Goal: Task Accomplishment & Management: Manage account settings

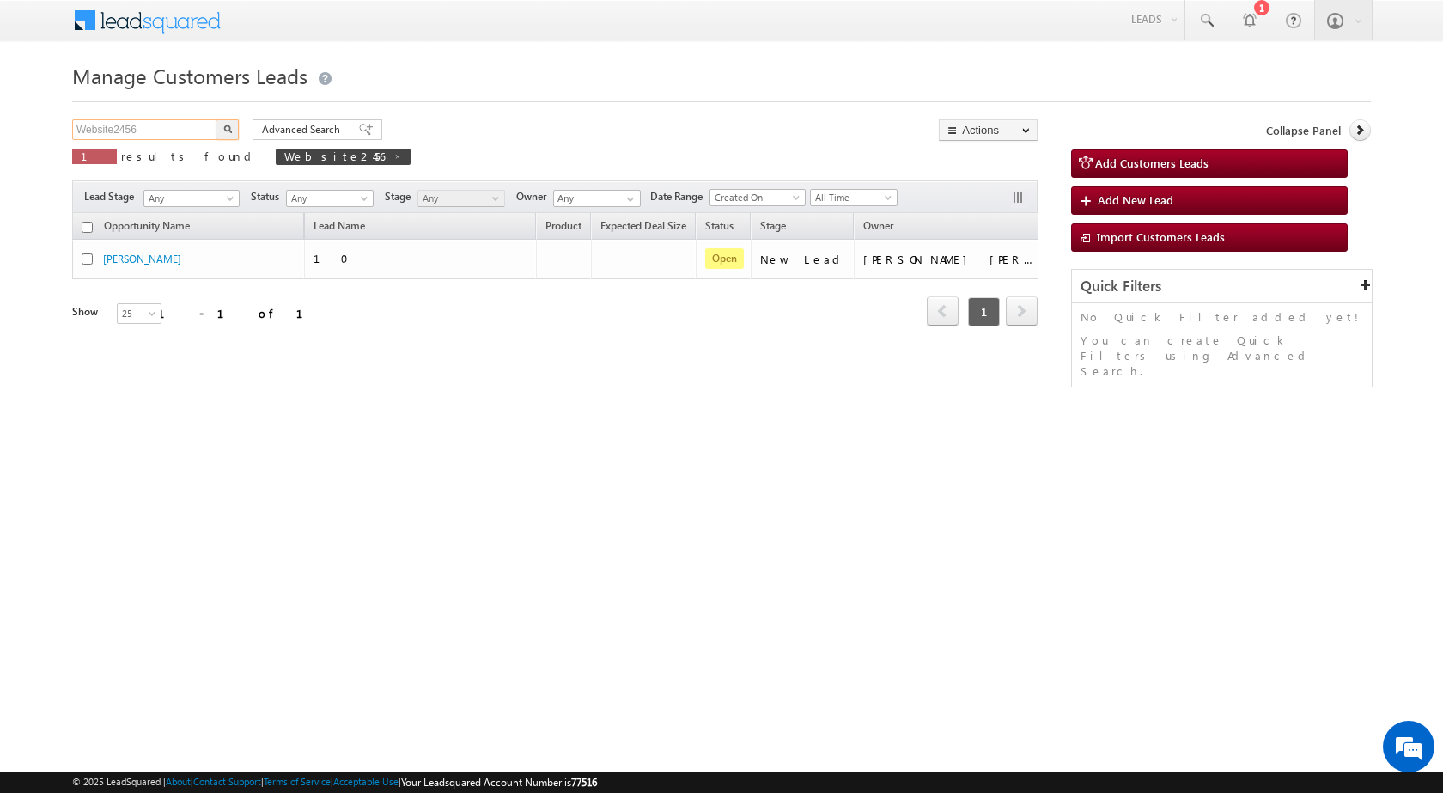
drag, startPoint x: 145, startPoint y: 129, endPoint x: 0, endPoint y: 127, distance: 145.2
click at [0, 128] on body "Menu Rubi Yadav sitar a7@ks erve." at bounding box center [721, 243] width 1443 height 487
paste input "74"
type input "Website2474"
click at [228, 126] on img "button" at bounding box center [227, 129] width 9 height 9
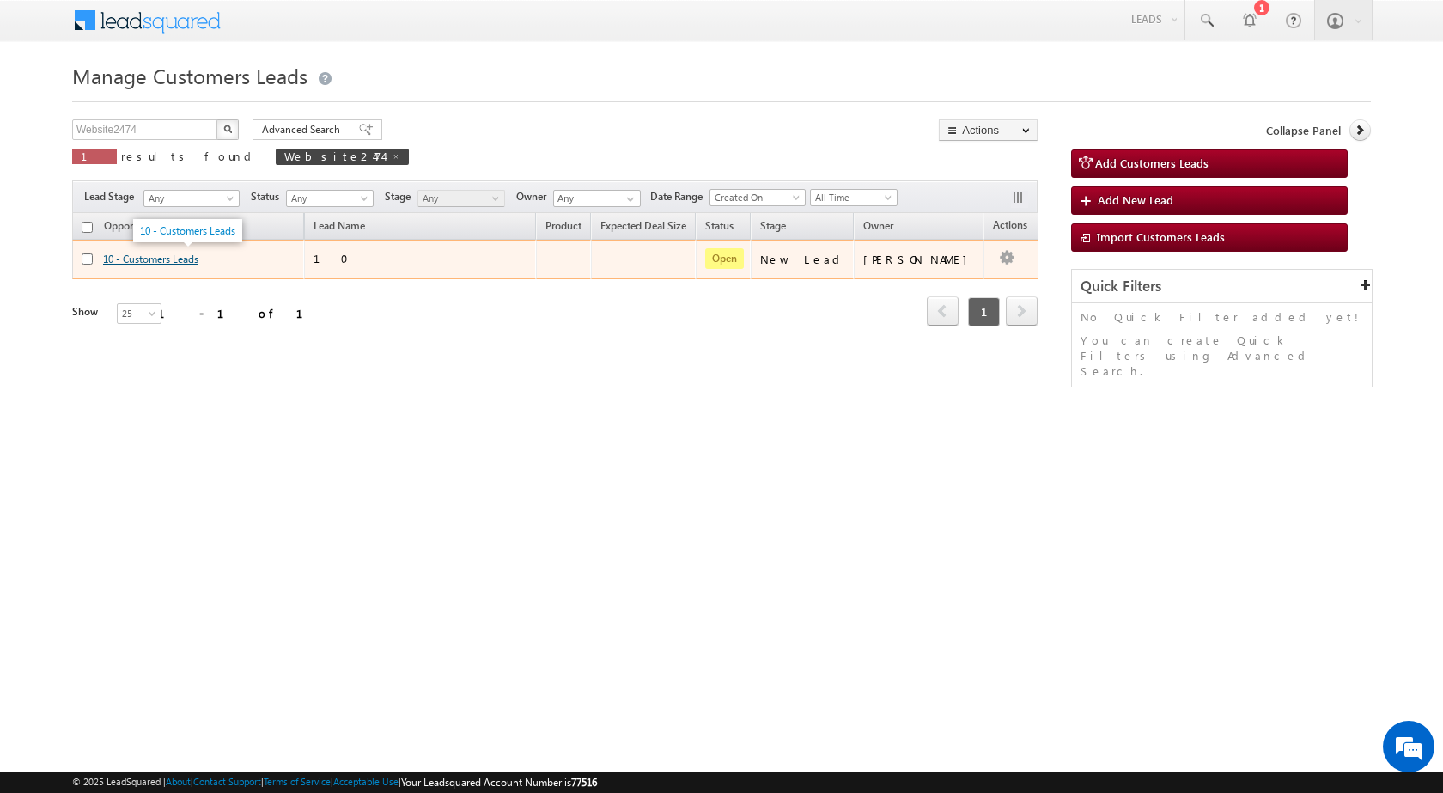
click at [194, 259] on link "10 - Customers Leads" at bounding box center [150, 259] width 95 height 13
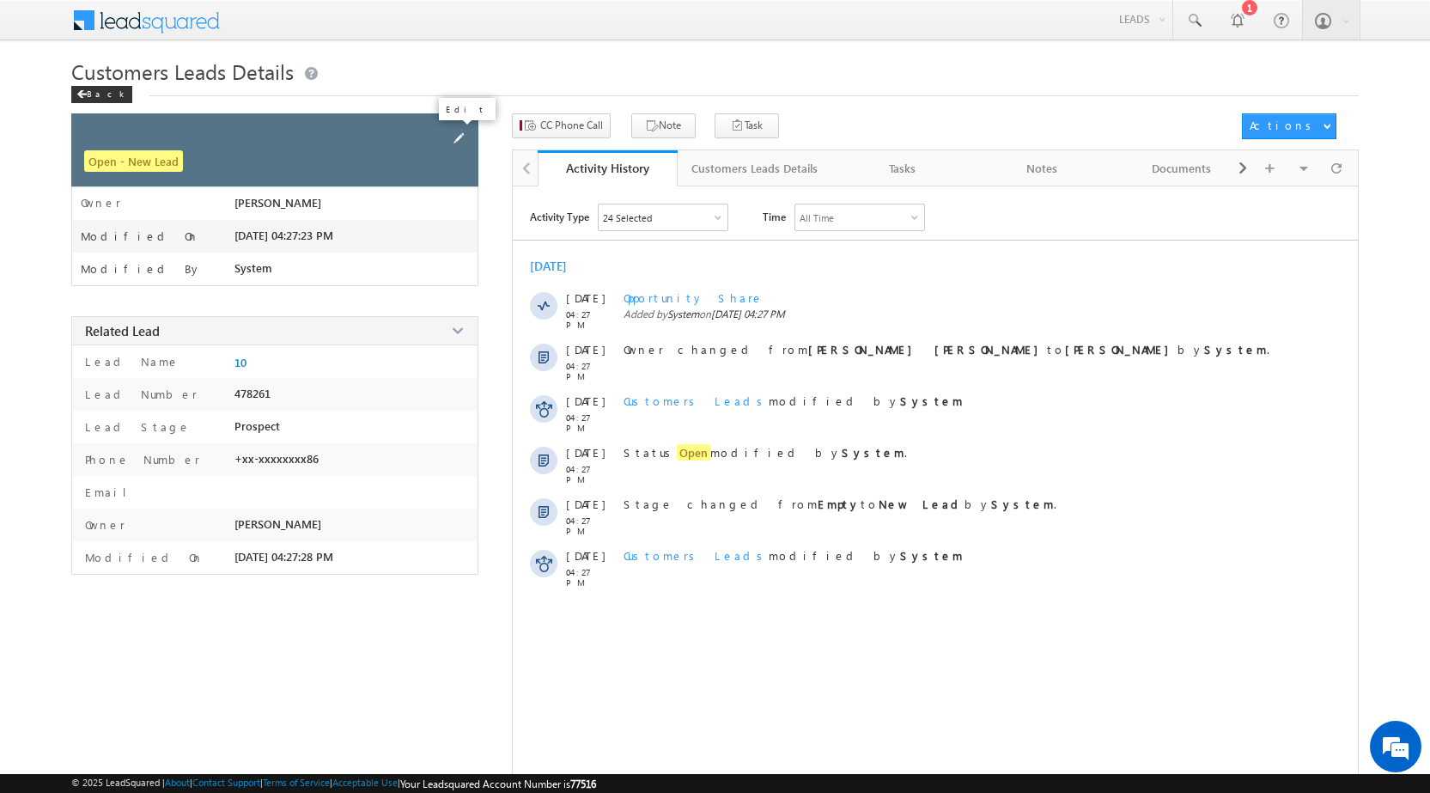
click at [466, 137] on span at bounding box center [458, 138] width 19 height 19
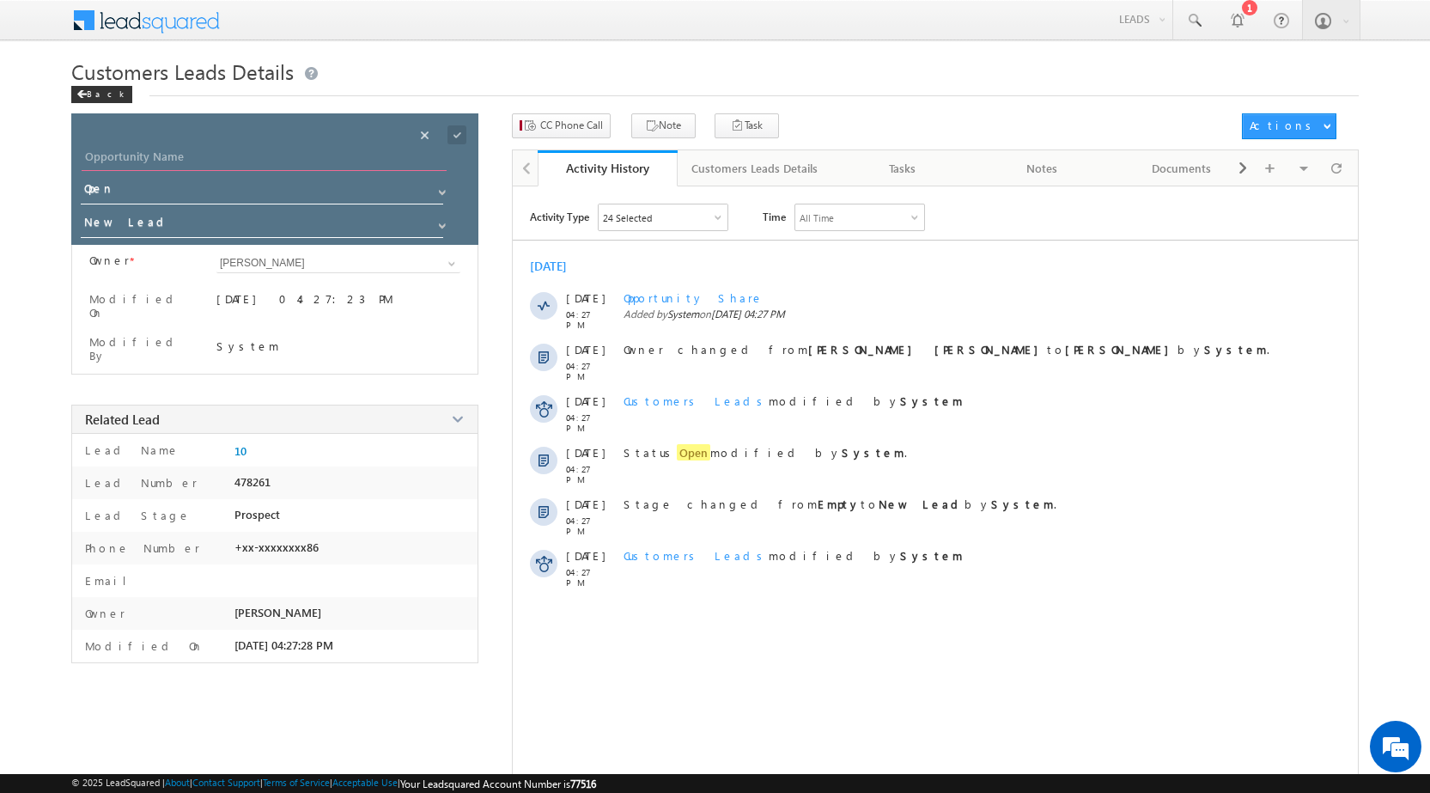
click at [186, 155] on input "Opportunity Name" at bounding box center [264, 159] width 365 height 24
paste input "Nayan Gadling"
type input "Nayan Gadling"
click at [459, 137] on span at bounding box center [456, 134] width 19 height 19
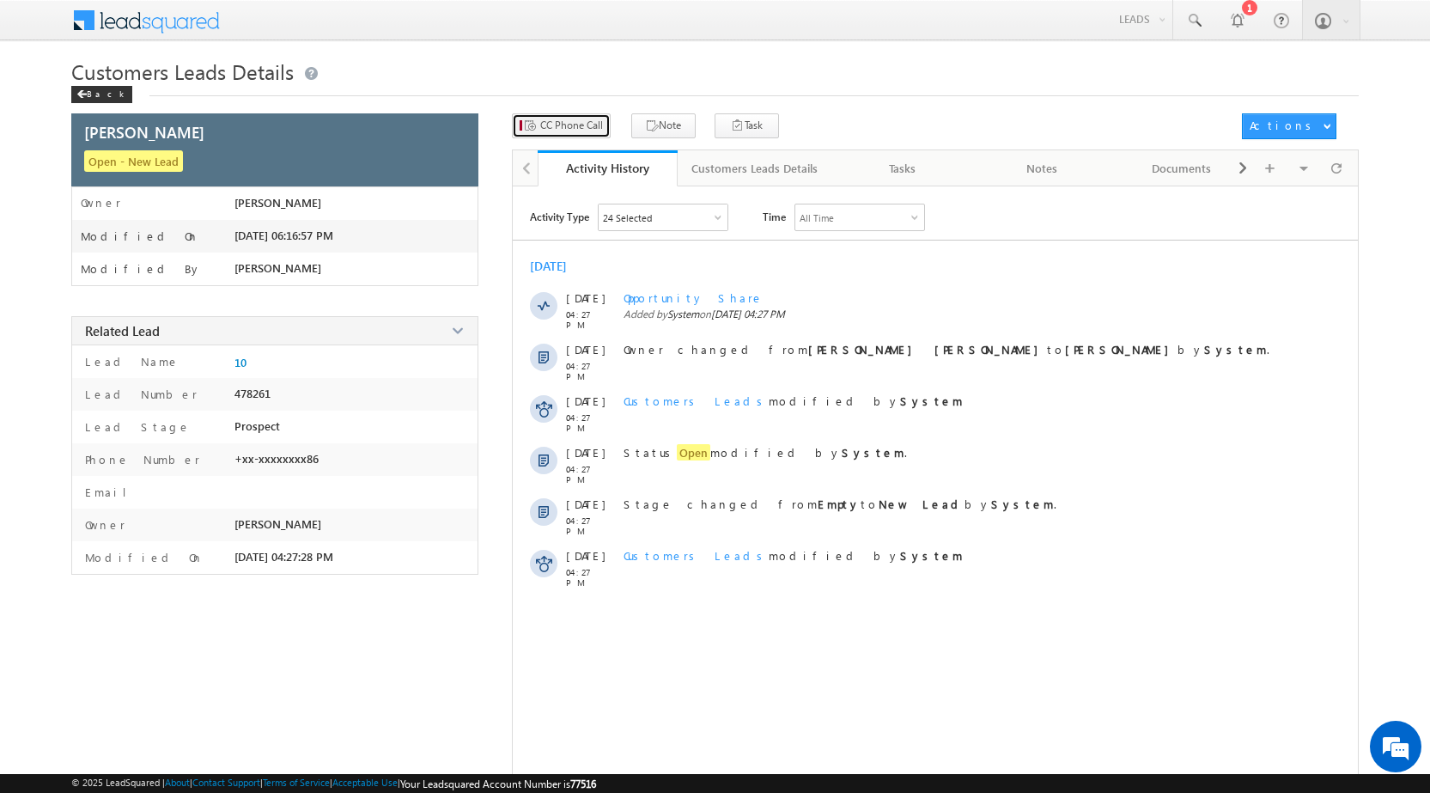
click at [578, 127] on span "CC Phone Call" at bounding box center [571, 125] width 63 height 15
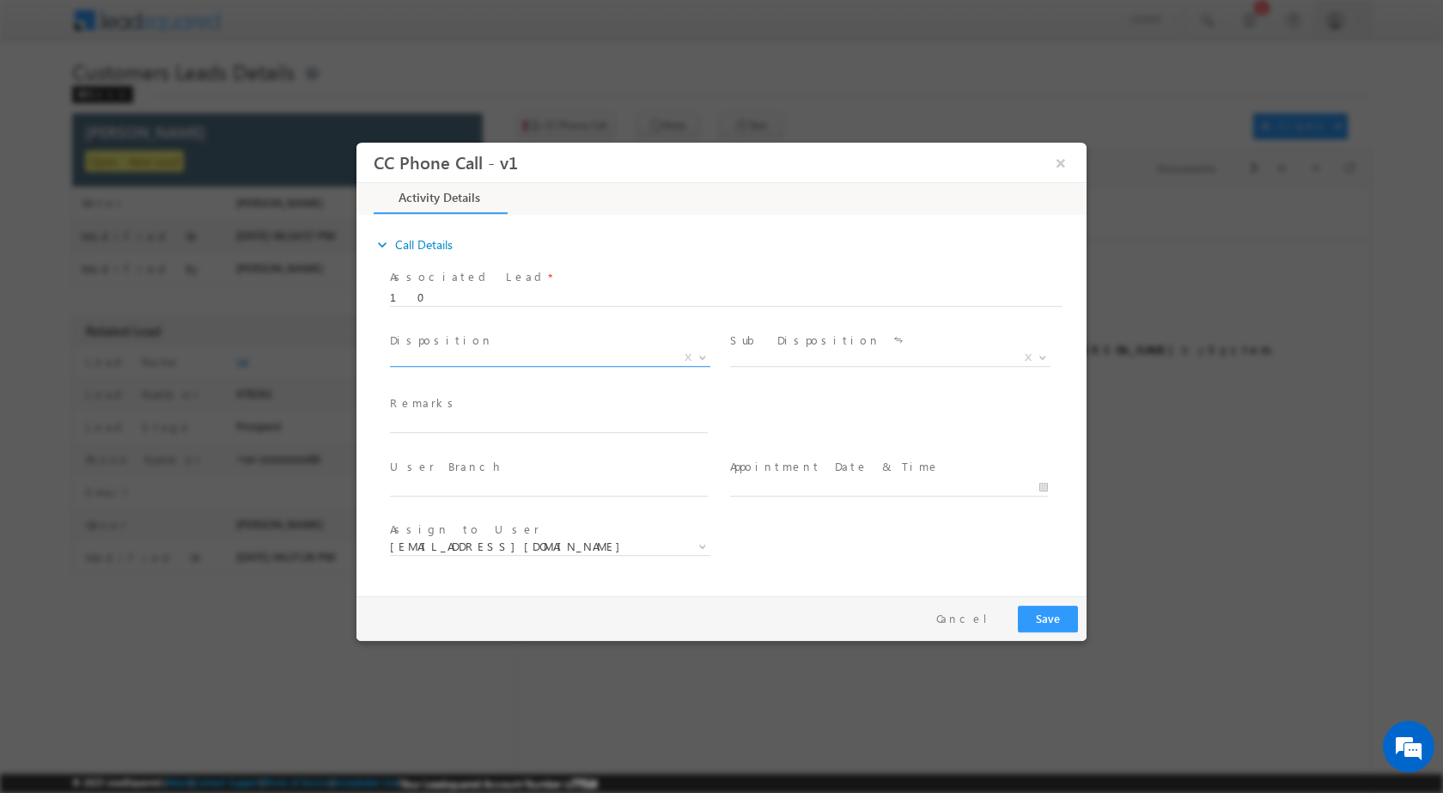
click at [697, 351] on span at bounding box center [700, 356] width 17 height 22
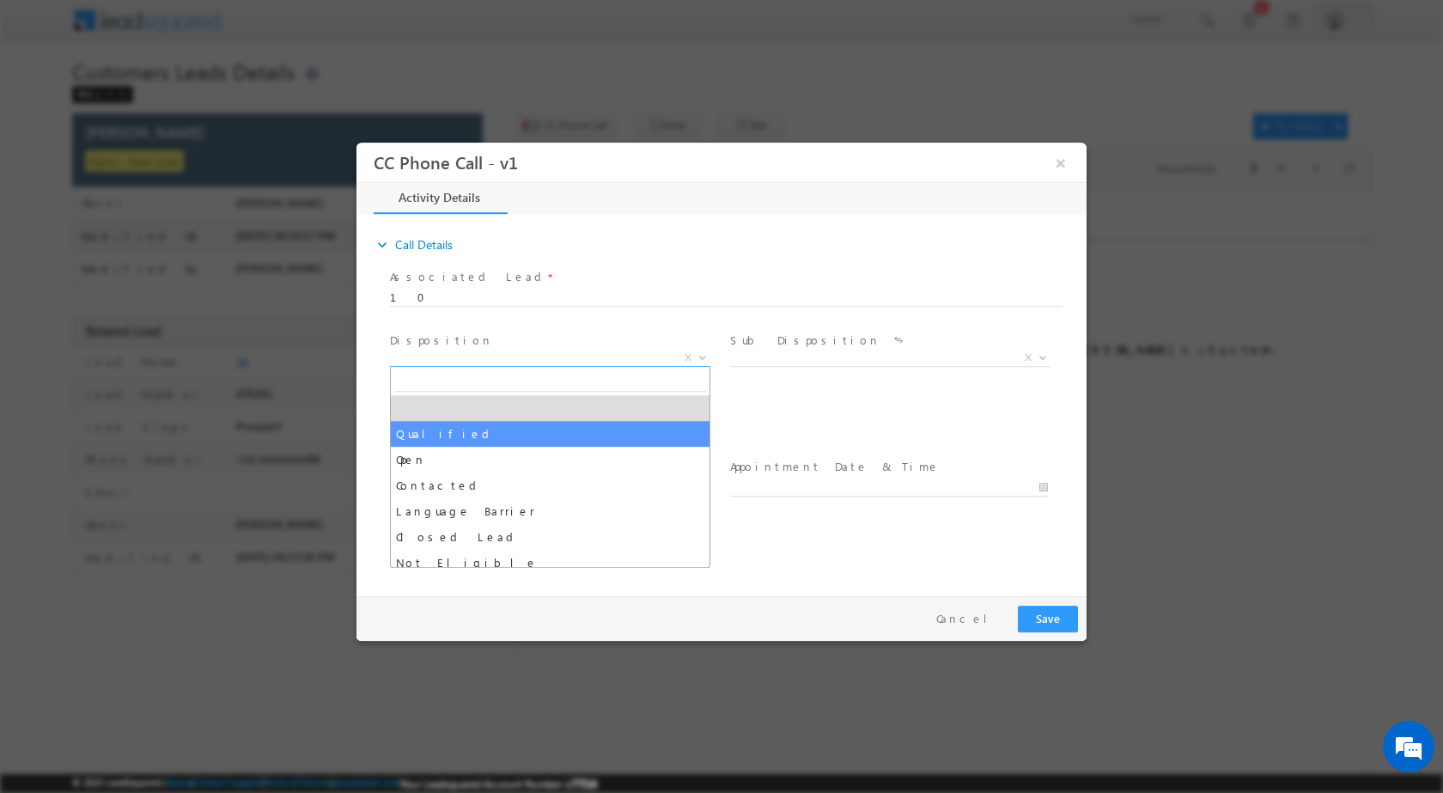
drag, startPoint x: 413, startPoint y: 435, endPoint x: 622, endPoint y: 431, distance: 208.8
select select "Qualified"
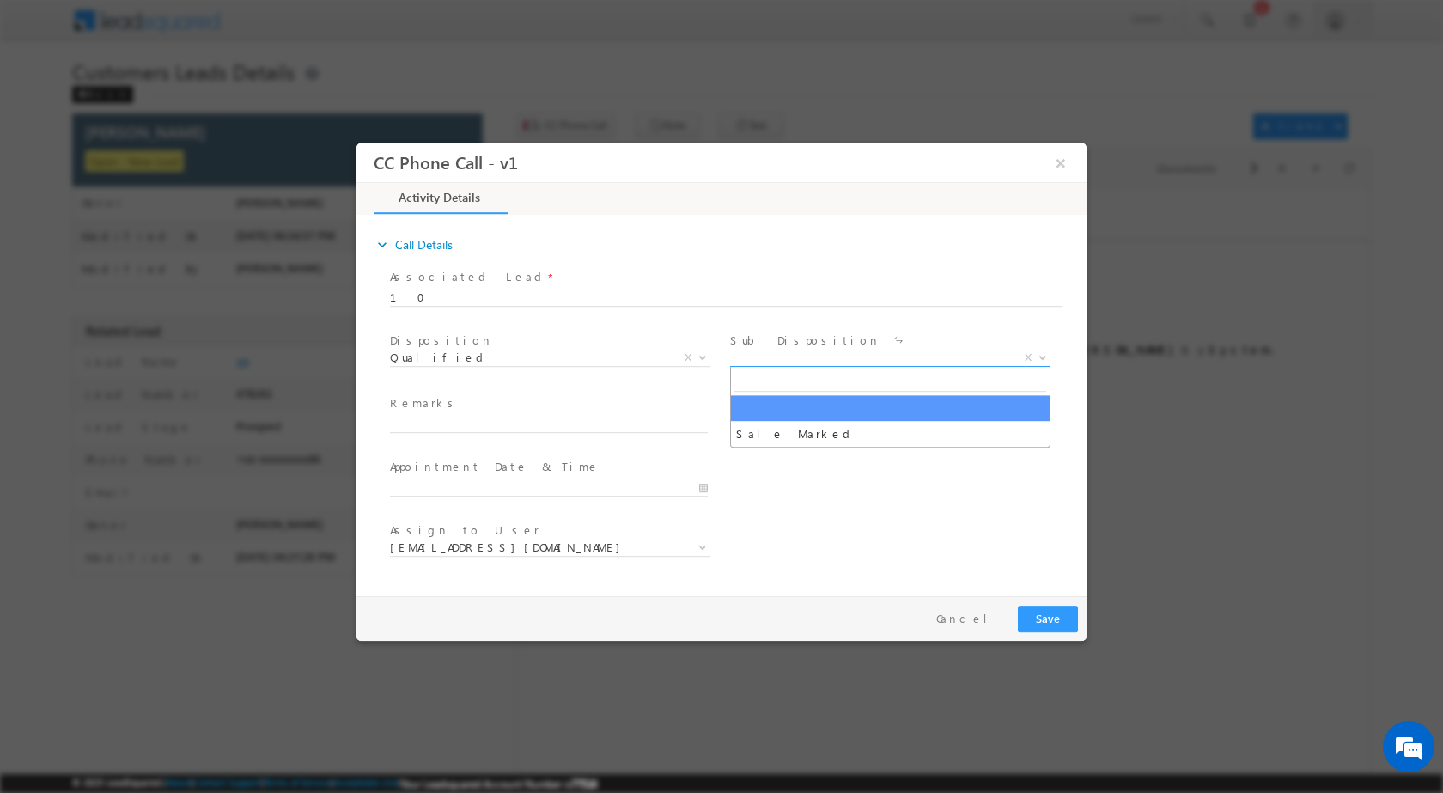
click at [1040, 356] on b at bounding box center [1043, 356] width 10 height 6
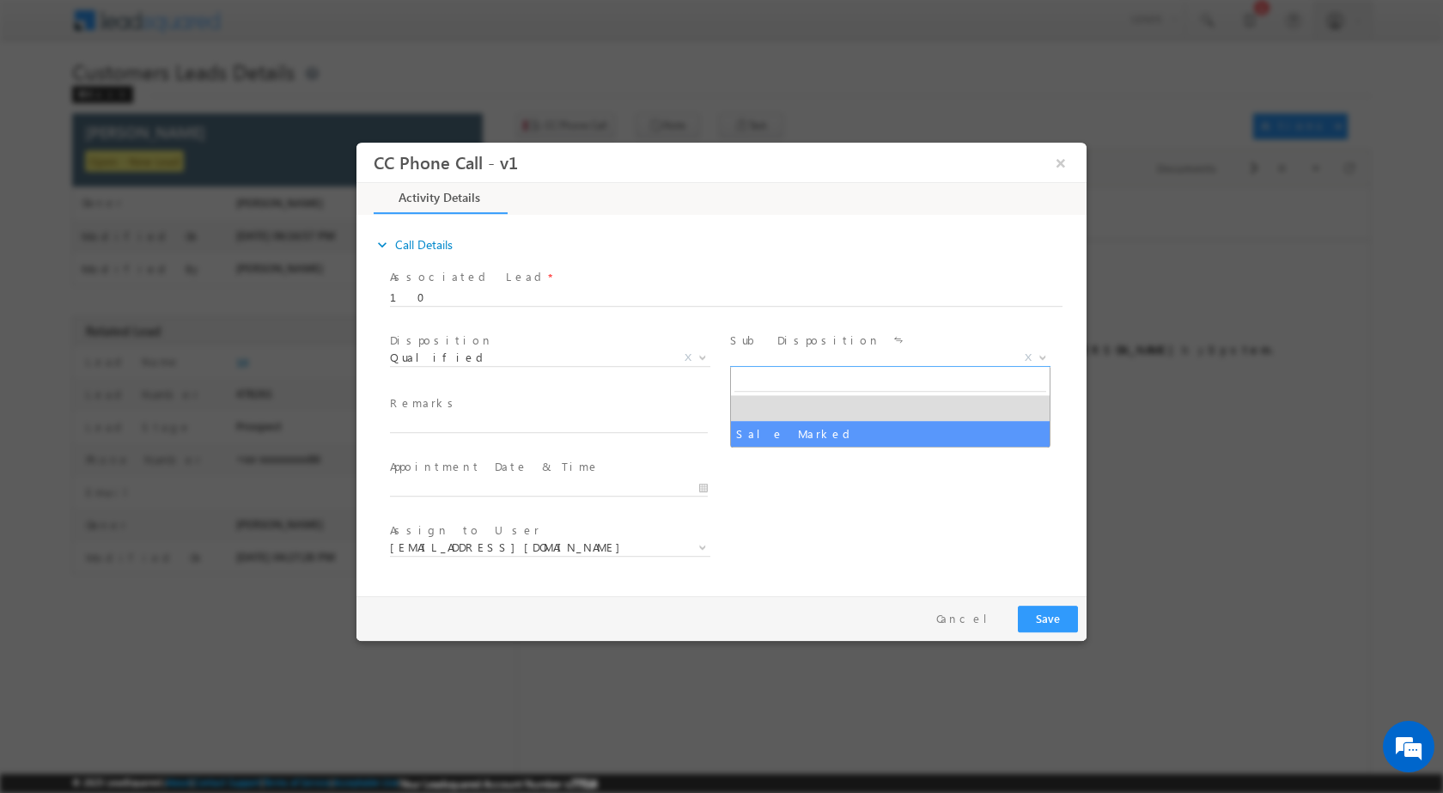
select select "Sale Marked"
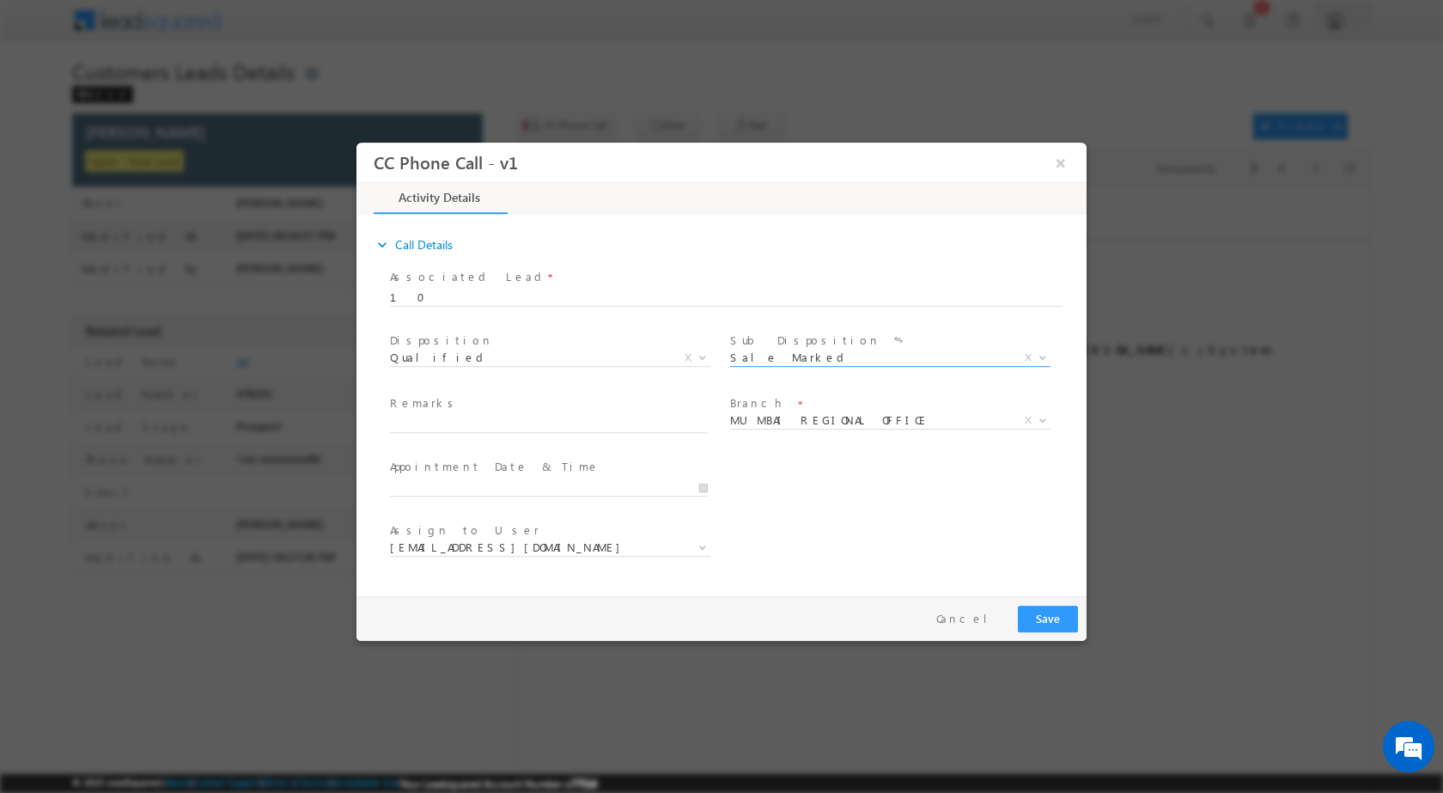
click at [1051, 417] on div "MUMBAI REGIONAL OFFICE CMS DEFAULT BRANCH Beawar Ratlam Patna Pali Mathura Test…" at bounding box center [896, 423] width 333 height 20
click at [1045, 418] on b at bounding box center [1043, 419] width 10 height 6
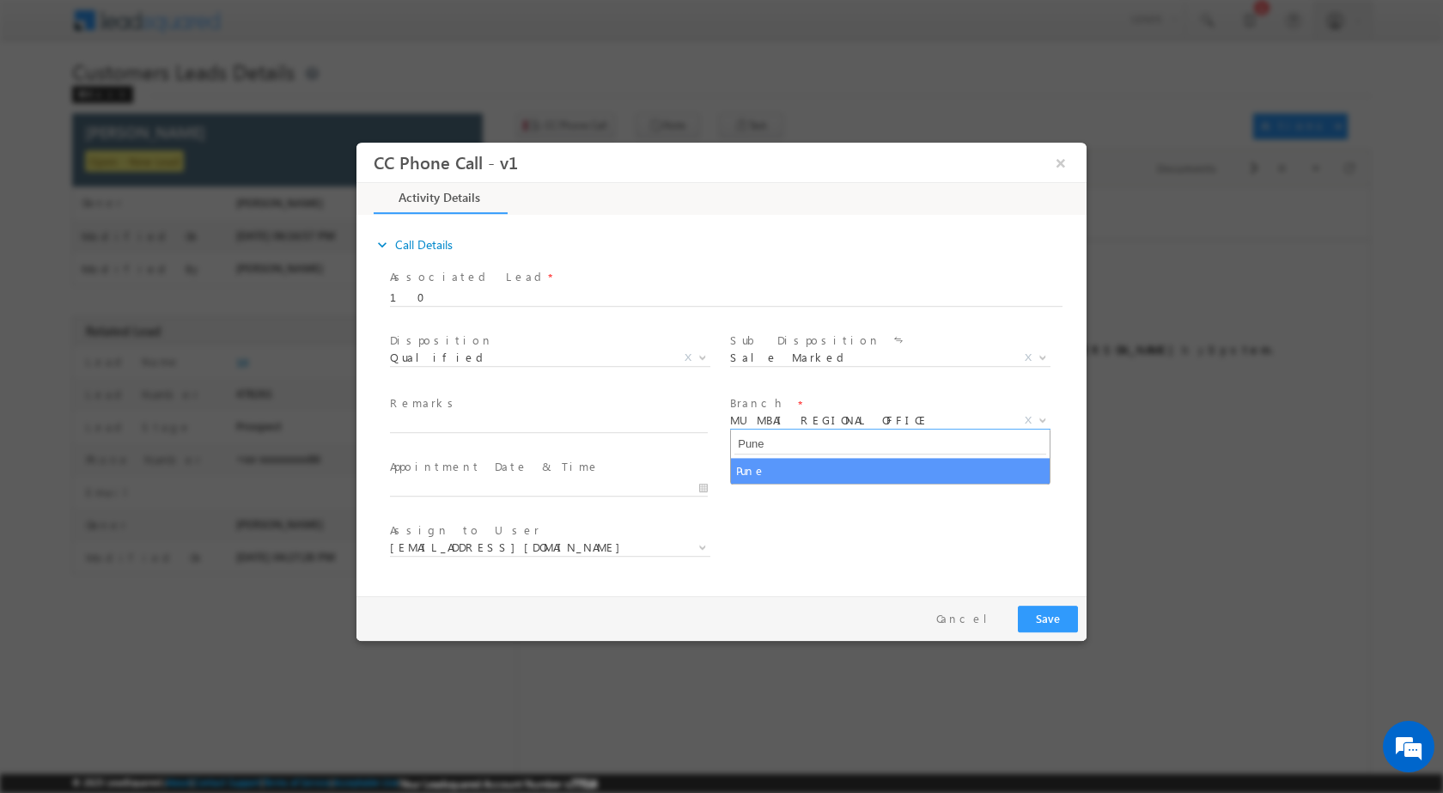
type input "Pune"
select select "Pune"
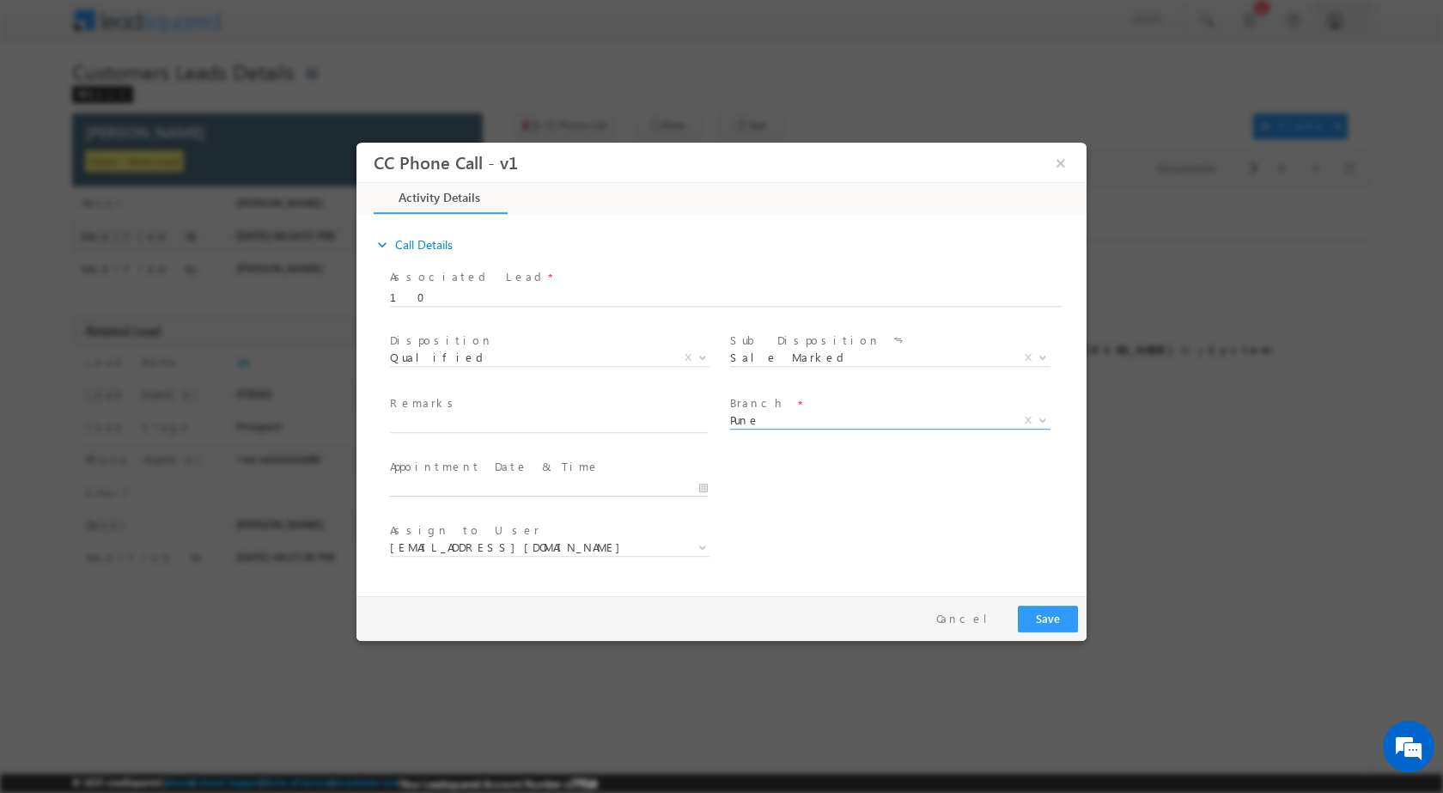
type input "08/29/2025 6:14 PM"
click at [698, 484] on input "08/29/2025 6:14 PM" at bounding box center [549, 486] width 318 height 17
select select "amol.khopade@sgrlimited.in"
type input "08/31/2025 6:14 PM"
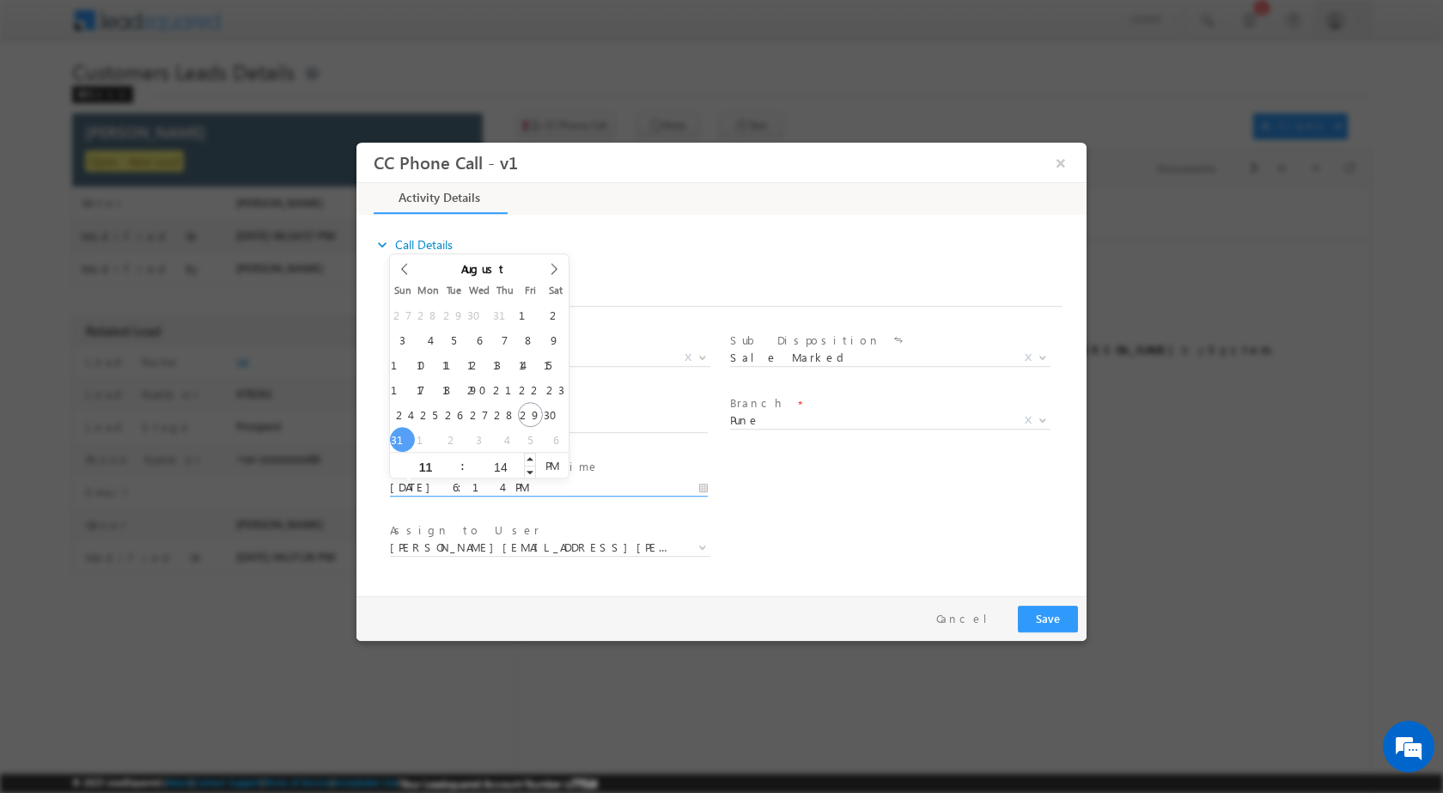
type input "11"
type input "08/31/2025 11:14 PM"
click at [505, 469] on input "14" at bounding box center [500, 465] width 71 height 11
type input "00"
type input "08/31/2025 11:00 AM"
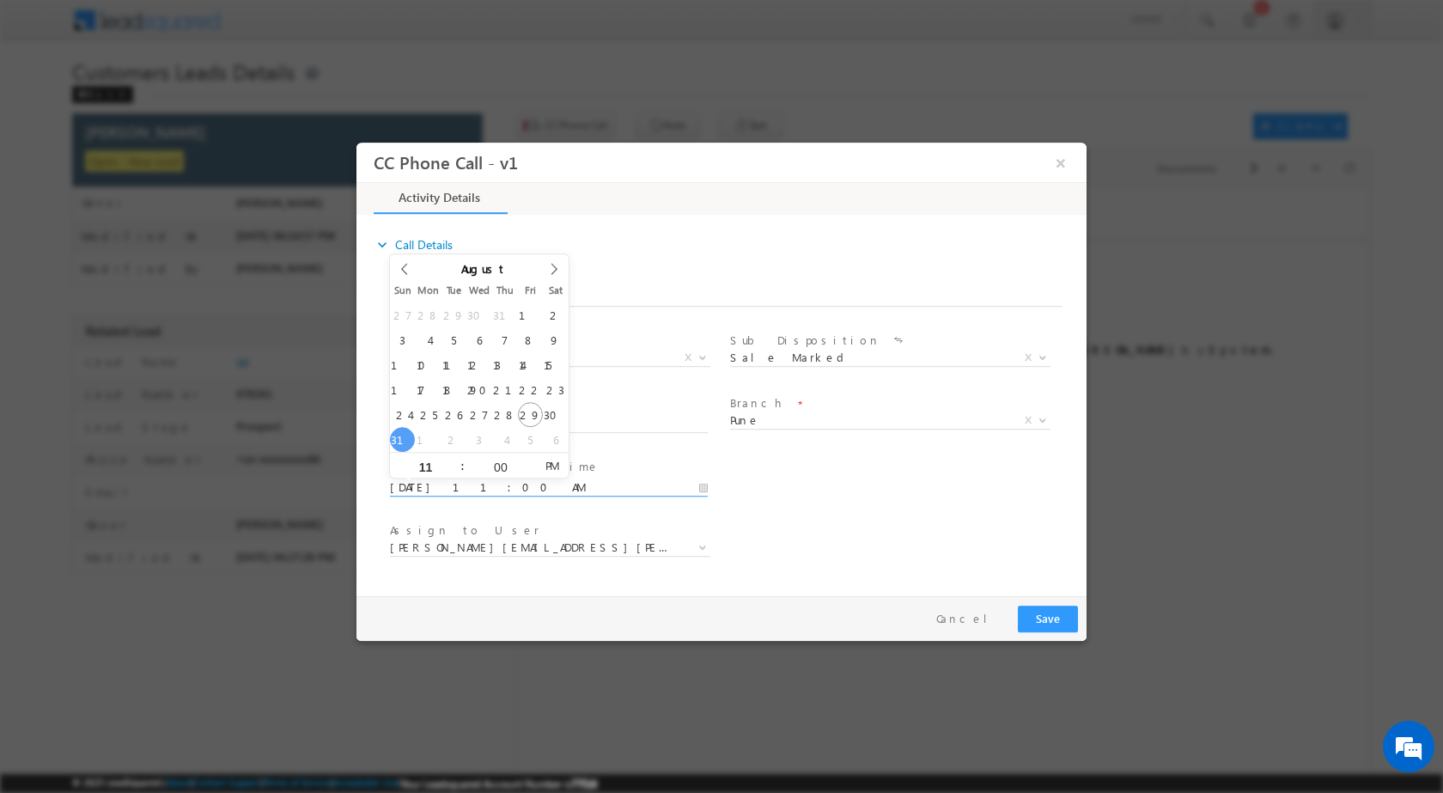
click at [545, 469] on span "PM" at bounding box center [552, 465] width 32 height 26
click at [818, 508] on div "User Branch * Appointment Date & Time * 08/31/2025 11:00 AM" at bounding box center [737, 485] width 700 height 64
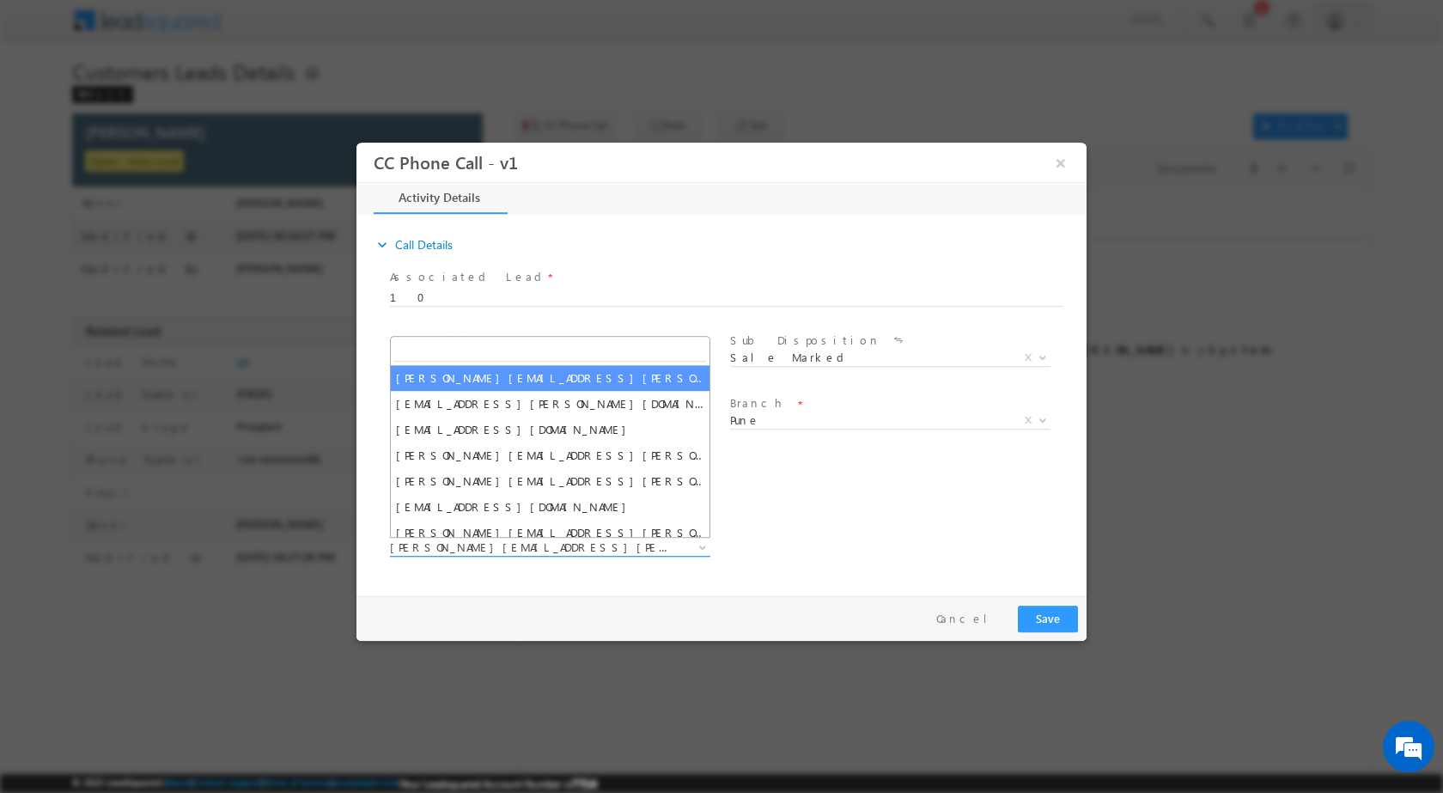
click at [695, 545] on span at bounding box center [700, 546] width 17 height 22
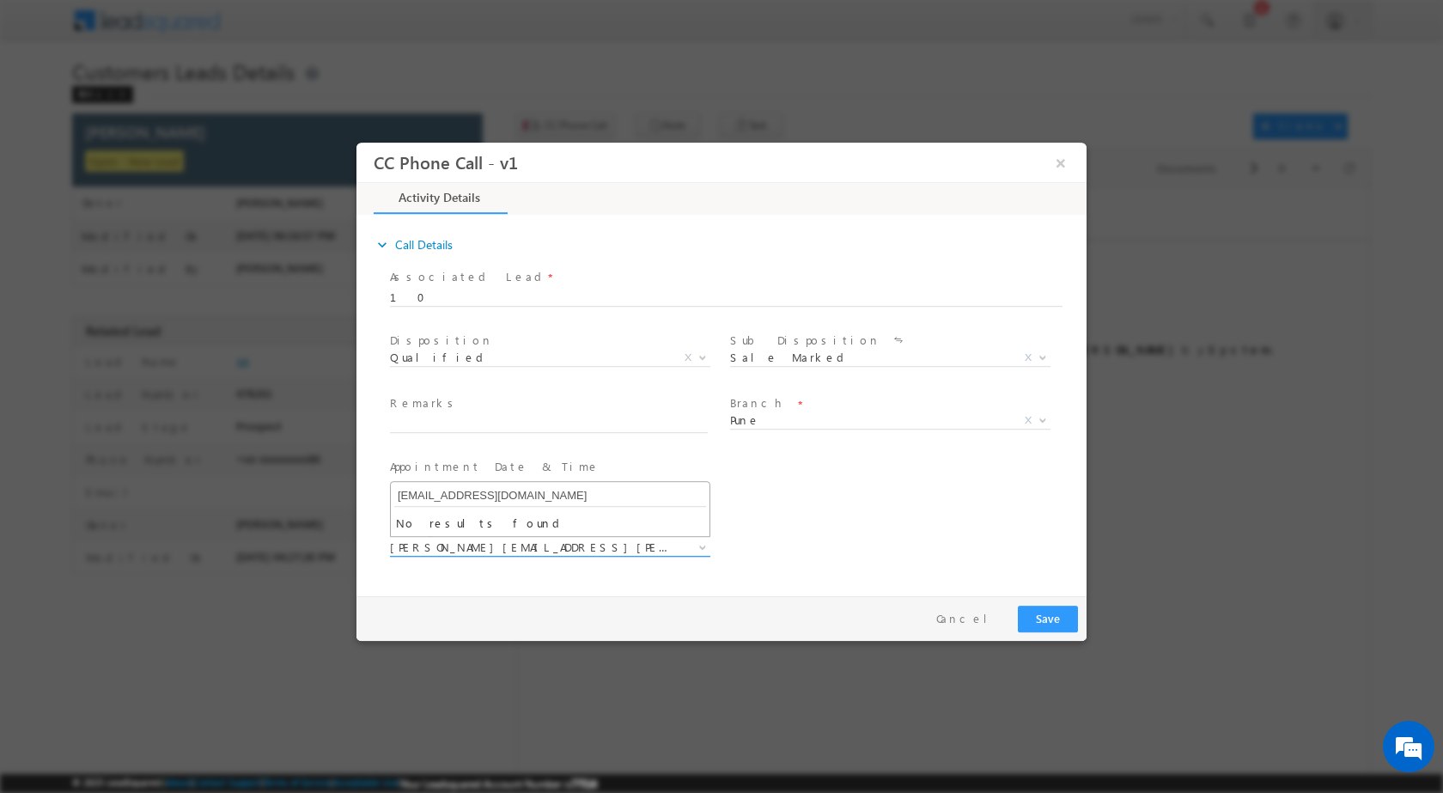
type input "sushant.sude@sgrlimited.in"
click at [524, 429] on input "text" at bounding box center [549, 423] width 318 height 17
paste input "29/08-Customer name is Nayan Gadling Customer age is 26 yrs Loan type is Balanc…"
type input "29/08-Customer name is Nayan Gadling Customer age is 26 yrs Loan type is Balanc…"
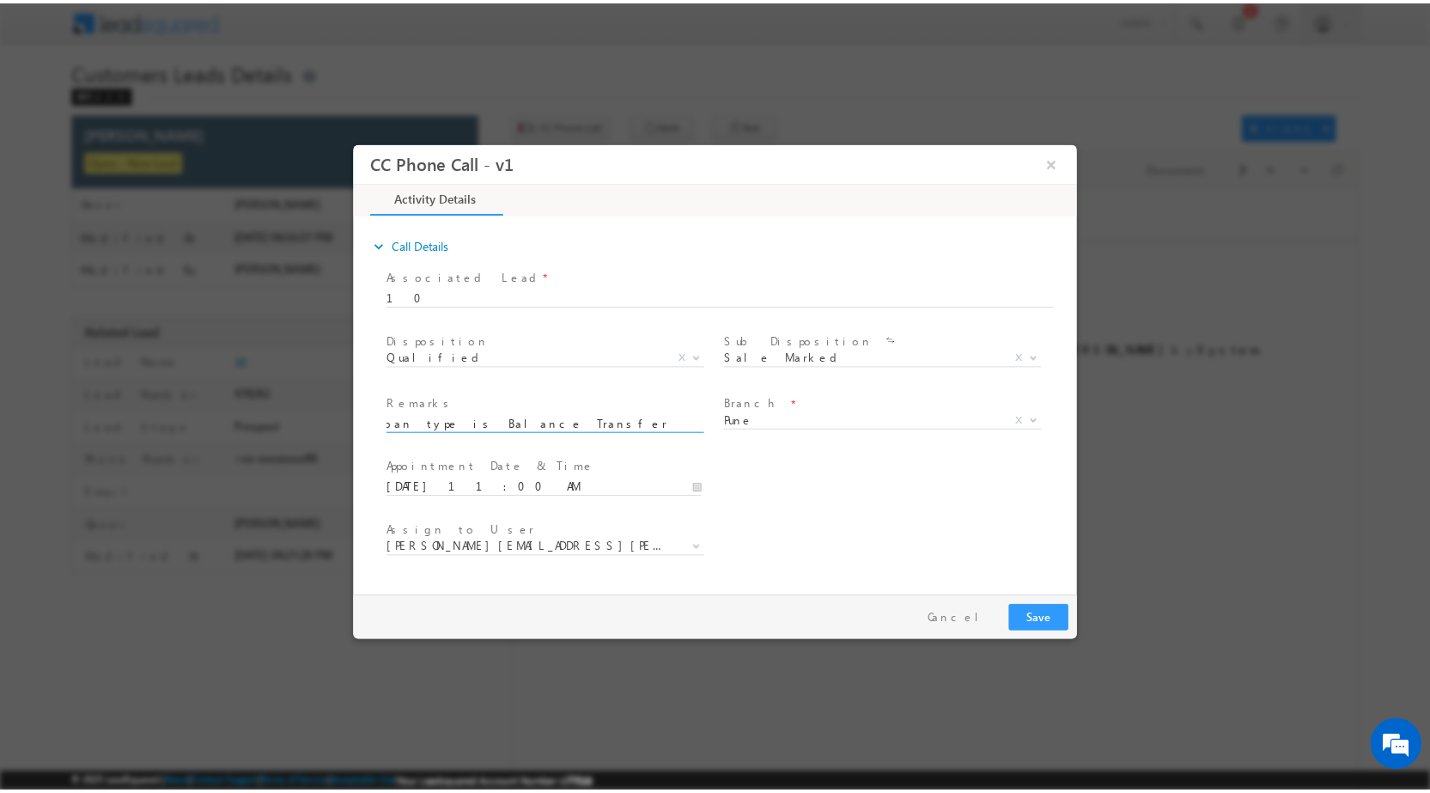
scroll to position [0, 0]
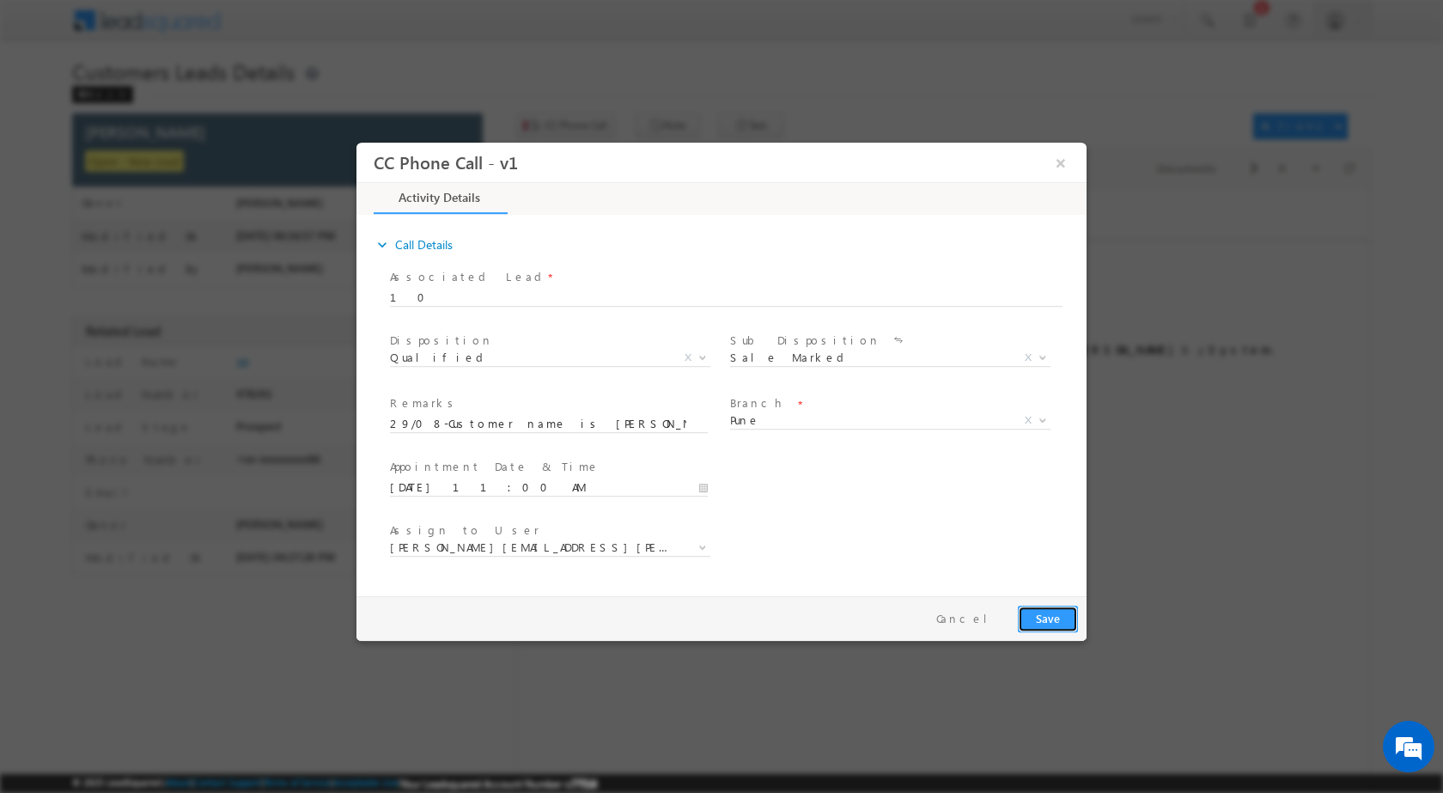
click at [1034, 612] on button "Save" at bounding box center [1048, 618] width 60 height 27
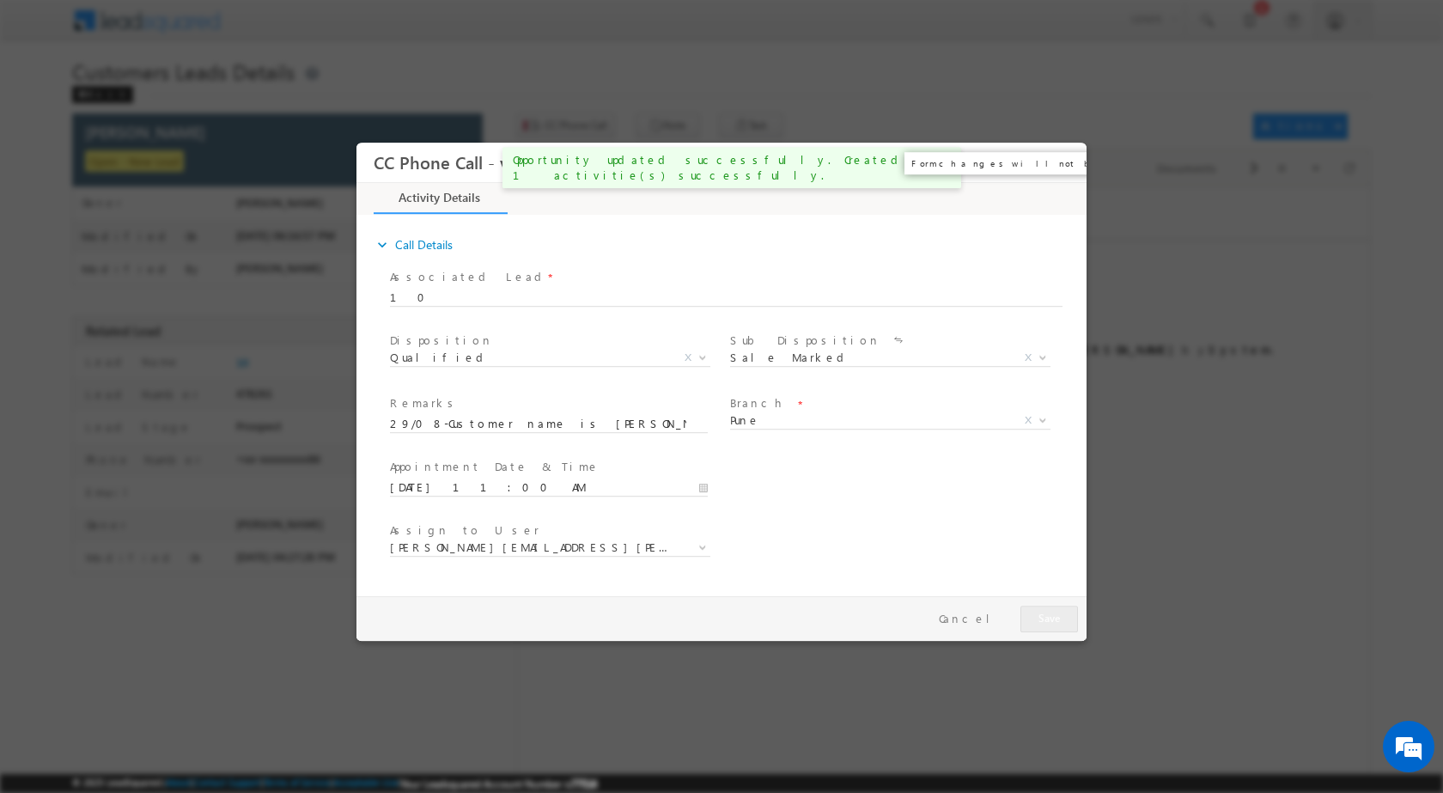
click at [1053, 157] on button "×" at bounding box center [1060, 162] width 29 height 32
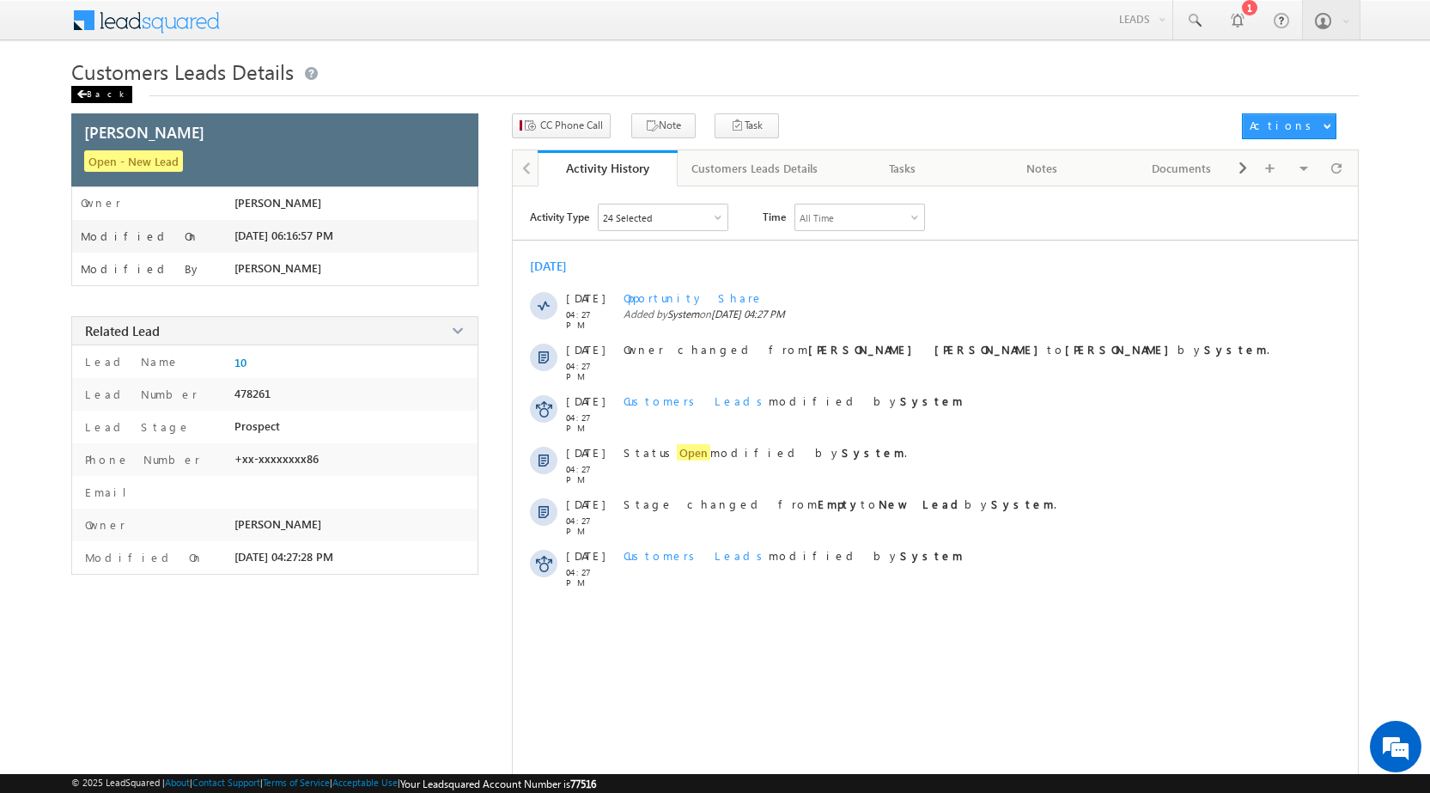
click at [84, 95] on span at bounding box center [81, 94] width 10 height 9
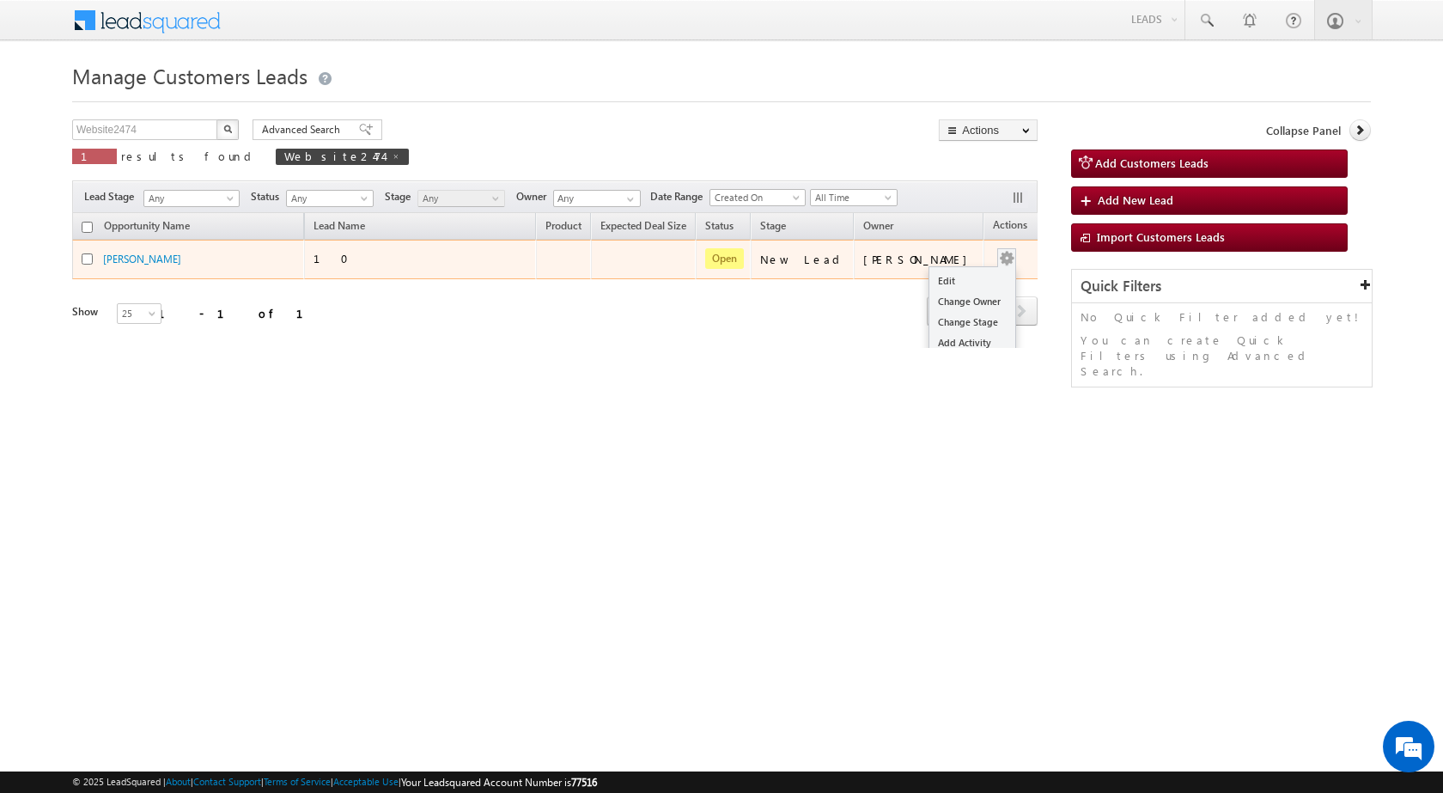
click at [998, 259] on button "button" at bounding box center [1006, 258] width 17 height 17
click at [943, 268] on td "[PERSON_NAME]" at bounding box center [919, 260] width 130 height 40
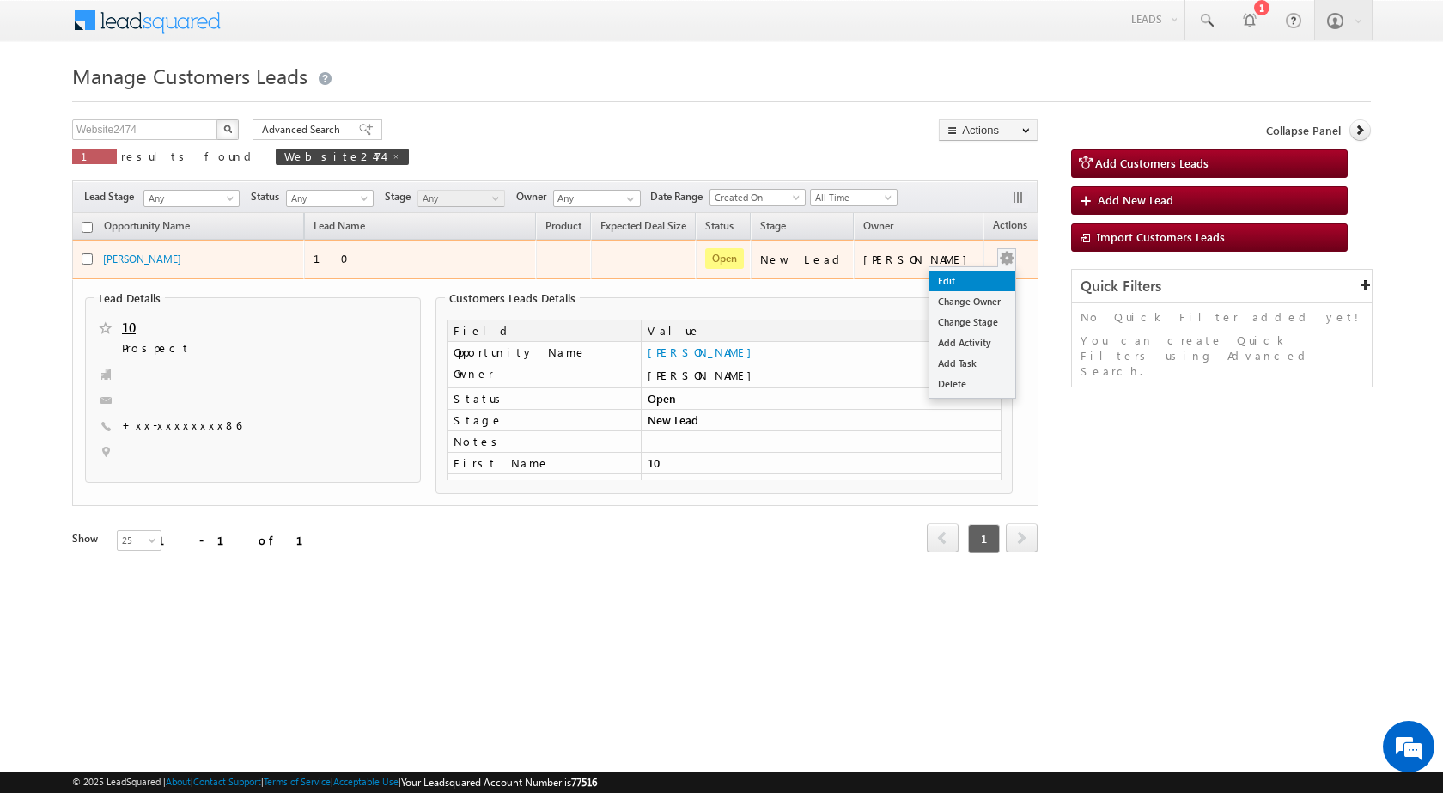
click at [971, 276] on link "Edit" at bounding box center [972, 281] width 86 height 21
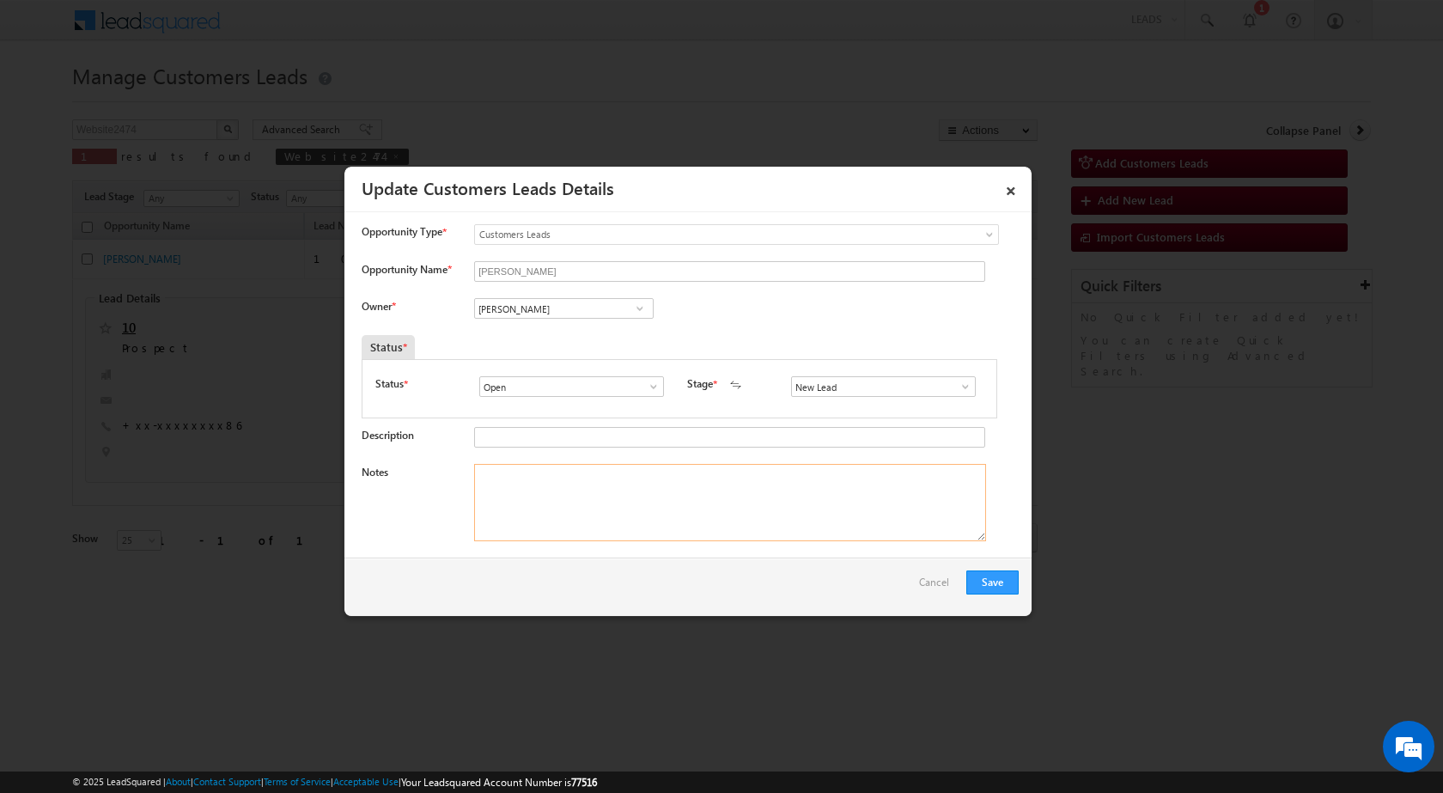
click at [670, 507] on textarea "Notes" at bounding box center [730, 502] width 512 height 77
paste textarea "29/08-Customer name is Nayan Gadling Customer age is 26 yrs Loan type is Balanc…"
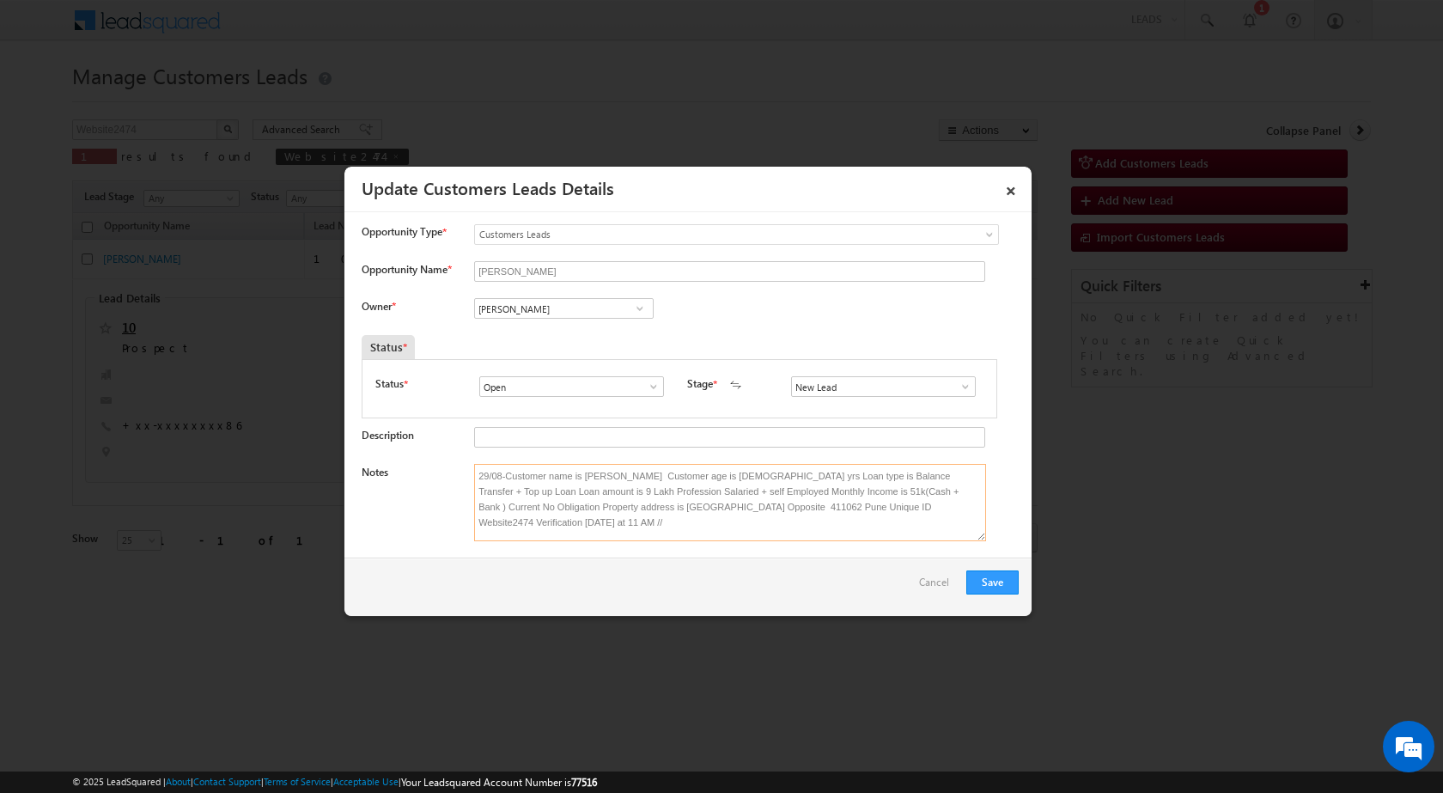
scroll to position [3, 0]
type textarea "29/08-Customer name is Nayan Gadling Customer age is 26 yrs Loan type is Balanc…"
click at [542, 298] on input "[PERSON_NAME]" at bounding box center [564, 308] width 180 height 21
paste input "sushant.sude@sgrlimited.in"
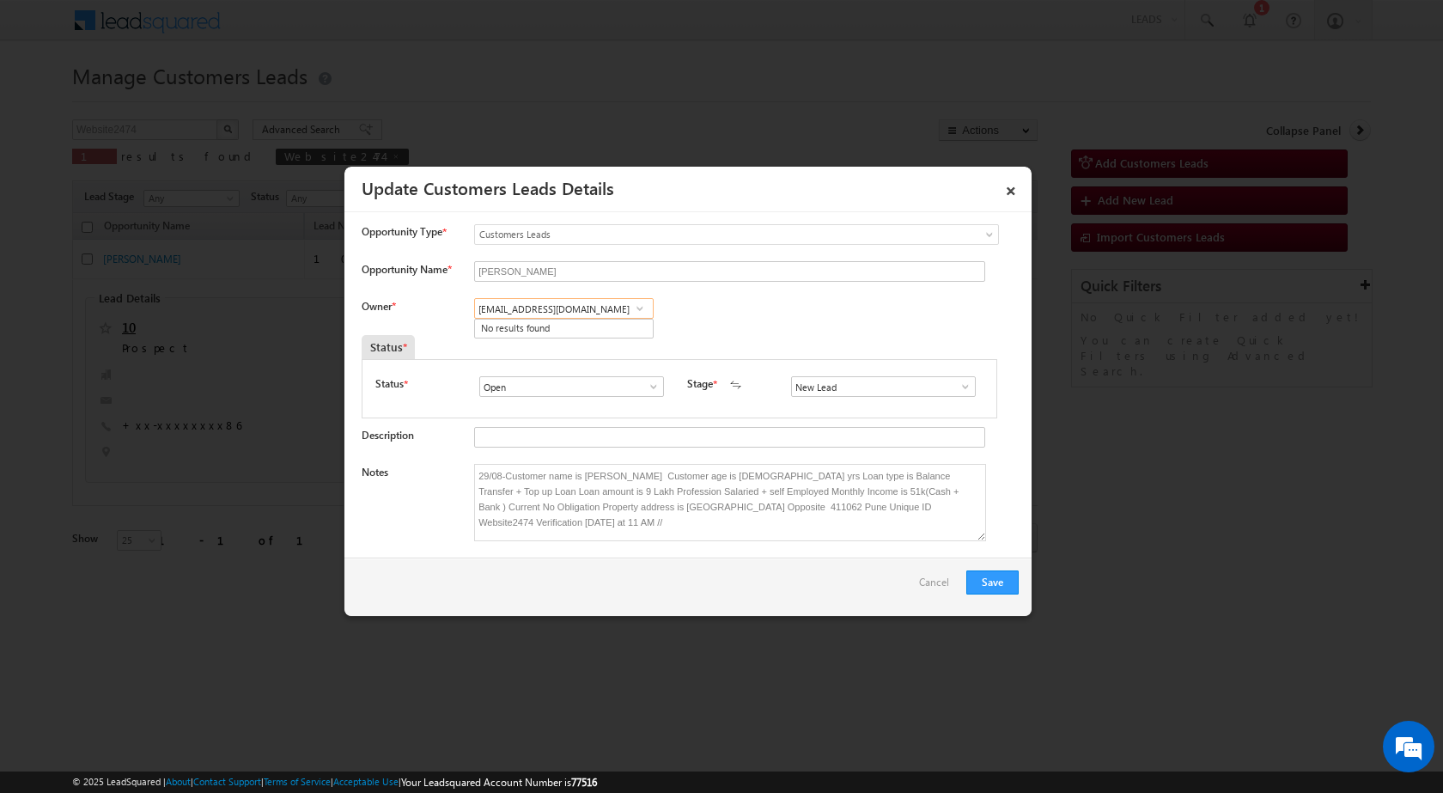
type input "sushant.sude@sgrlimited.in"
click at [645, 306] on span at bounding box center [639, 308] width 17 height 14
paste input "sushant.sude@sgrlimited.in"
type input "sushant.sude@sgrlimited.in"
click at [638, 314] on span at bounding box center [639, 308] width 17 height 14
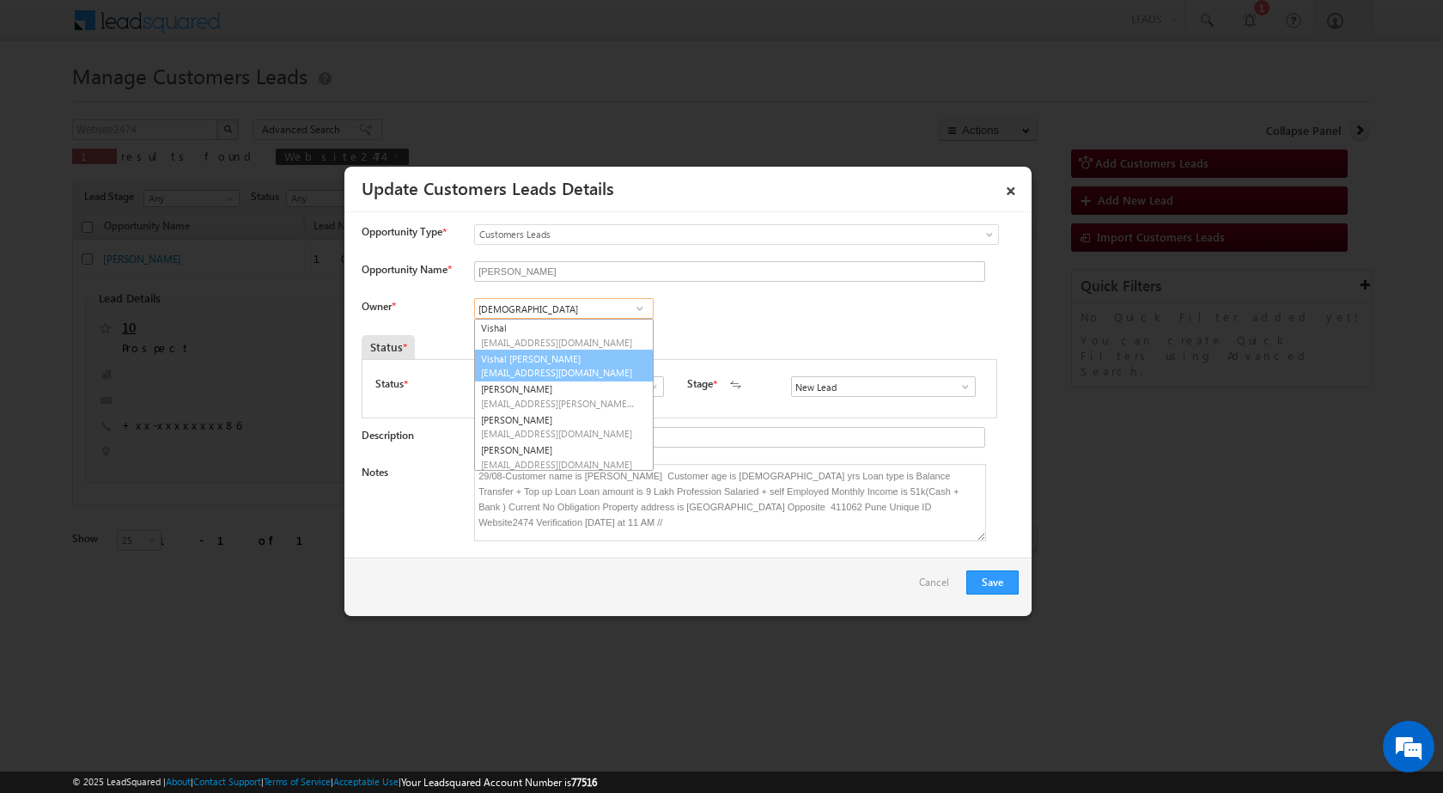
click at [508, 366] on span "vishal.varma@sgrlimited.in" at bounding box center [558, 372] width 155 height 13
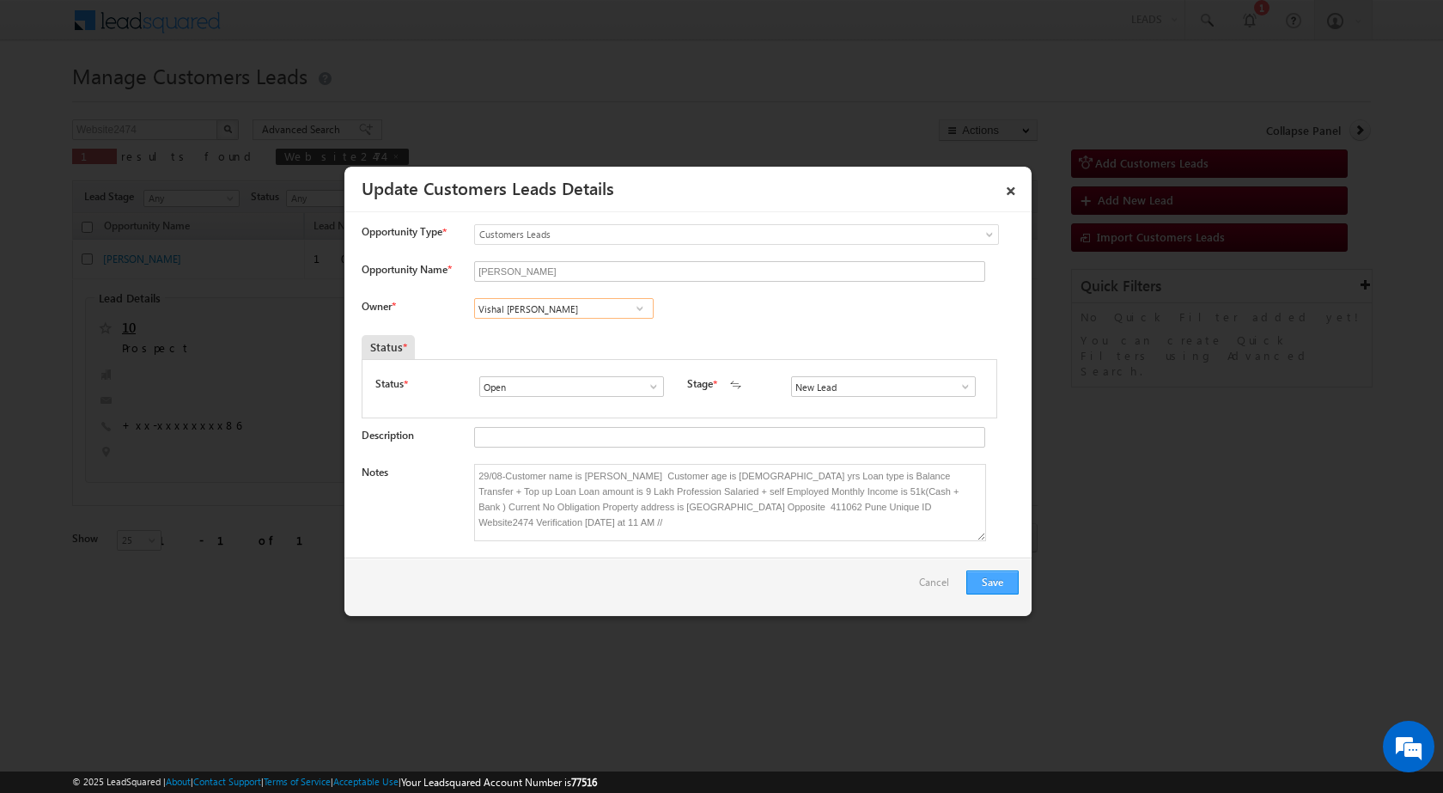
type input "Vishal Kishor Varma"
click at [1001, 579] on button "Save" at bounding box center [992, 582] width 52 height 24
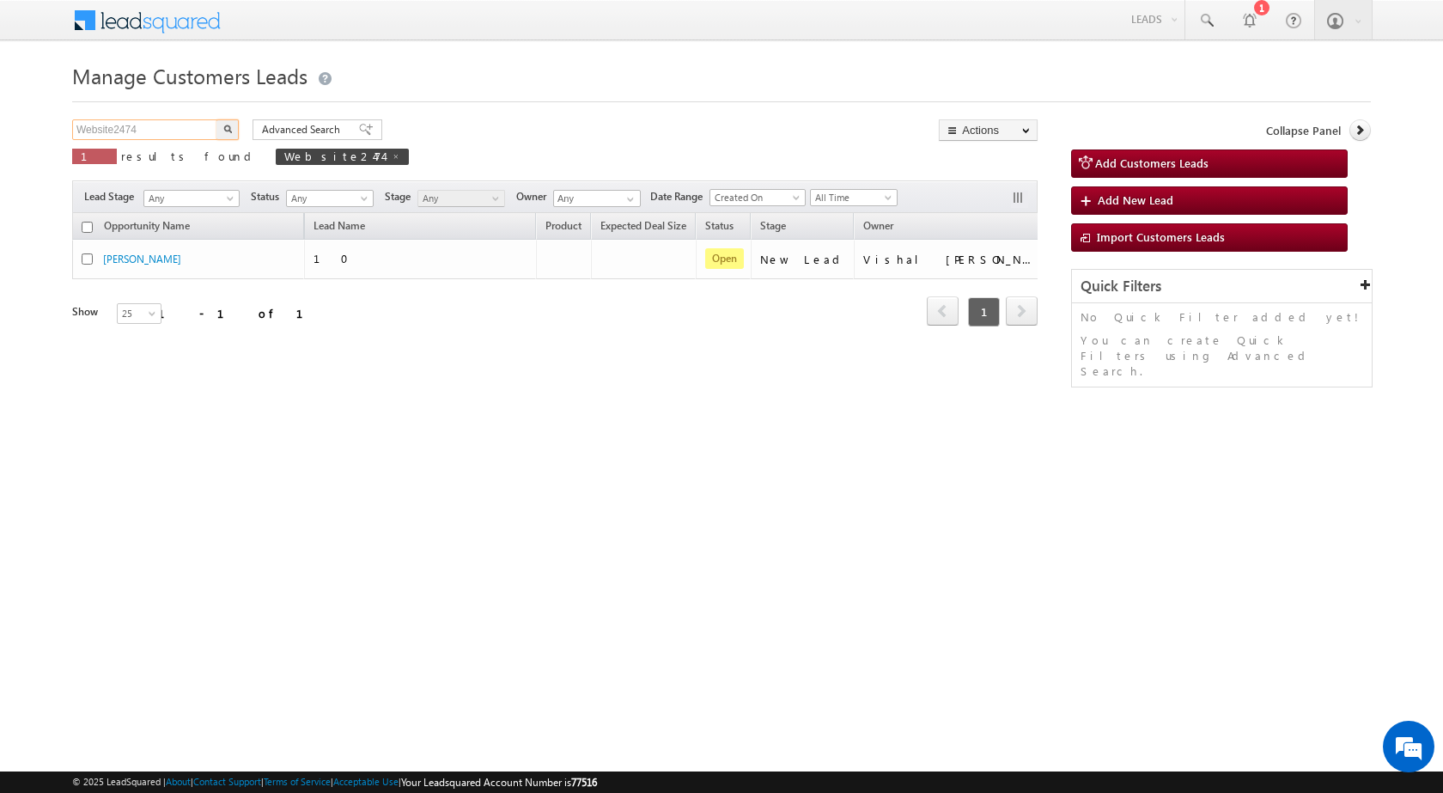
drag, startPoint x: 161, startPoint y: 125, endPoint x: 22, endPoint y: 118, distance: 138.5
click at [23, 119] on body "Menu Rubi Yadav sitar a7@ks erve." at bounding box center [721, 243] width 1443 height 487
paste input "95"
type input "Website2495"
click at [234, 130] on button "button" at bounding box center [227, 129] width 22 height 21
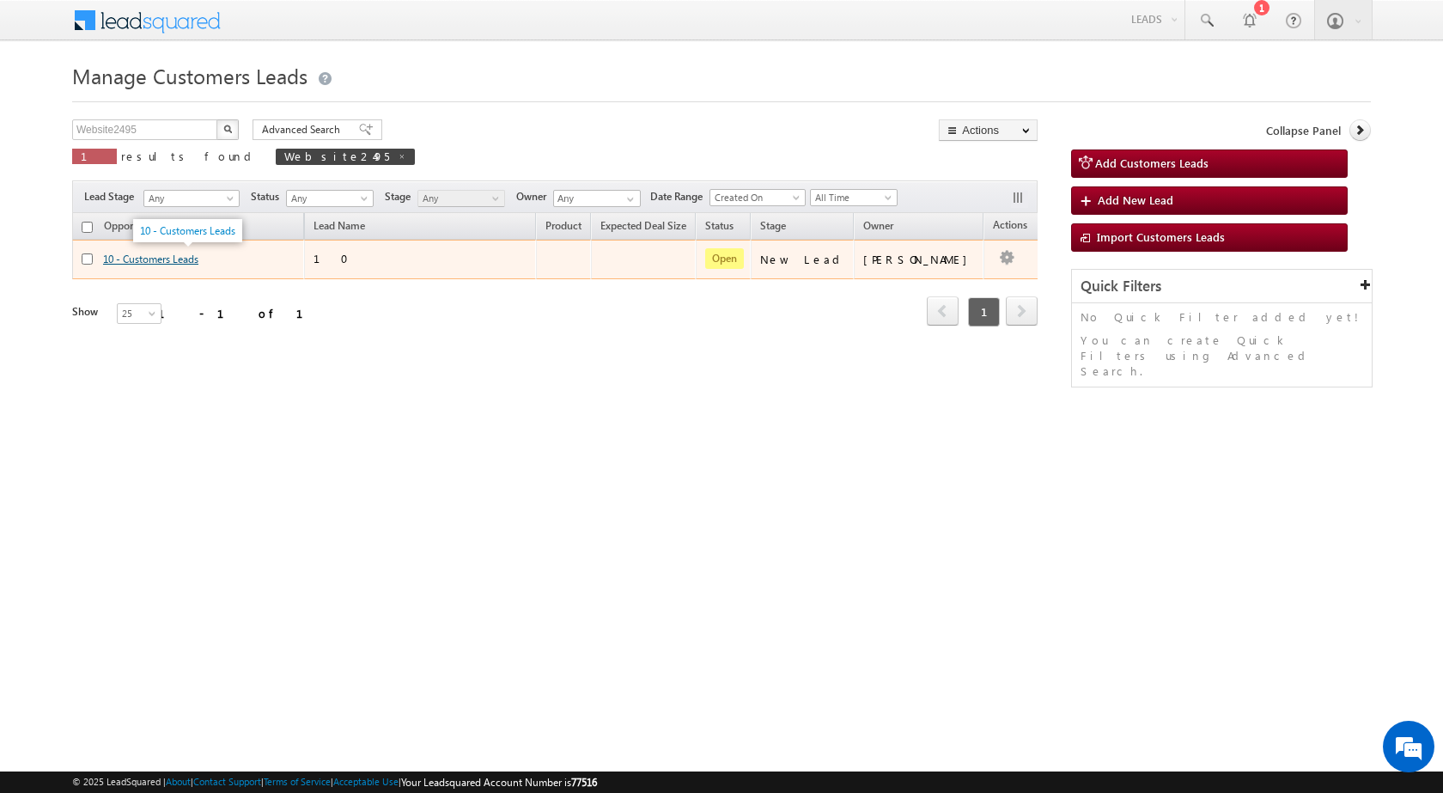
click at [164, 258] on link "10 - Customers Leads" at bounding box center [150, 259] width 95 height 13
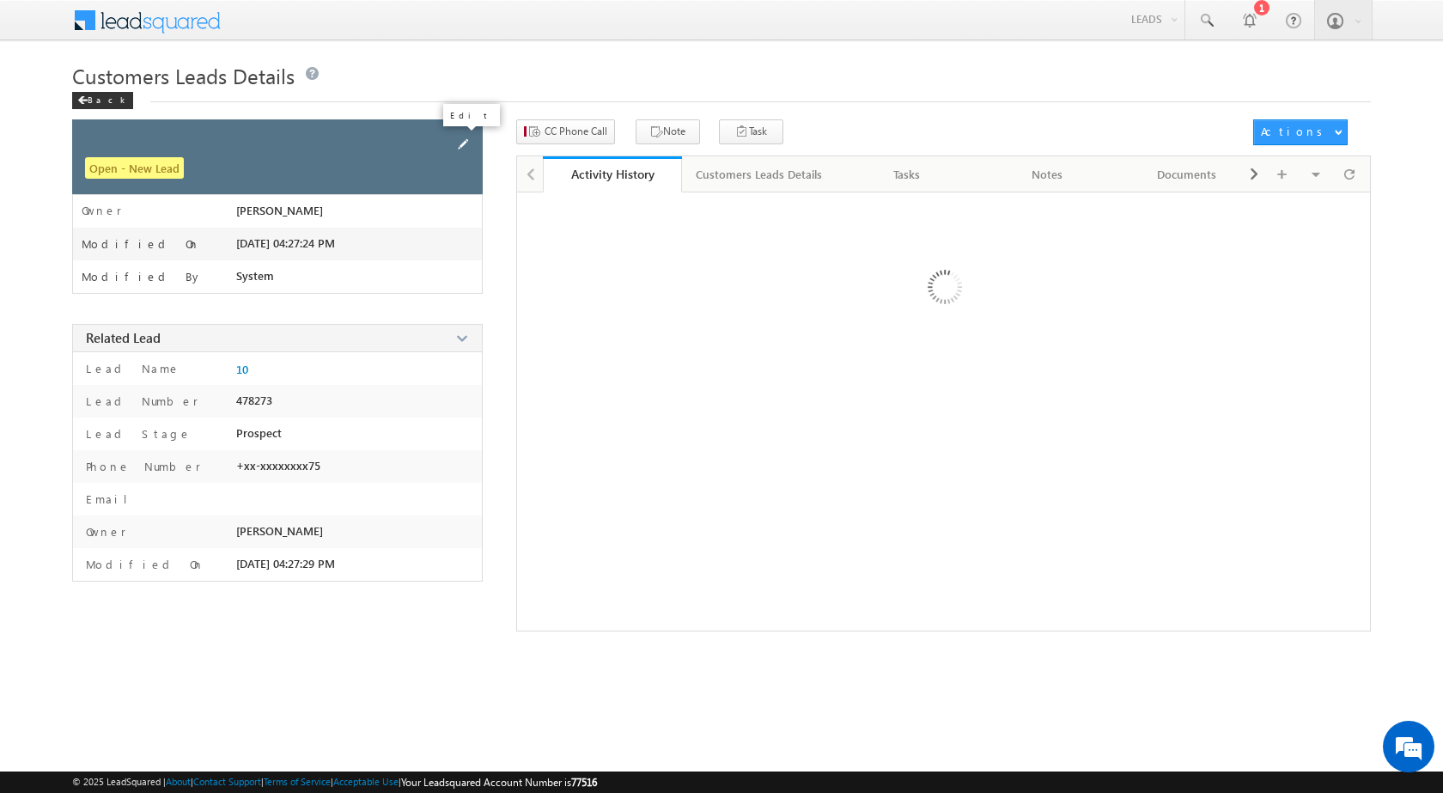
click at [459, 141] on span at bounding box center [462, 144] width 19 height 19
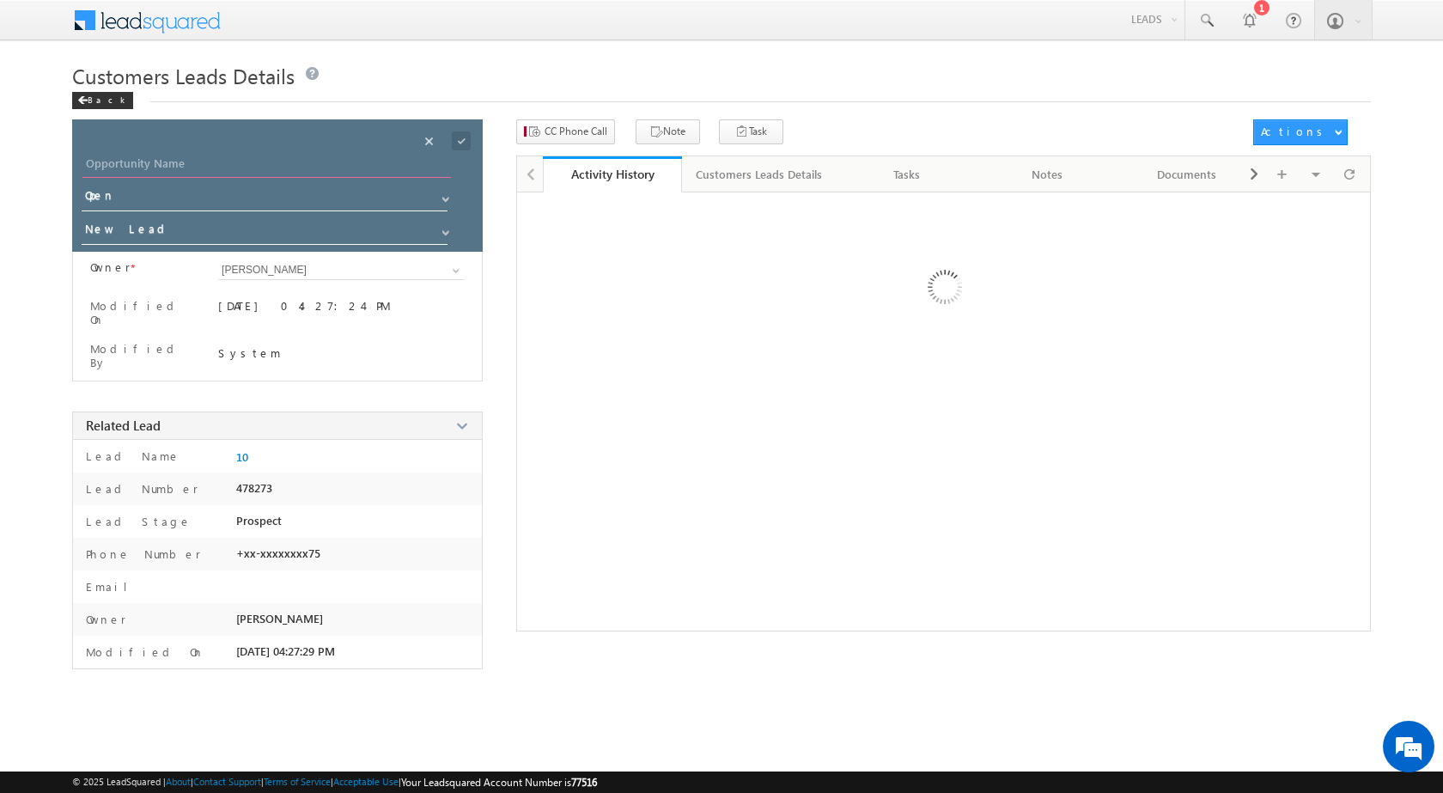
click at [283, 161] on input "Opportunity Name" at bounding box center [266, 166] width 368 height 24
paste input "[PERSON_NAME]"
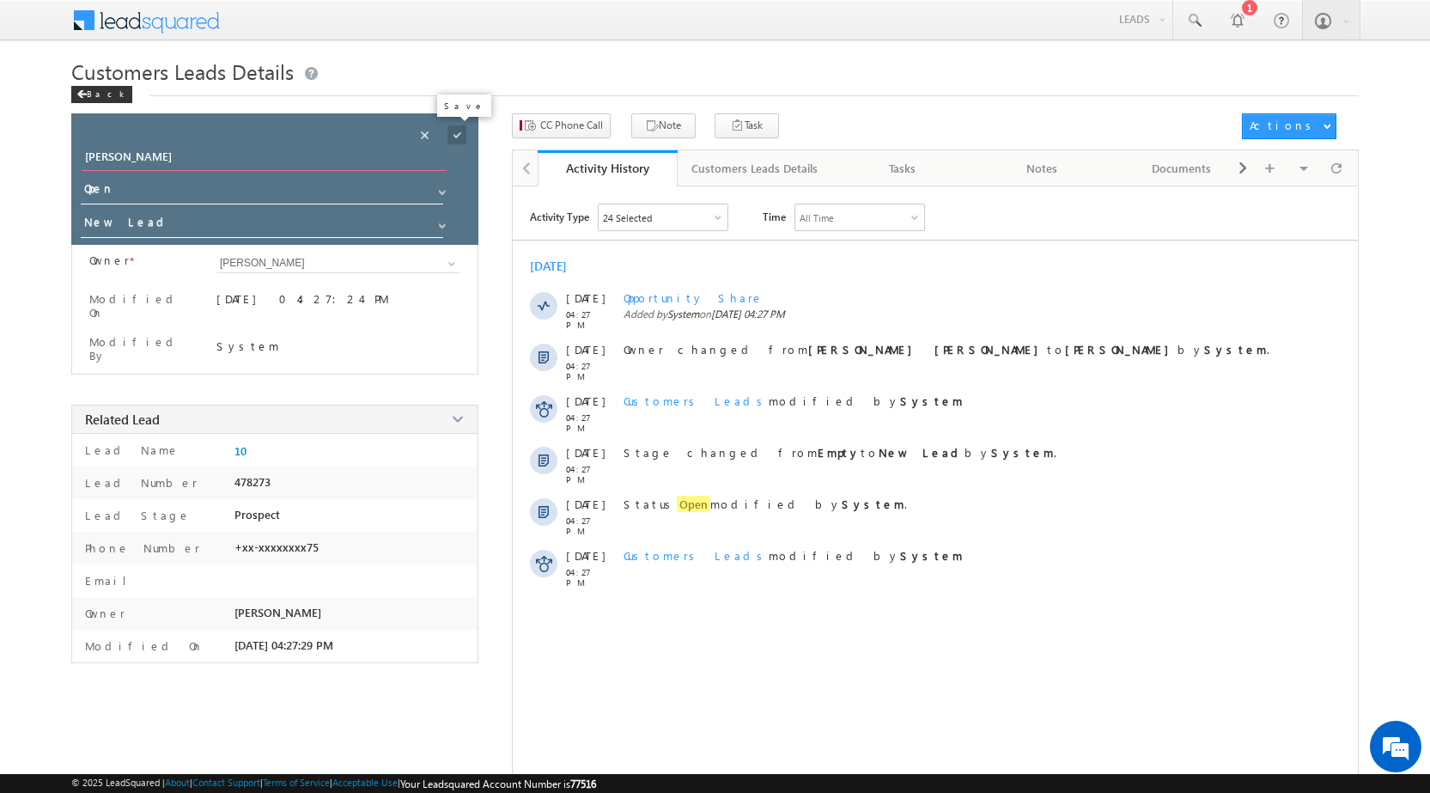
type input "[PERSON_NAME]"
click at [459, 137] on span at bounding box center [456, 134] width 19 height 19
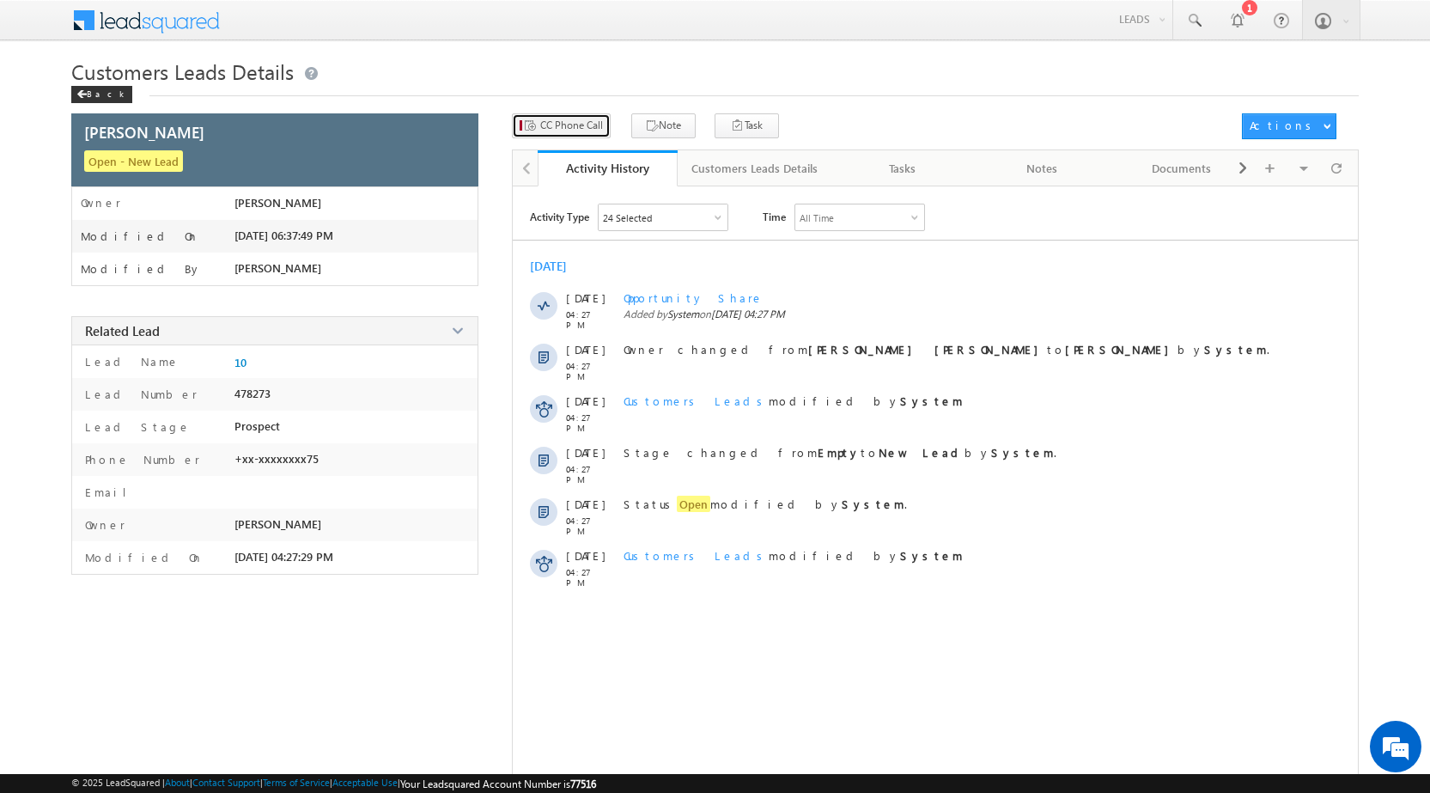
click at [581, 131] on span "CC Phone Call" at bounding box center [571, 125] width 63 height 15
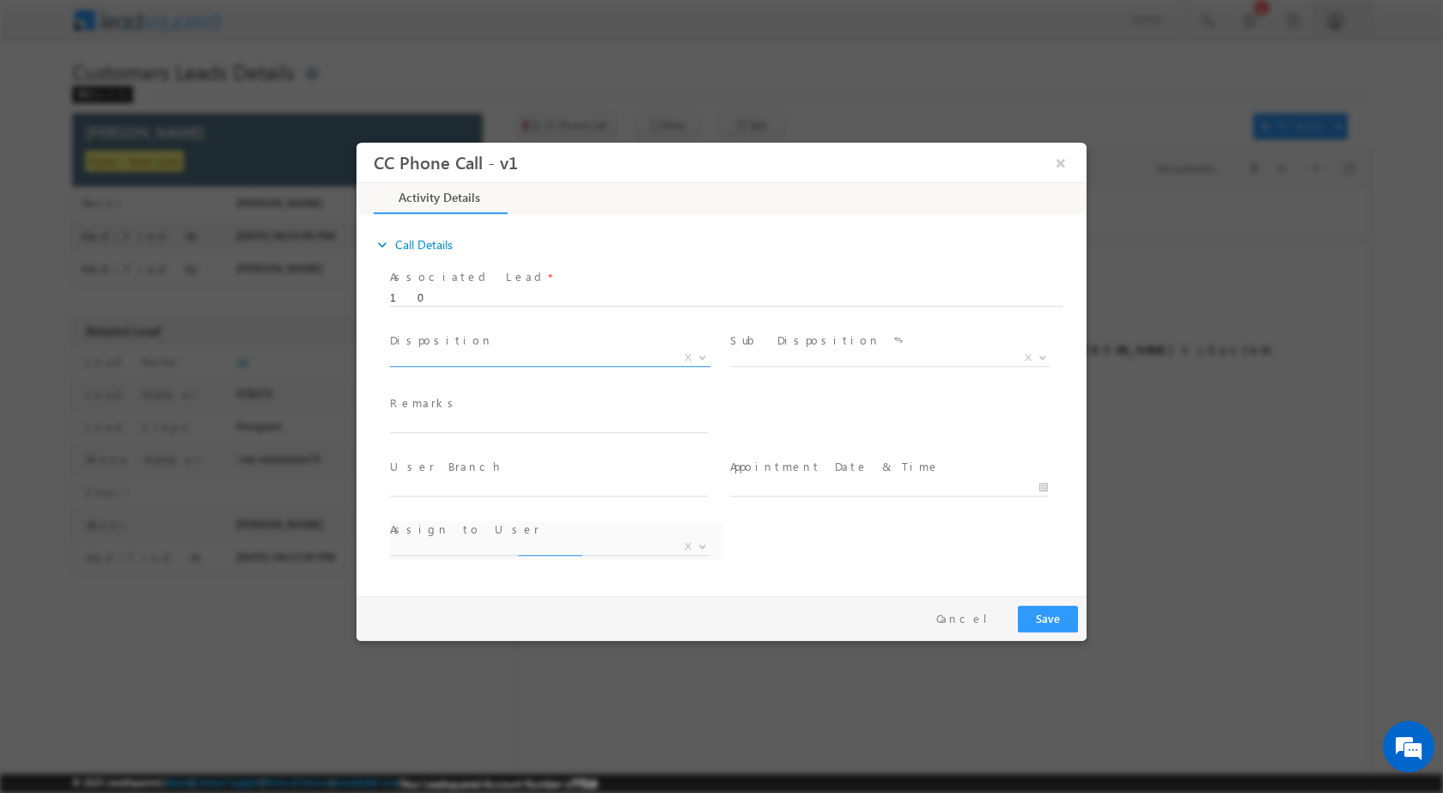
click at [695, 357] on span at bounding box center [700, 356] width 17 height 22
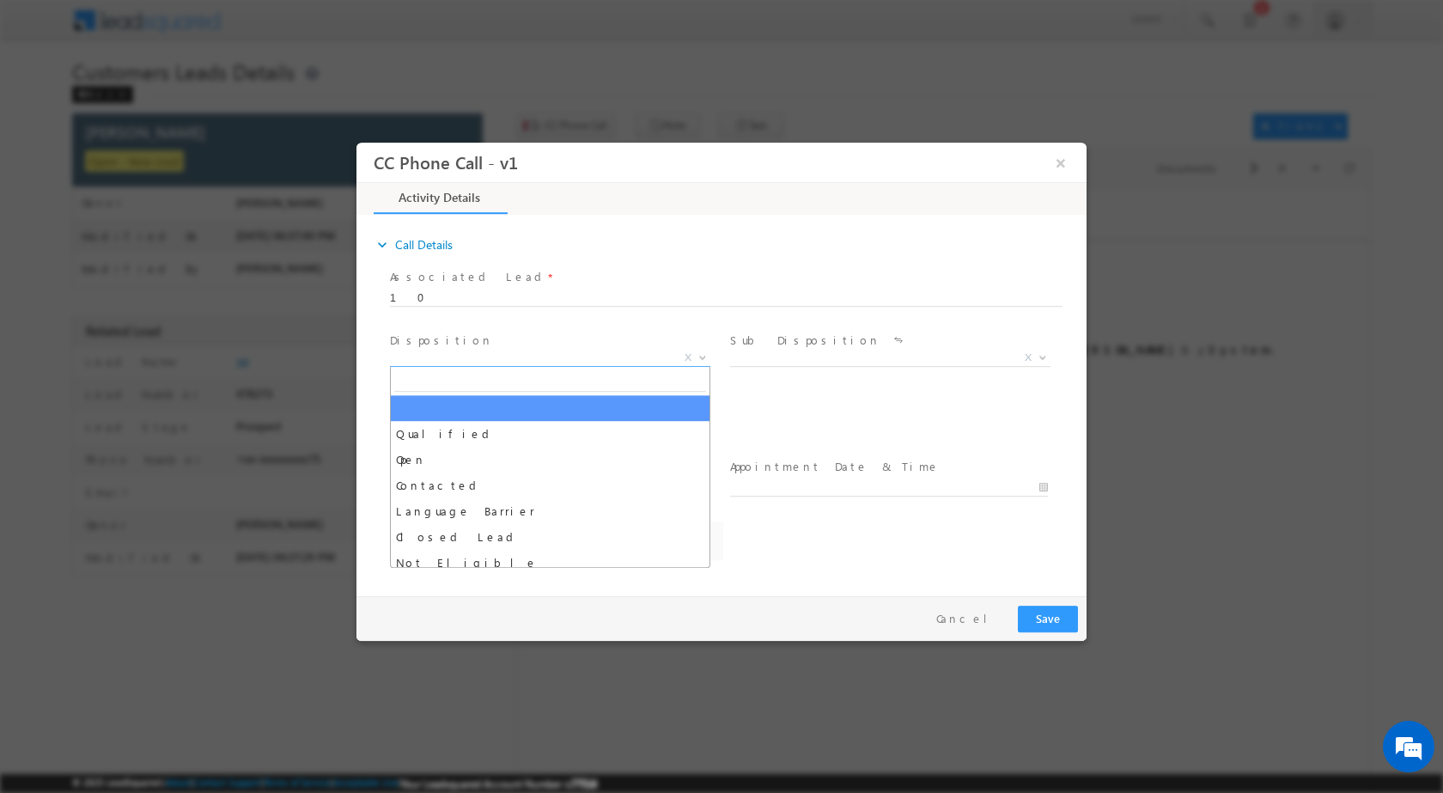
select select "Rose.Shyse+sgrl@leadsquared.com"
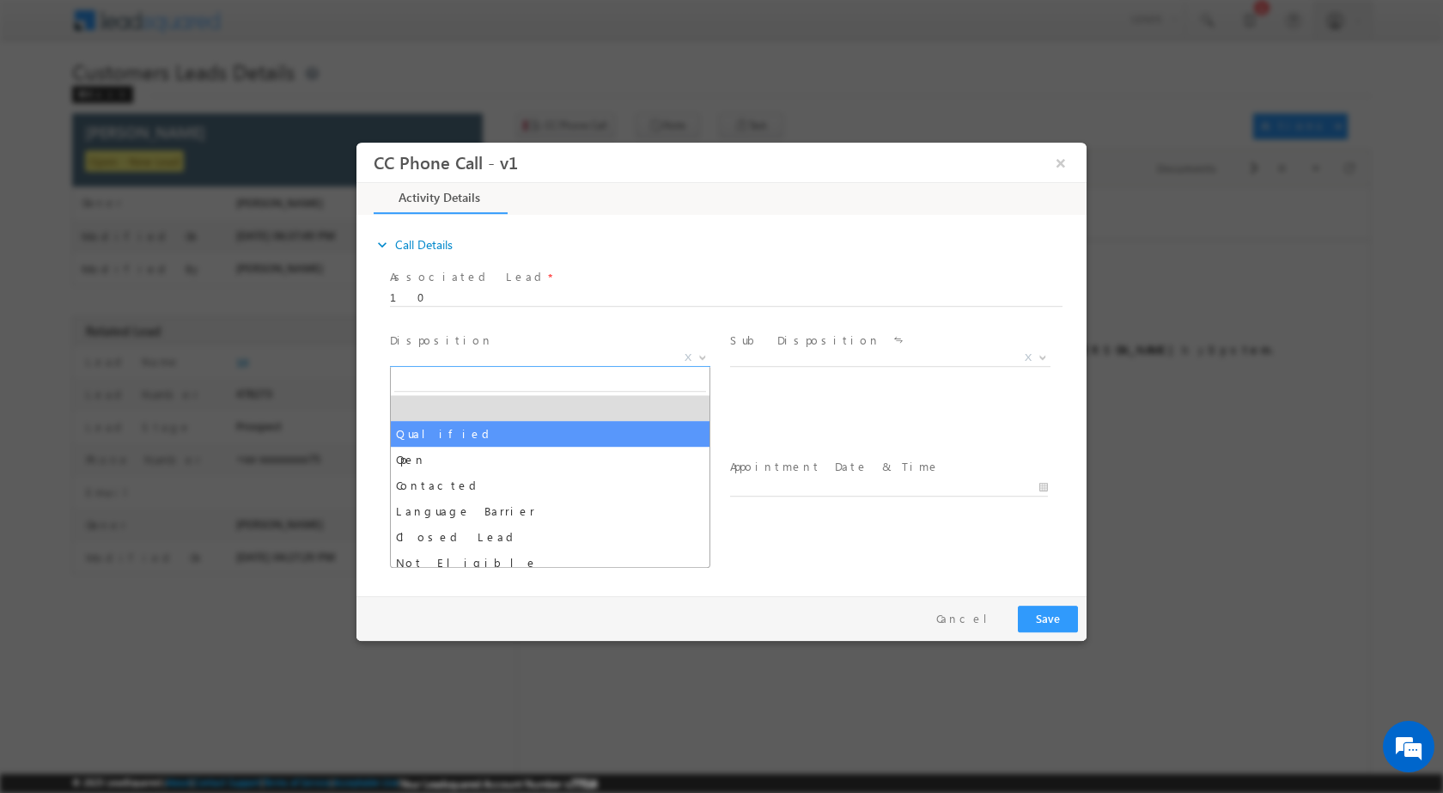
select select "Qualified"
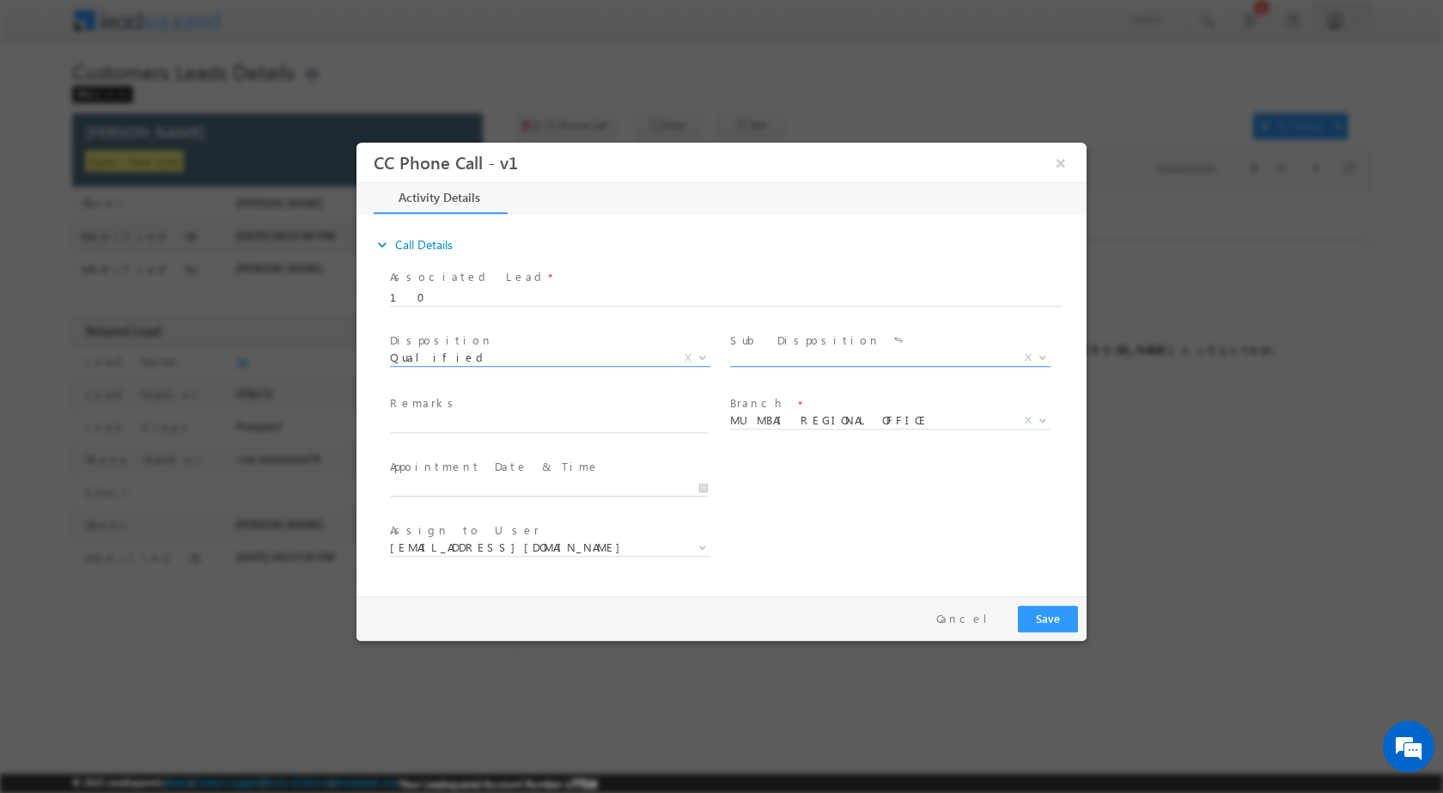
click at [1046, 353] on b at bounding box center [1043, 356] width 10 height 6
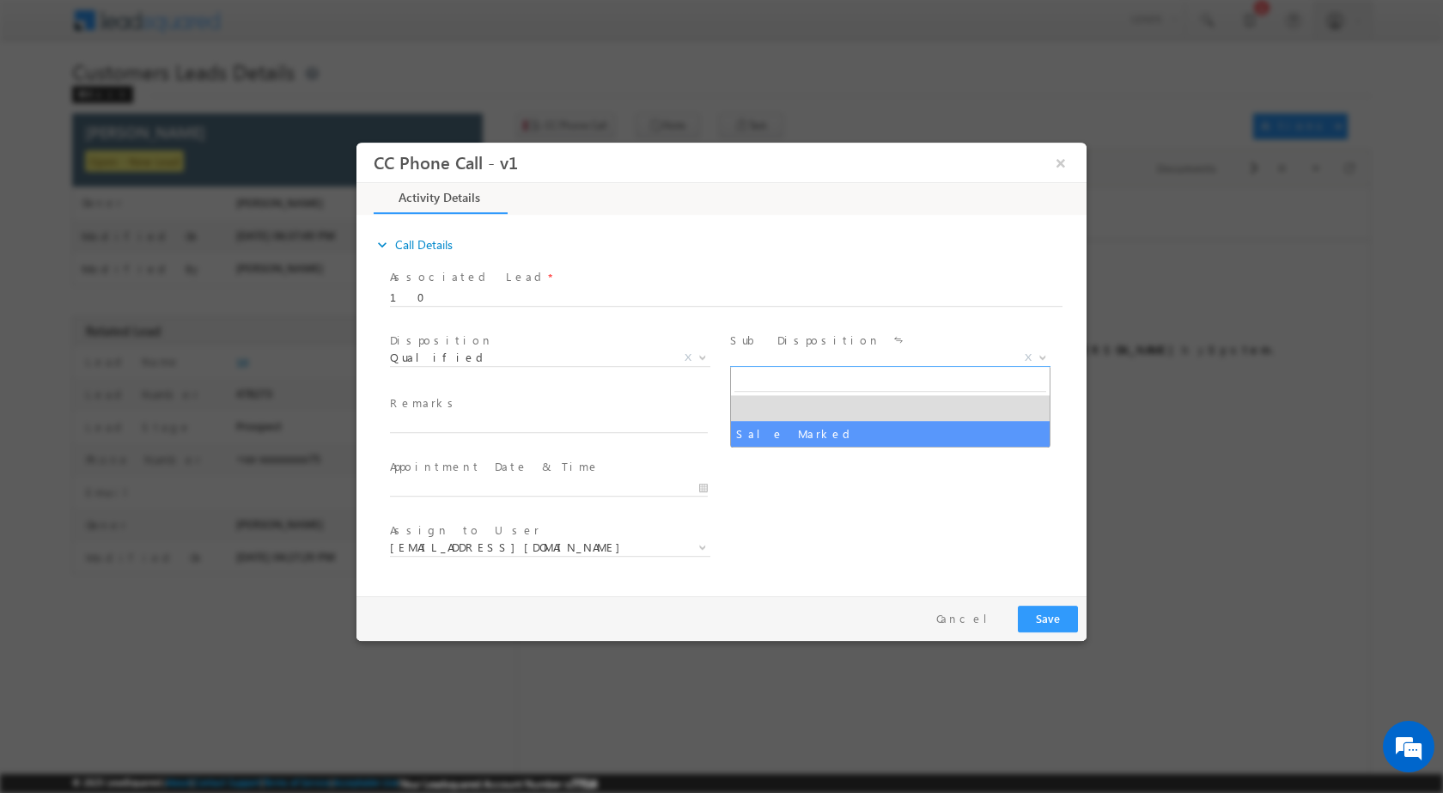
select select "Sale Marked"
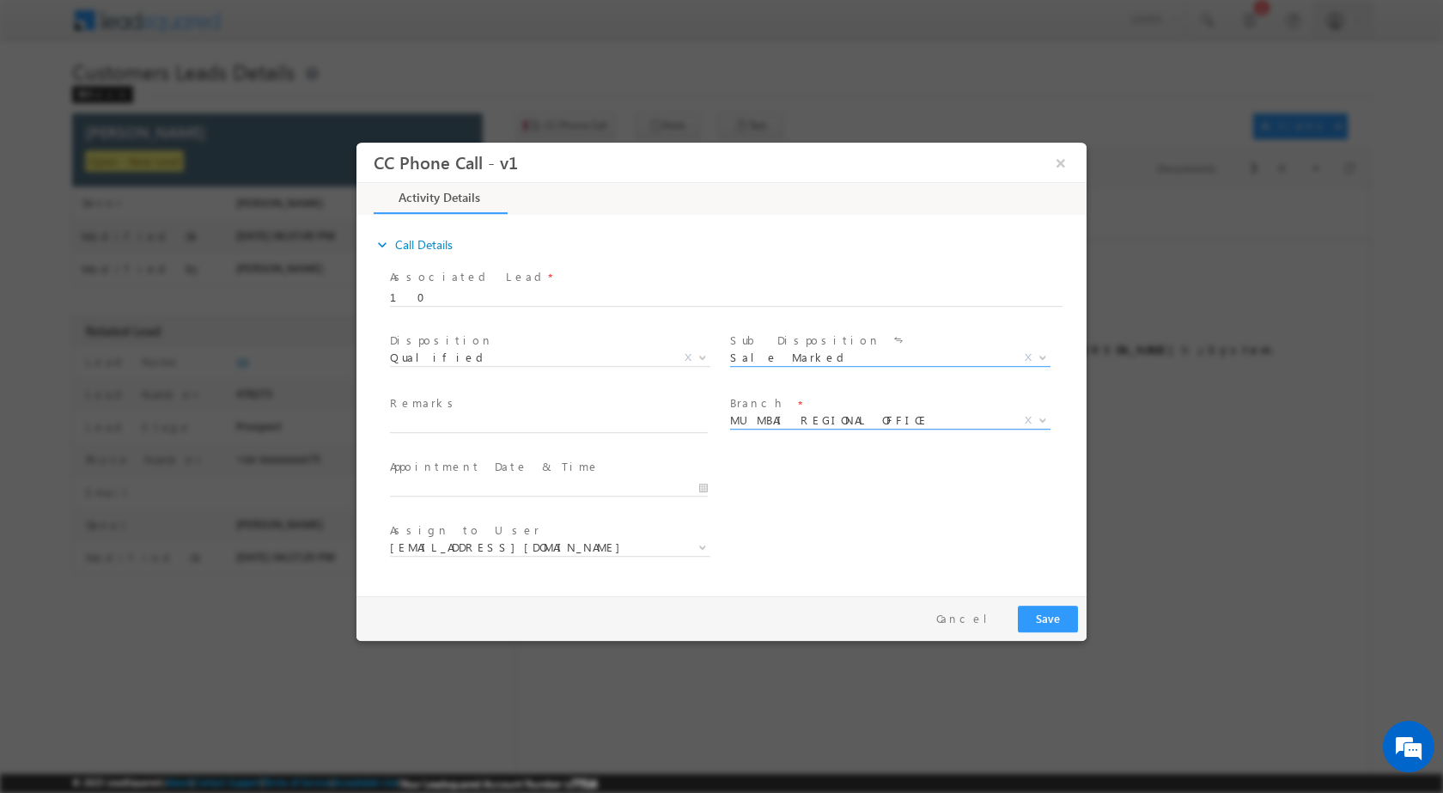
click at [1036, 417] on span at bounding box center [1040, 419] width 17 height 22
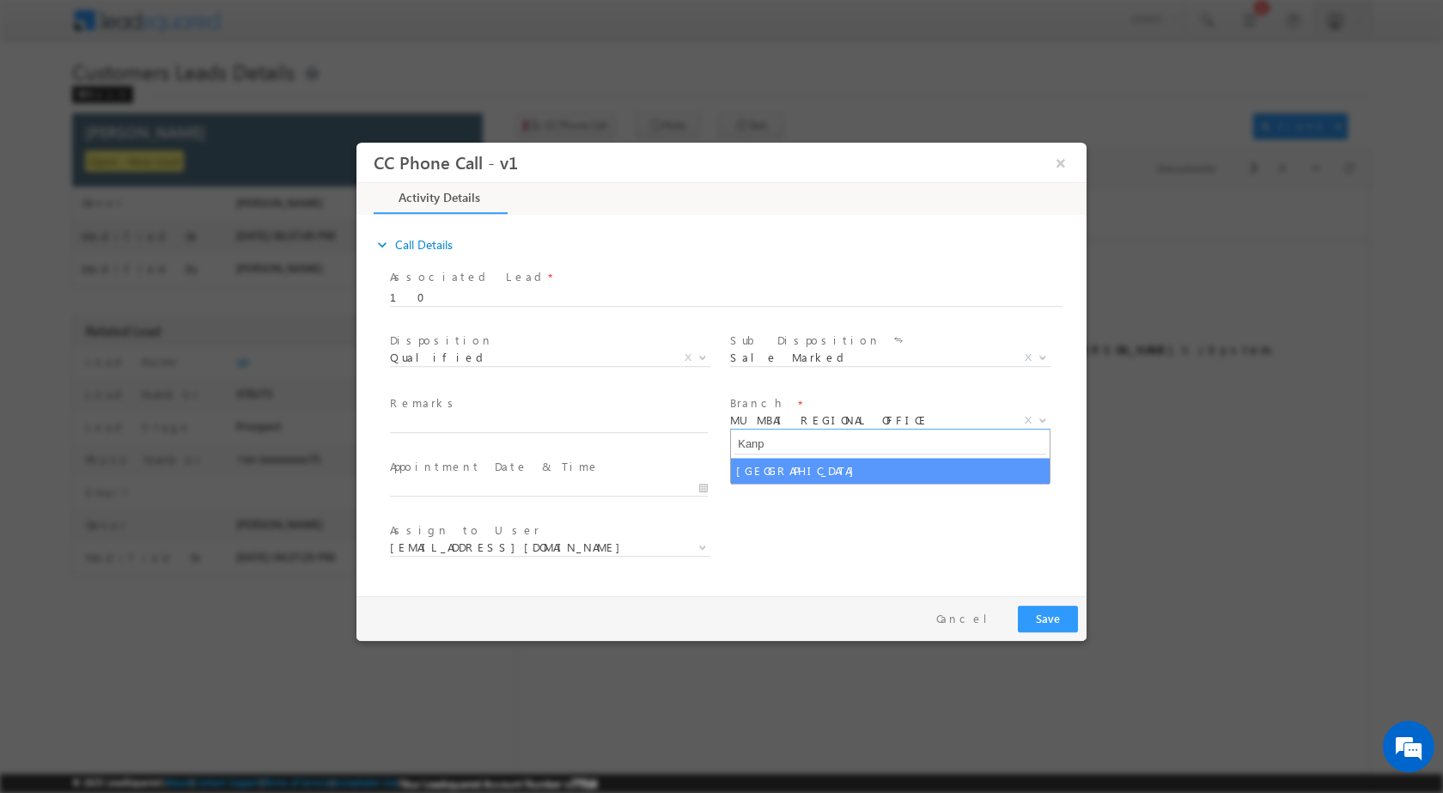
type input "Kanp"
select select "[GEOGRAPHIC_DATA]"
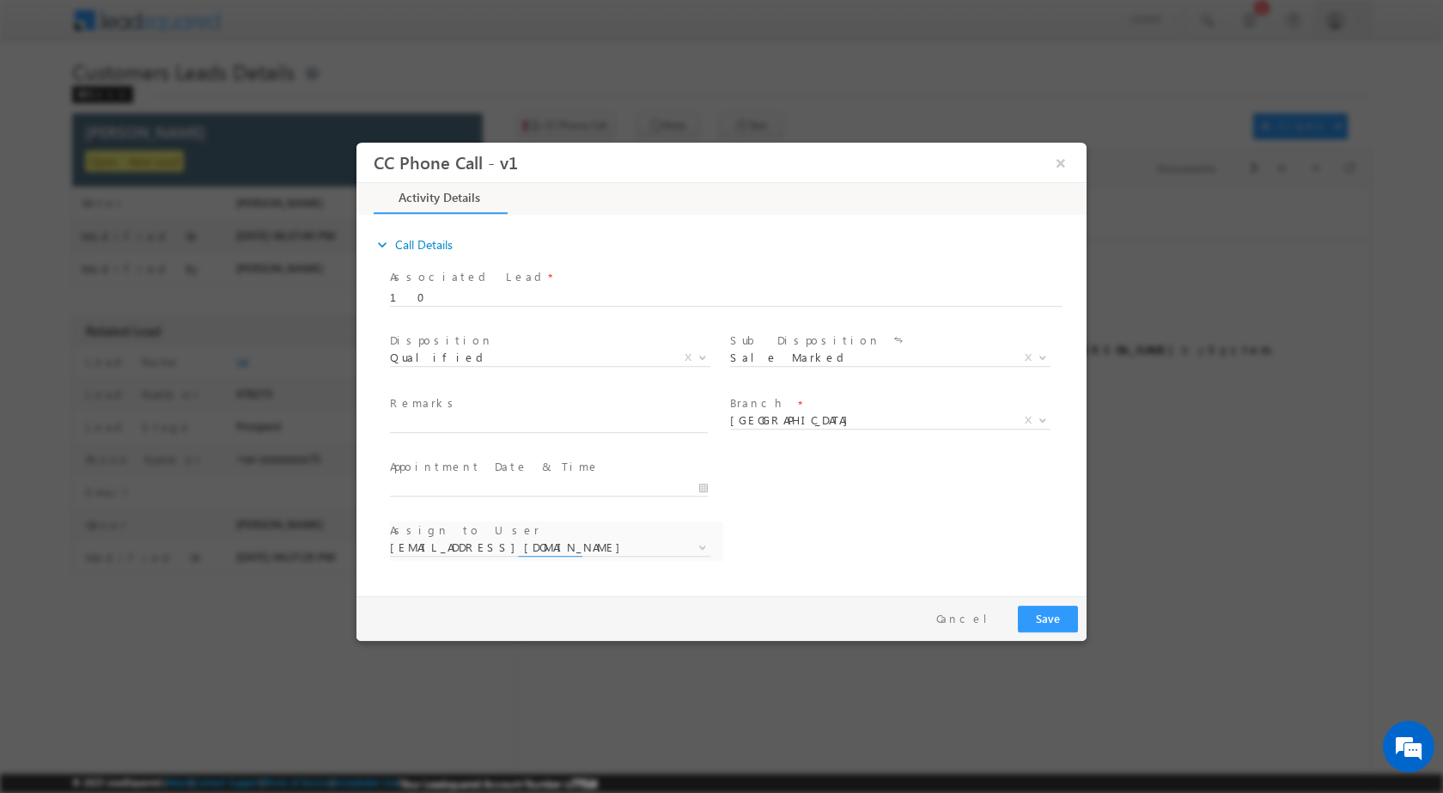
click at [713, 484] on div at bounding box center [556, 486] width 333 height 21
select select "awadhesh.gautam@sgrlimited.in"
click at [700, 481] on input "08/29/2025 6:35 PM" at bounding box center [549, 486] width 318 height 17
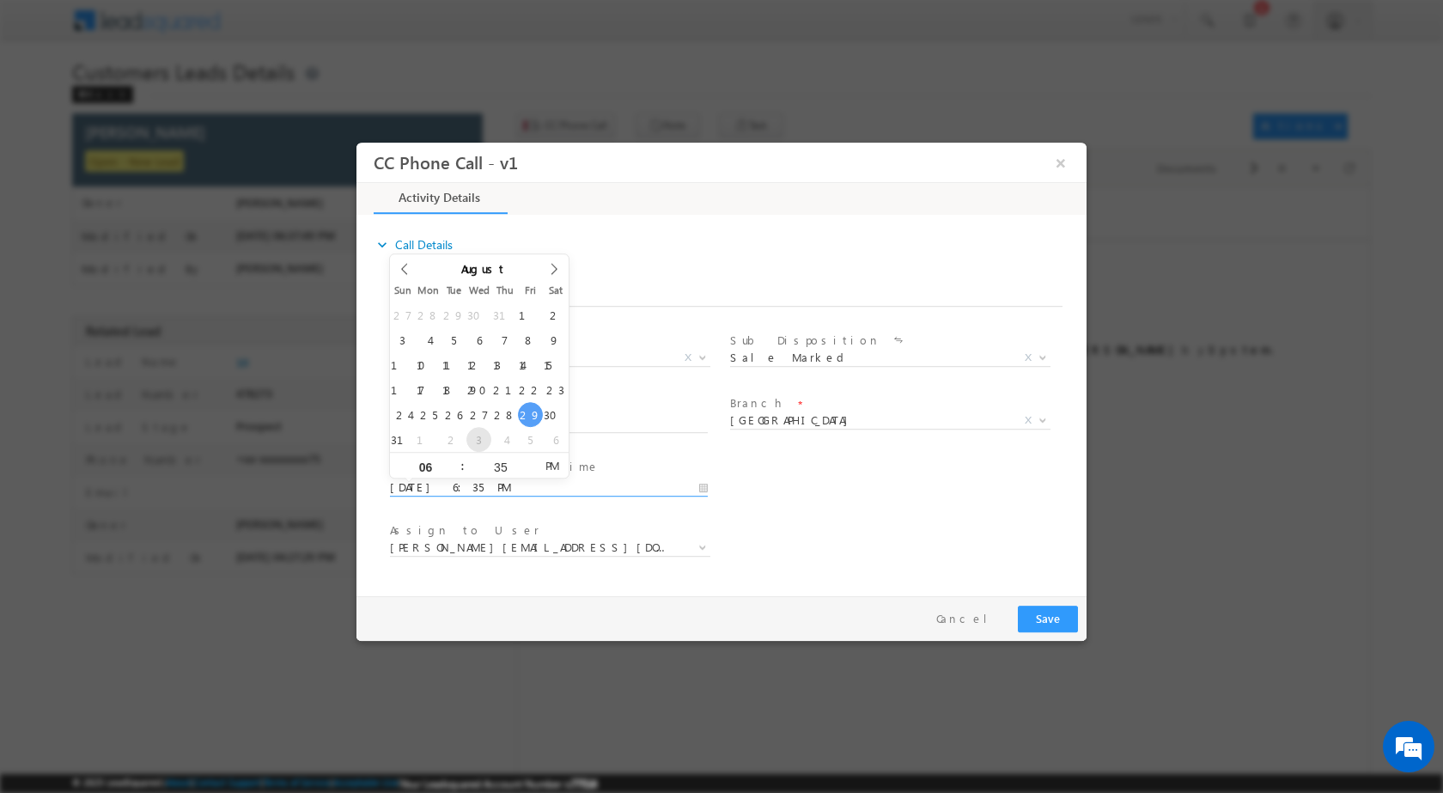
type input "09/03/2025 6:35 PM"
type input "12"
type input "09/03/2025 12:35 PM"
click at [508, 469] on input "35" at bounding box center [500, 465] width 71 height 11
type input "00"
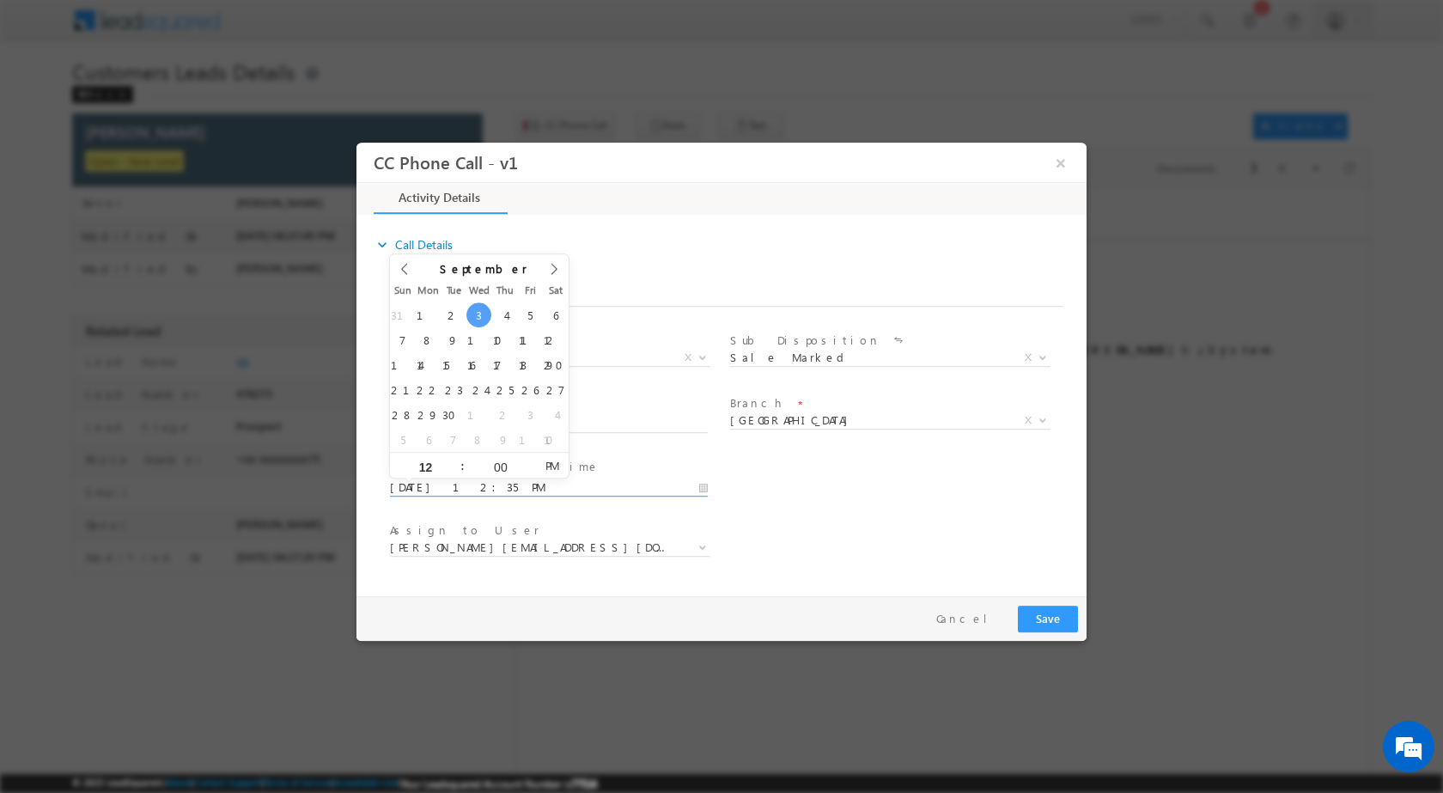
type input "09/03/2025 12:00 PM"
click at [660, 509] on span at bounding box center [548, 504] width 317 height 19
click at [456, 415] on input "text" at bounding box center [549, 423] width 318 height 17
paste input "29/08-Customer Name is Sangeeta Devi Customer age is 54 yrs Son name is Suraj K…"
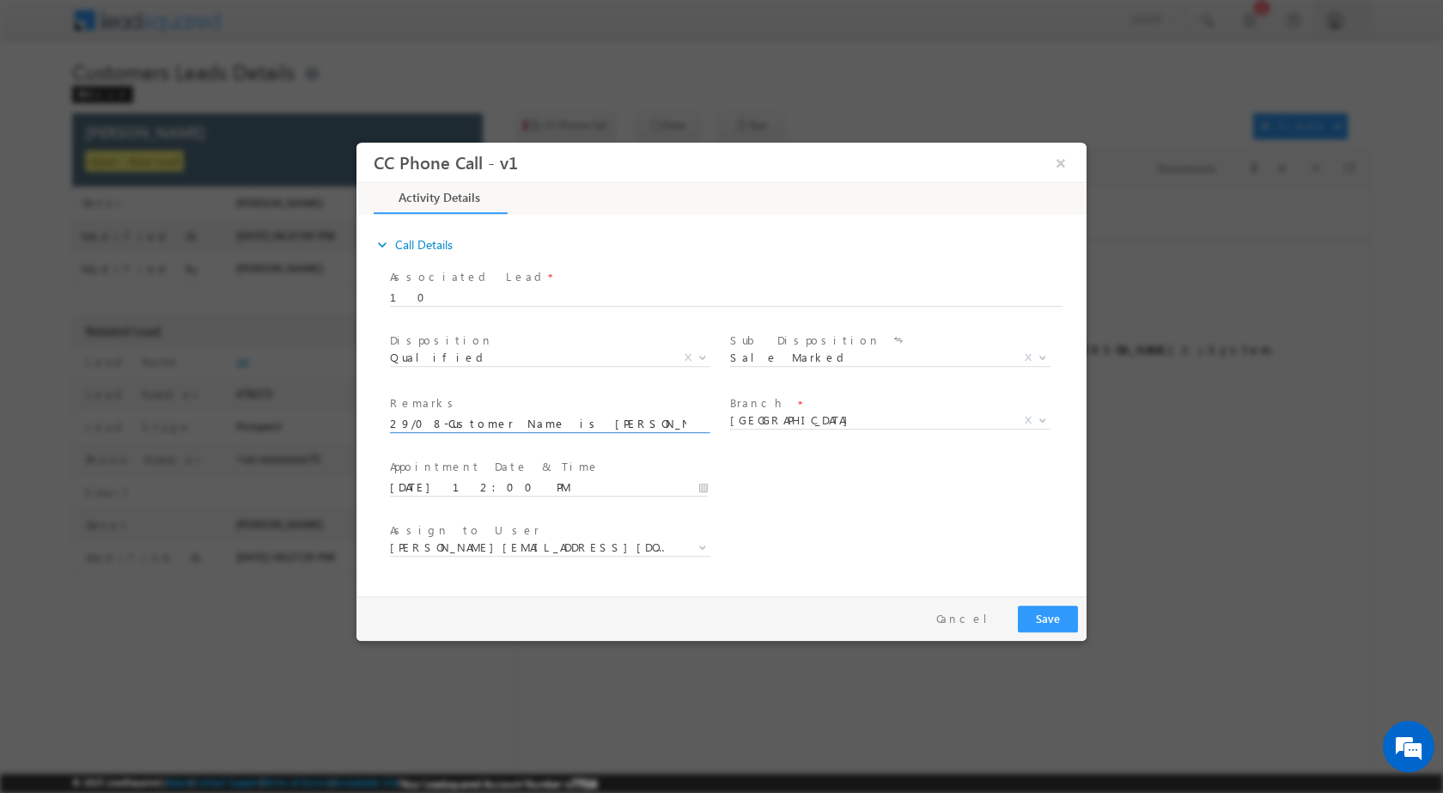
scroll to position [0, 741]
type input "29/08-Customer Name is Sangeeta Devi Customer age is 54 yrs Son name is Suraj K…"
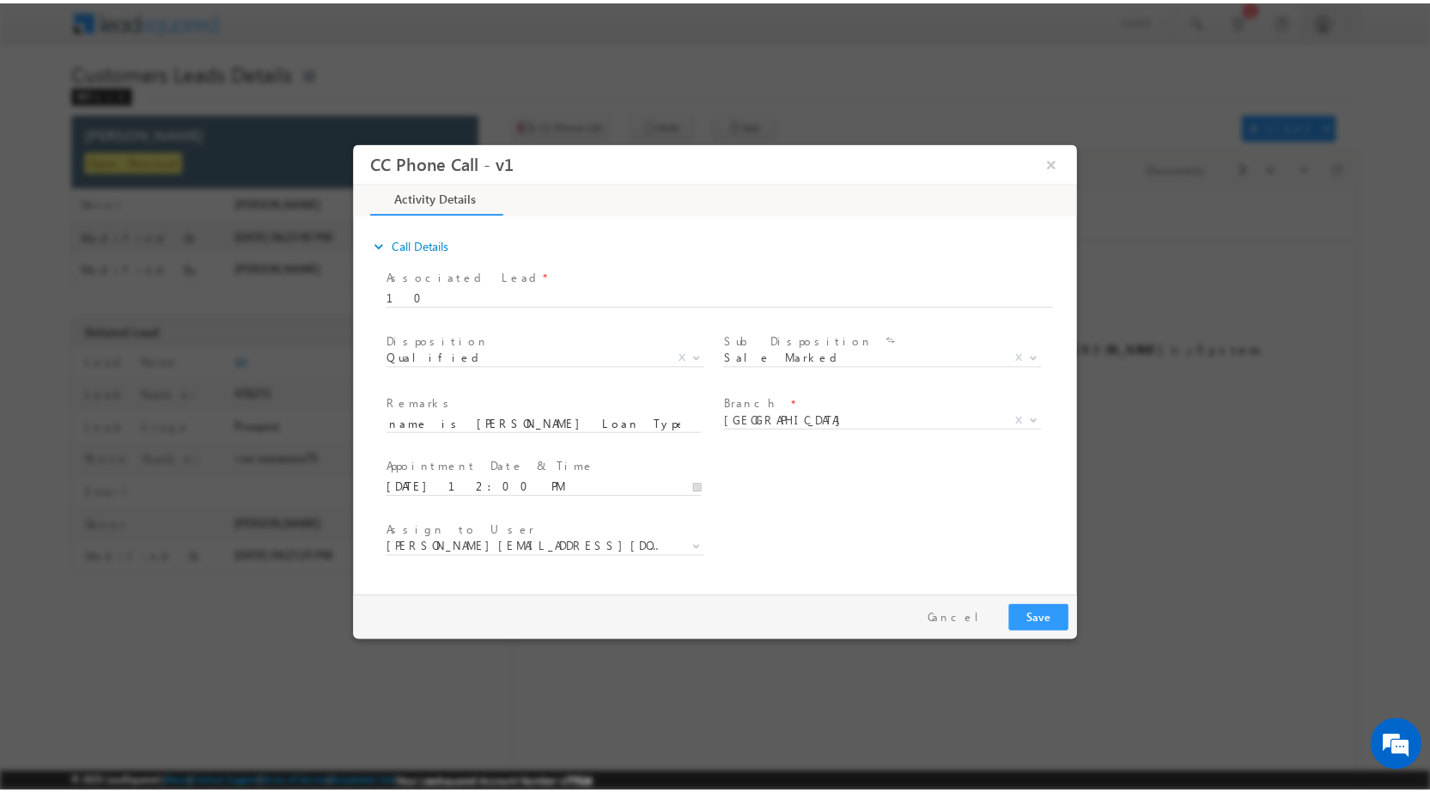
scroll to position [0, 0]
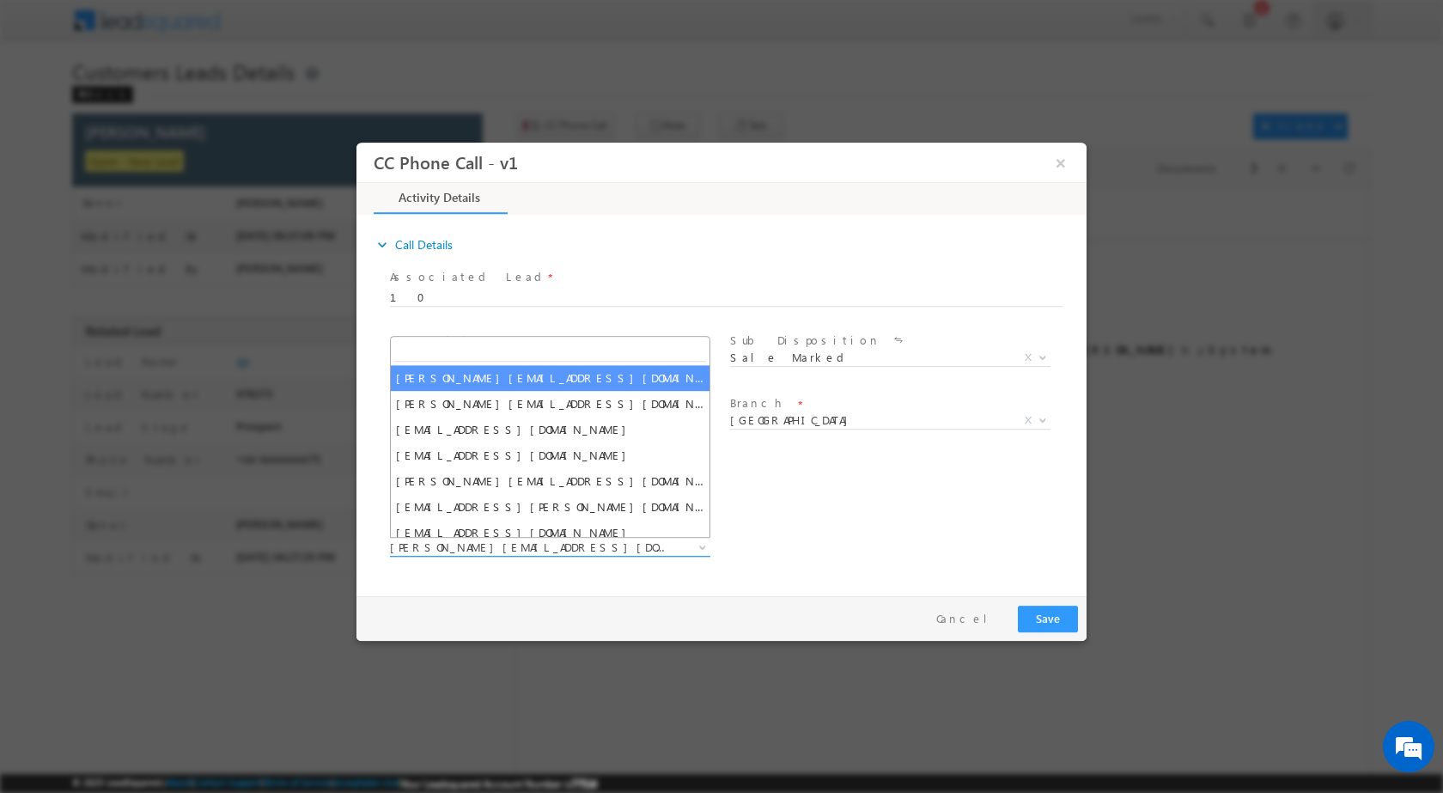
click at [702, 549] on span at bounding box center [700, 546] width 17 height 22
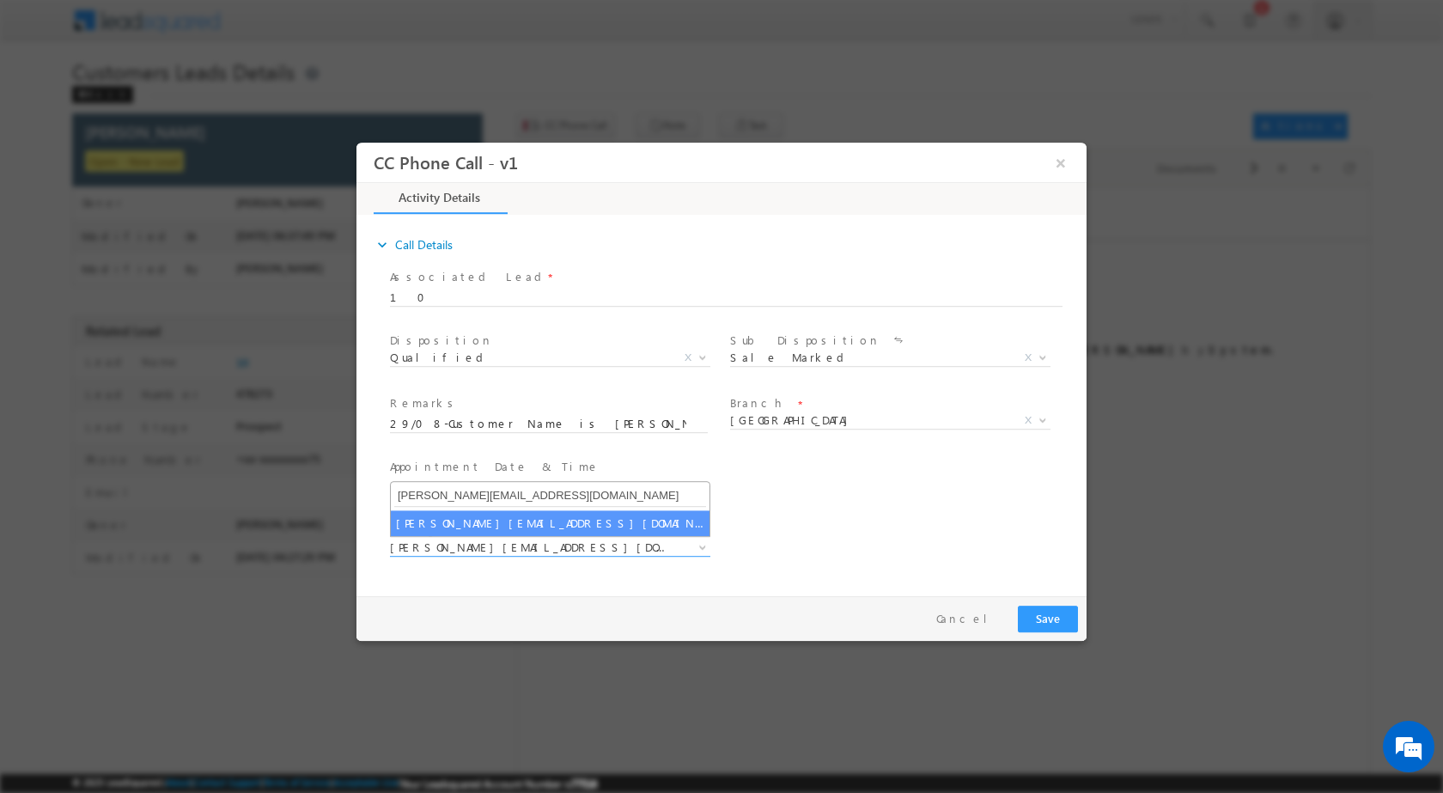
type input "mohd.ayyoob@sgrlimited.in"
select select "mohd.ayyoob@sgrlimited.in"
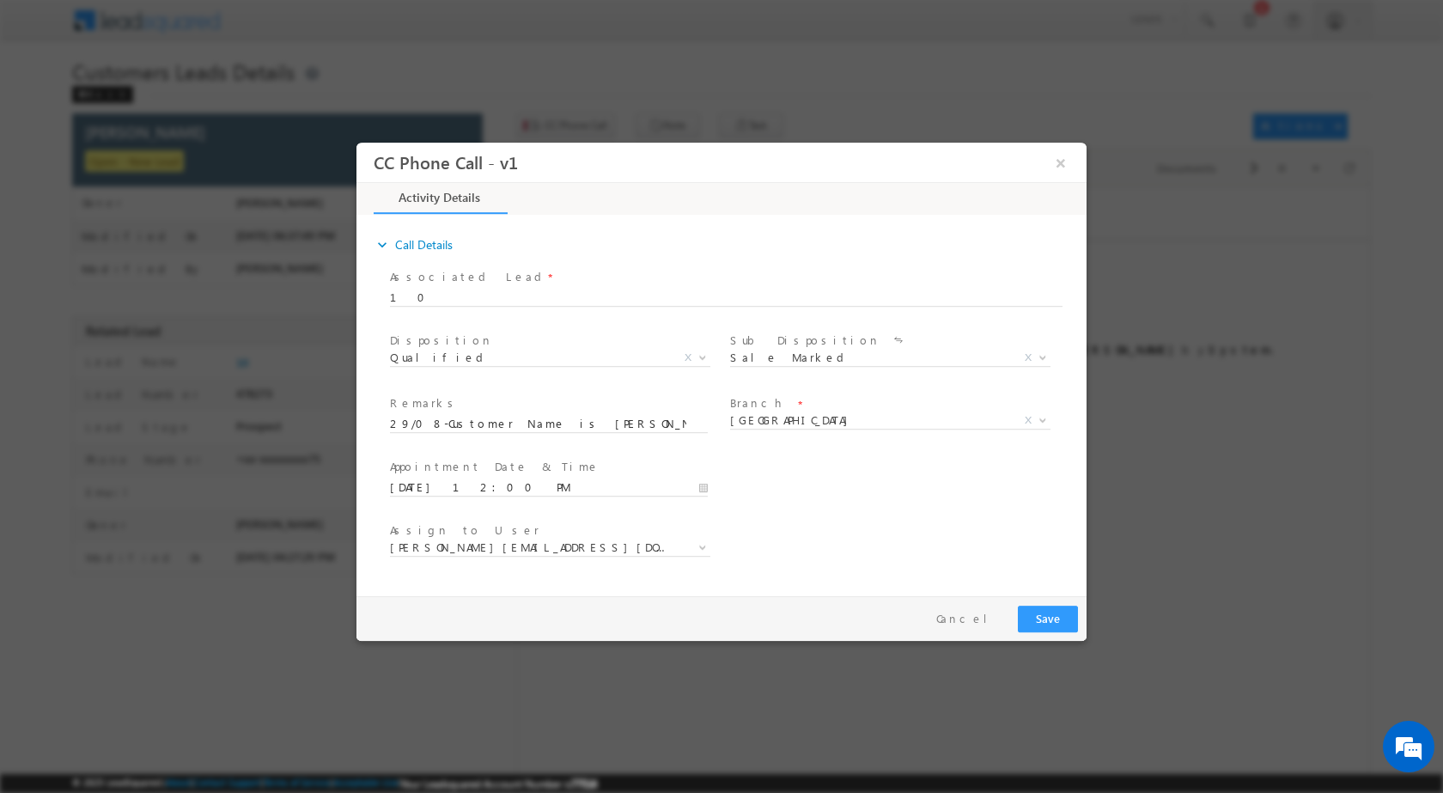
click at [474, 435] on span at bounding box center [548, 440] width 317 height 19
click at [1052, 610] on button "Save" at bounding box center [1048, 618] width 60 height 27
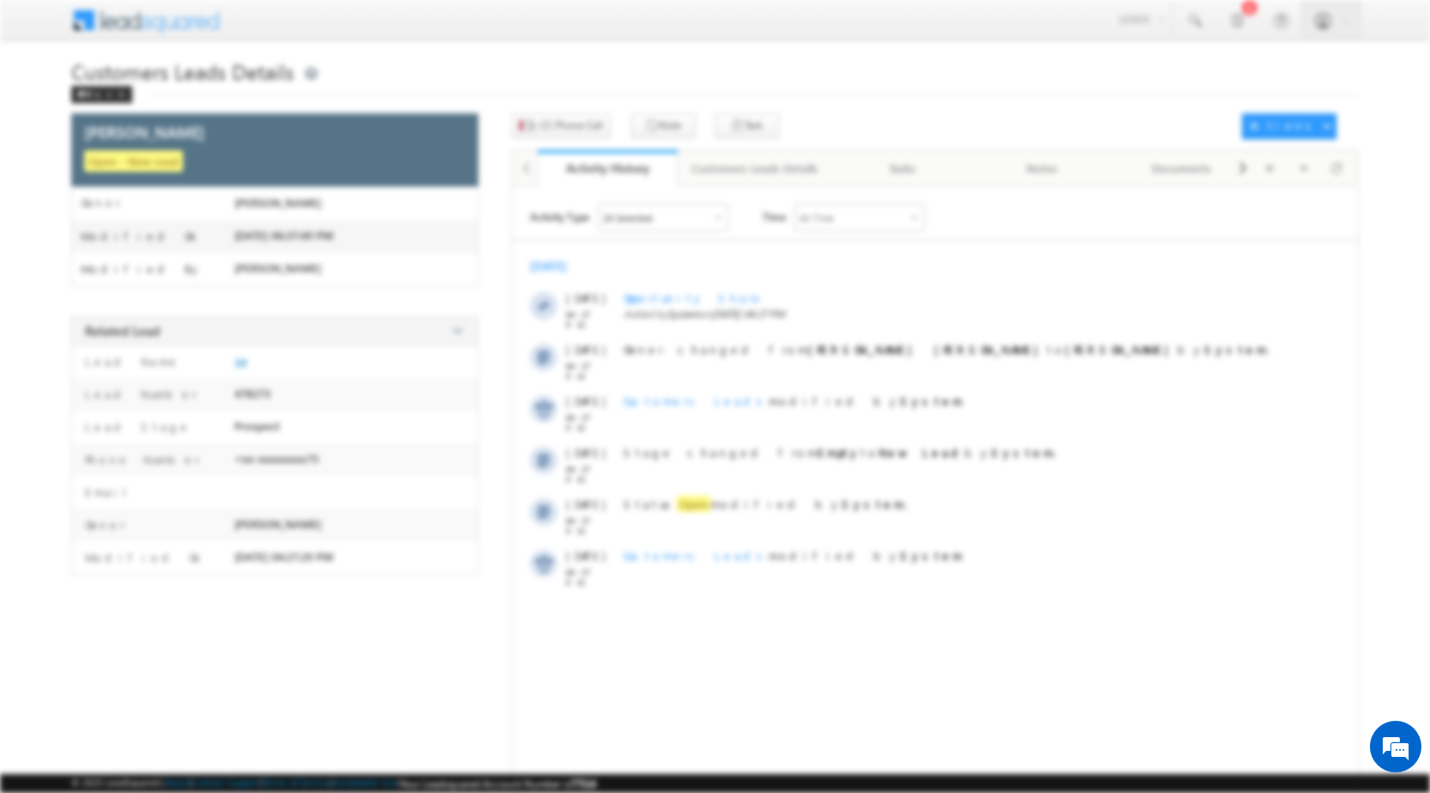
click at [1064, 165] on div at bounding box center [715, 392] width 730 height 498
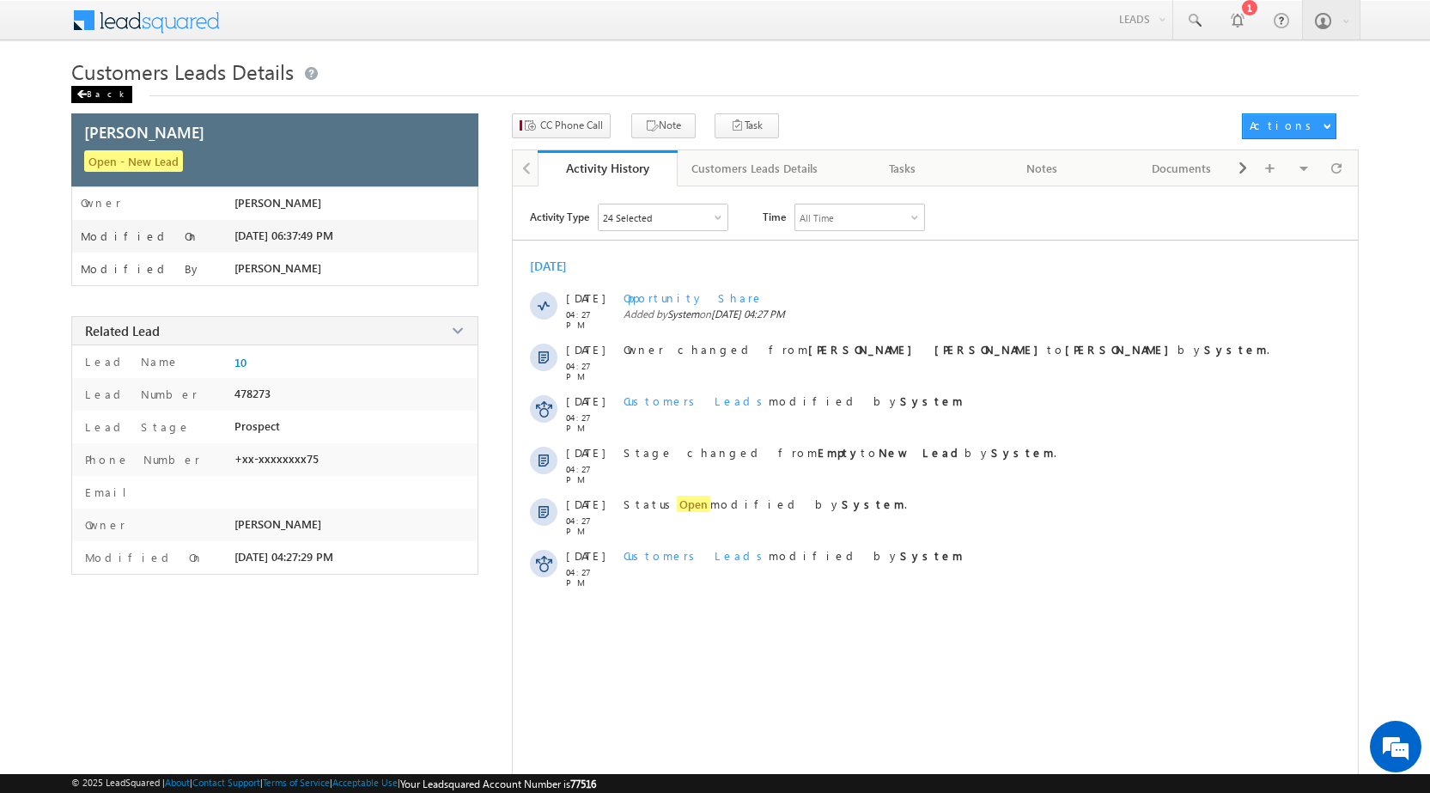
click at [84, 95] on span at bounding box center [81, 94] width 10 height 9
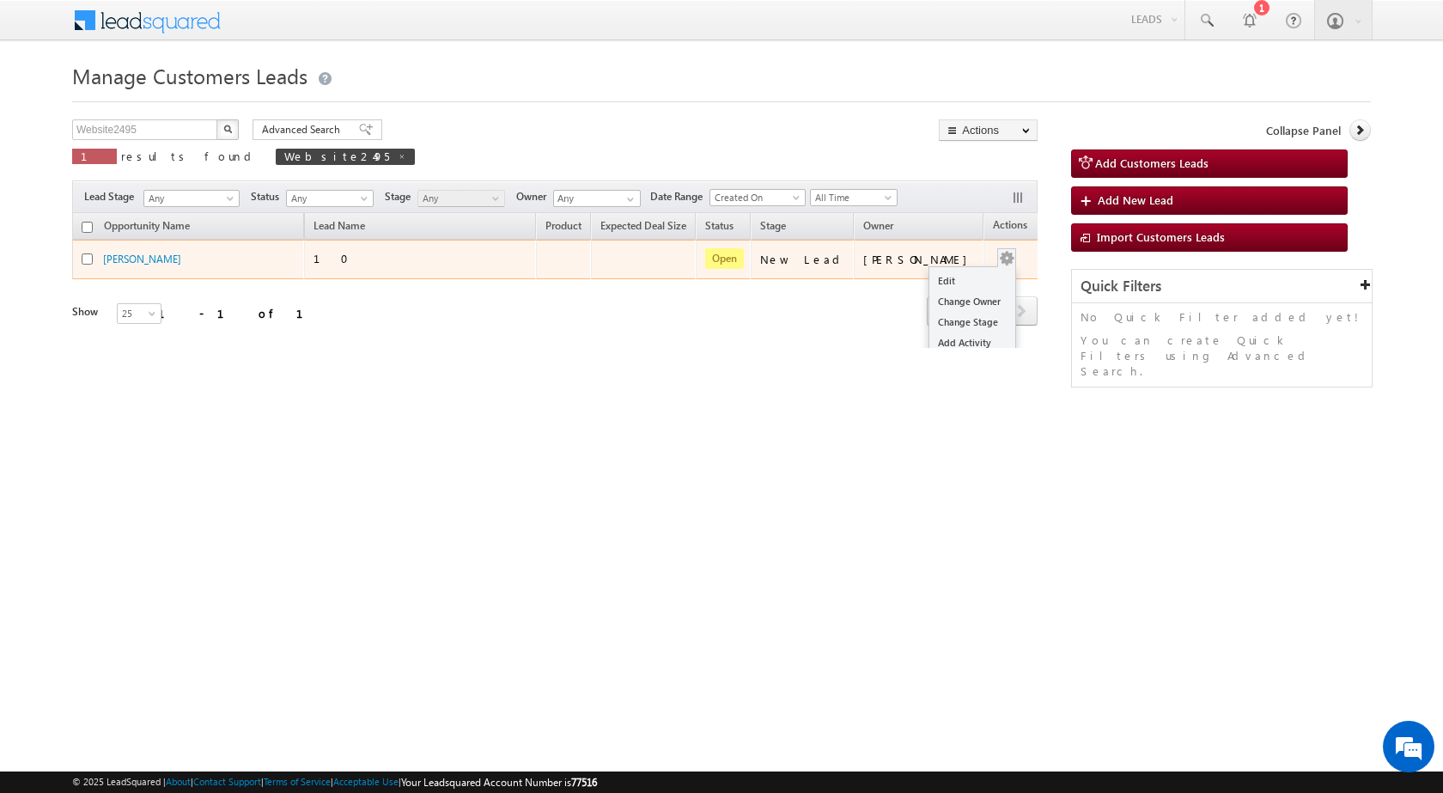
click at [998, 260] on button "button" at bounding box center [1006, 258] width 17 height 17
click at [963, 278] on link "Edit" at bounding box center [972, 281] width 86 height 21
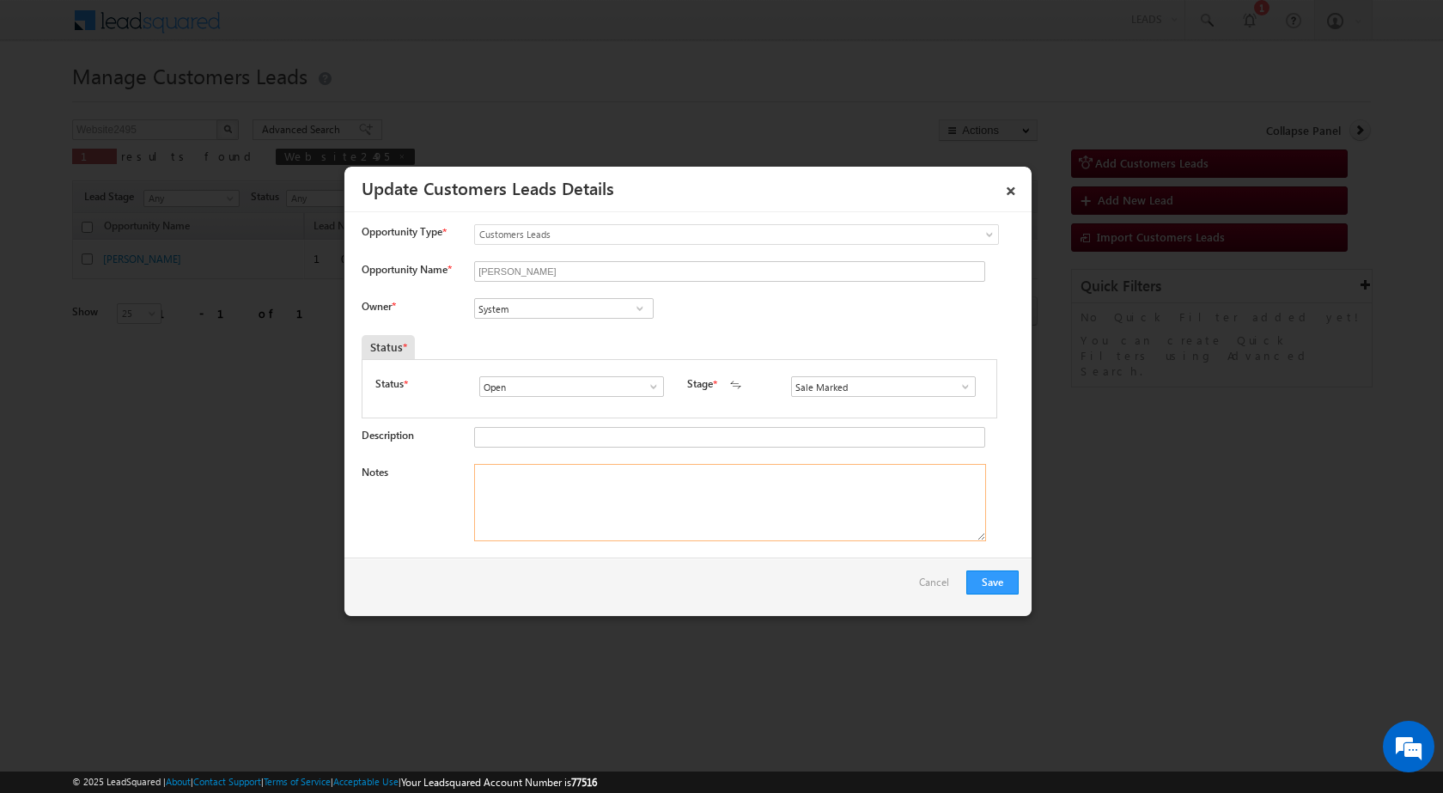
click at [646, 516] on textarea "Notes" at bounding box center [730, 502] width 512 height 77
paste textarea "29/08-Customer Name is [PERSON_NAME] Customer age is [DEMOGRAPHIC_DATA] yrs Son…"
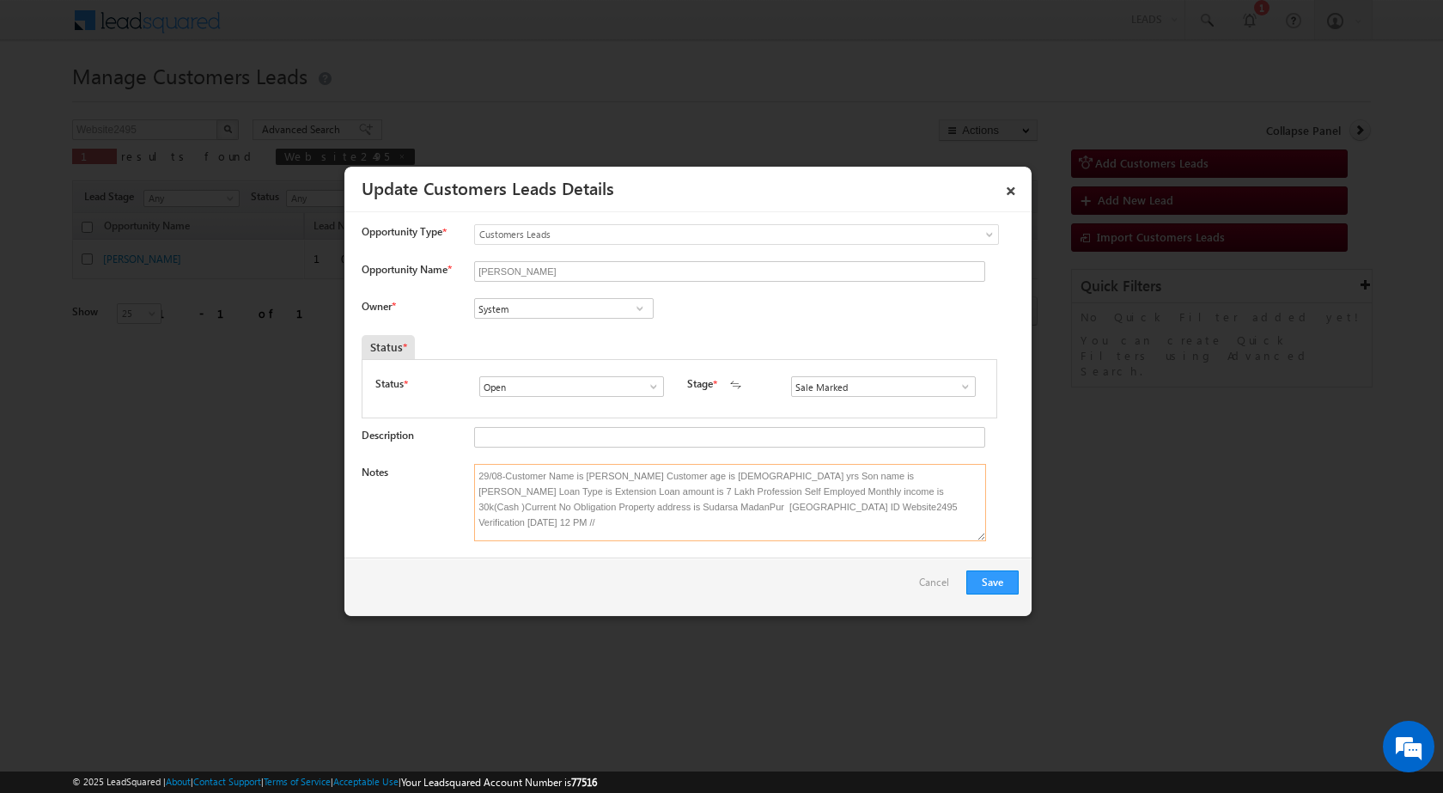
type textarea "29/08-Customer Name is [PERSON_NAME] Customer age is [DEMOGRAPHIC_DATA] yrs Son…"
click at [643, 309] on span at bounding box center [639, 308] width 17 height 14
paste input "[PERSON_NAME][EMAIL_ADDRESS][DOMAIN_NAME]"
type input "m"
type input "M"
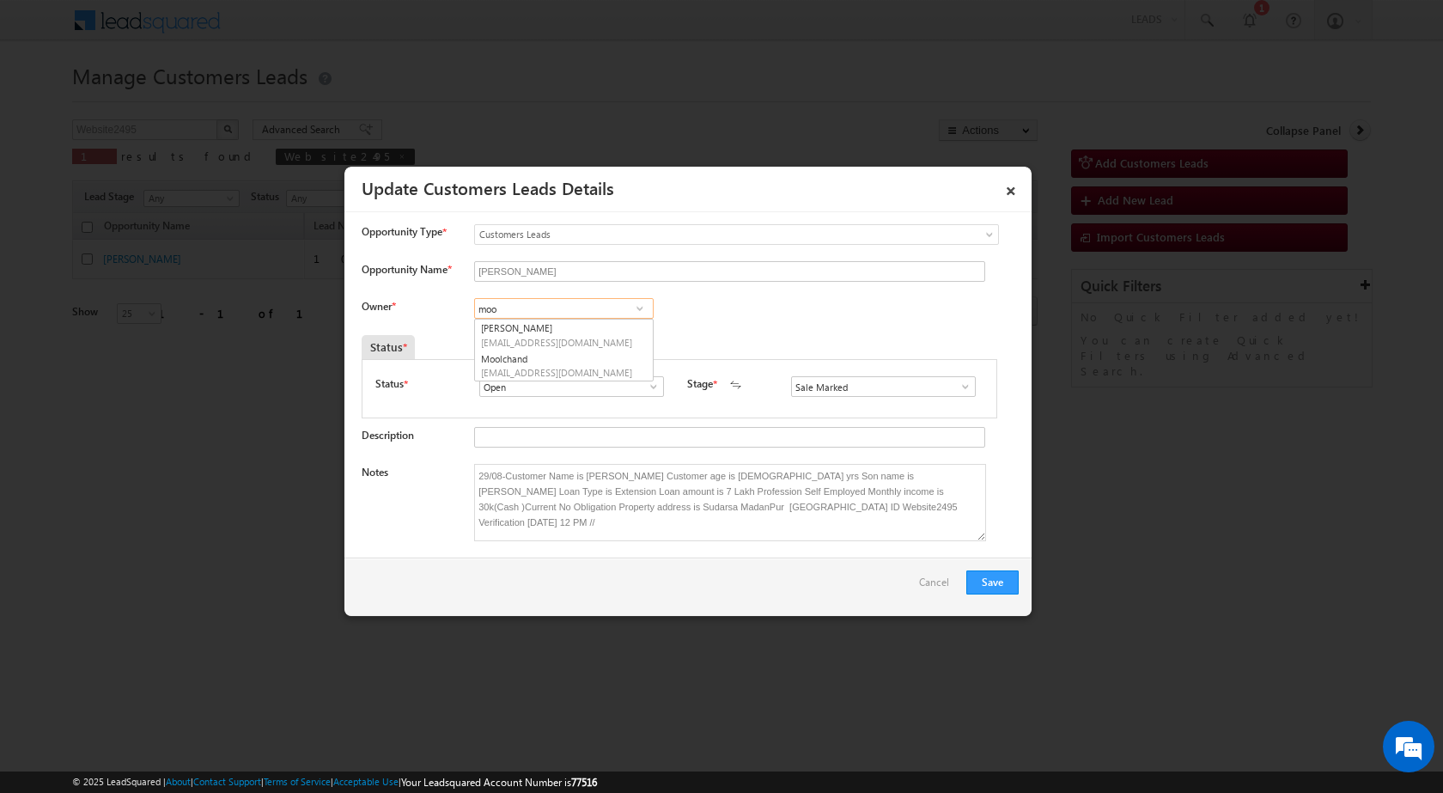
type input "moo"
click at [735, 356] on div "Status *" at bounding box center [598, 347] width 472 height 24
click at [1018, 198] on link "×" at bounding box center [1010, 188] width 29 height 30
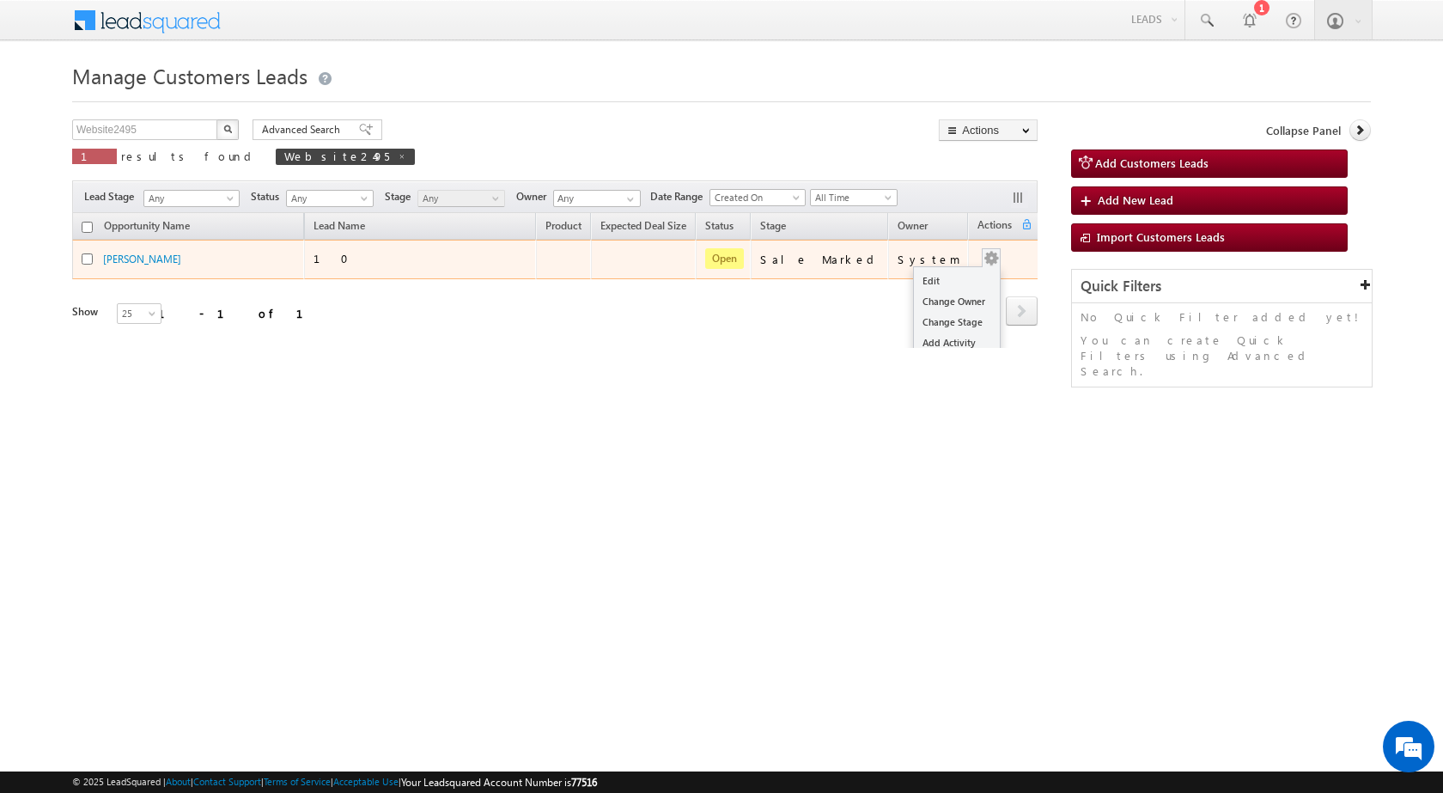
click at [989, 254] on div "Edit Change Owner Change Stage Add Activity Add Task Delete" at bounding box center [990, 259] width 27 height 22
click at [949, 288] on link "Edit" at bounding box center [957, 281] width 86 height 21
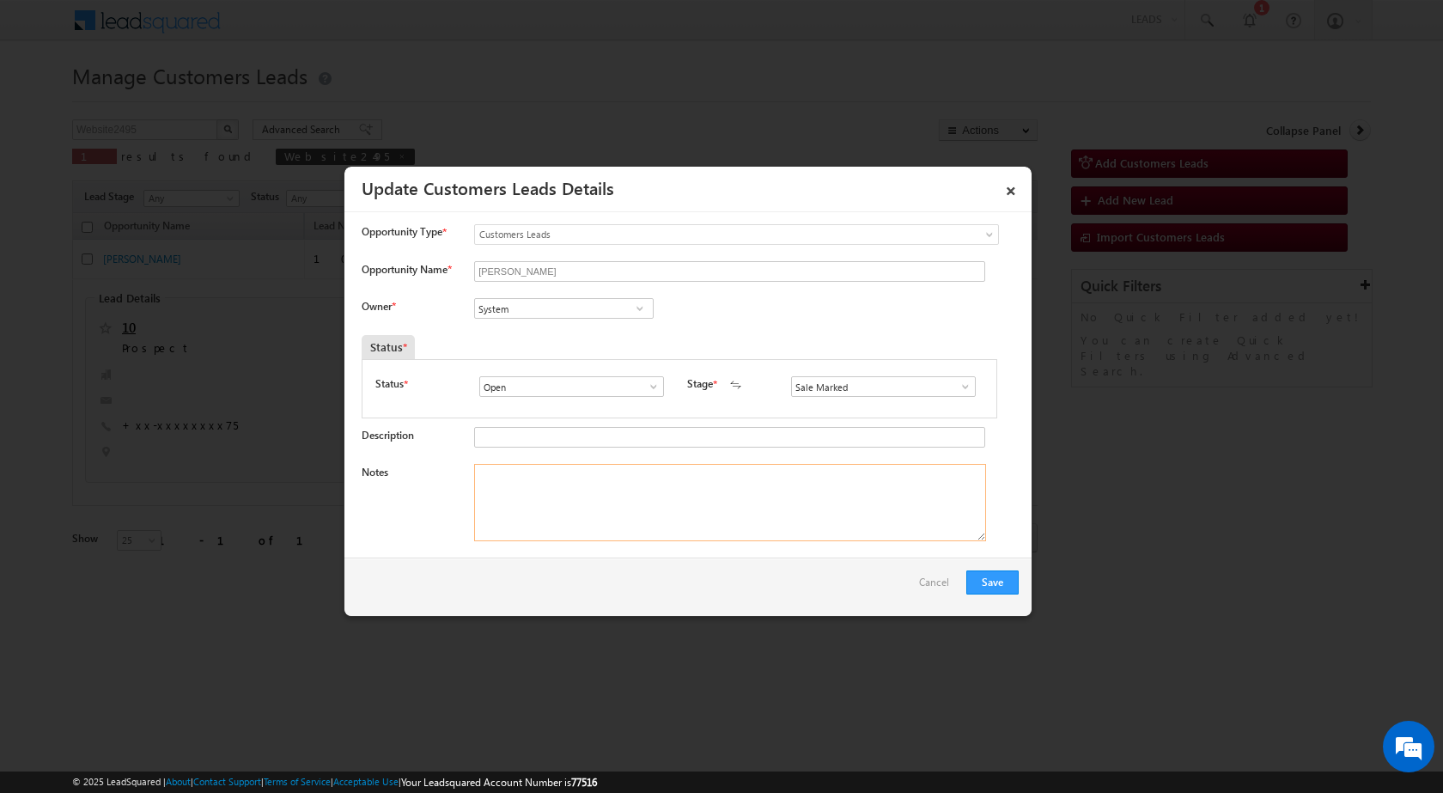
click at [628, 480] on textarea "Notes" at bounding box center [730, 502] width 512 height 77
paste textarea "29/08-Duplicate Lead (Because of he already having loan from Sitara )//"
type textarea "29/08-Duplicate Lead (Because of he already having loan from Sitara )//"
drag, startPoint x: 873, startPoint y: 484, endPoint x: 228, endPoint y: 430, distance: 647.2
click at [228, 430] on body "Menu Rubi Yadav sitar a7@ks erve." at bounding box center [721, 300] width 1443 height 600
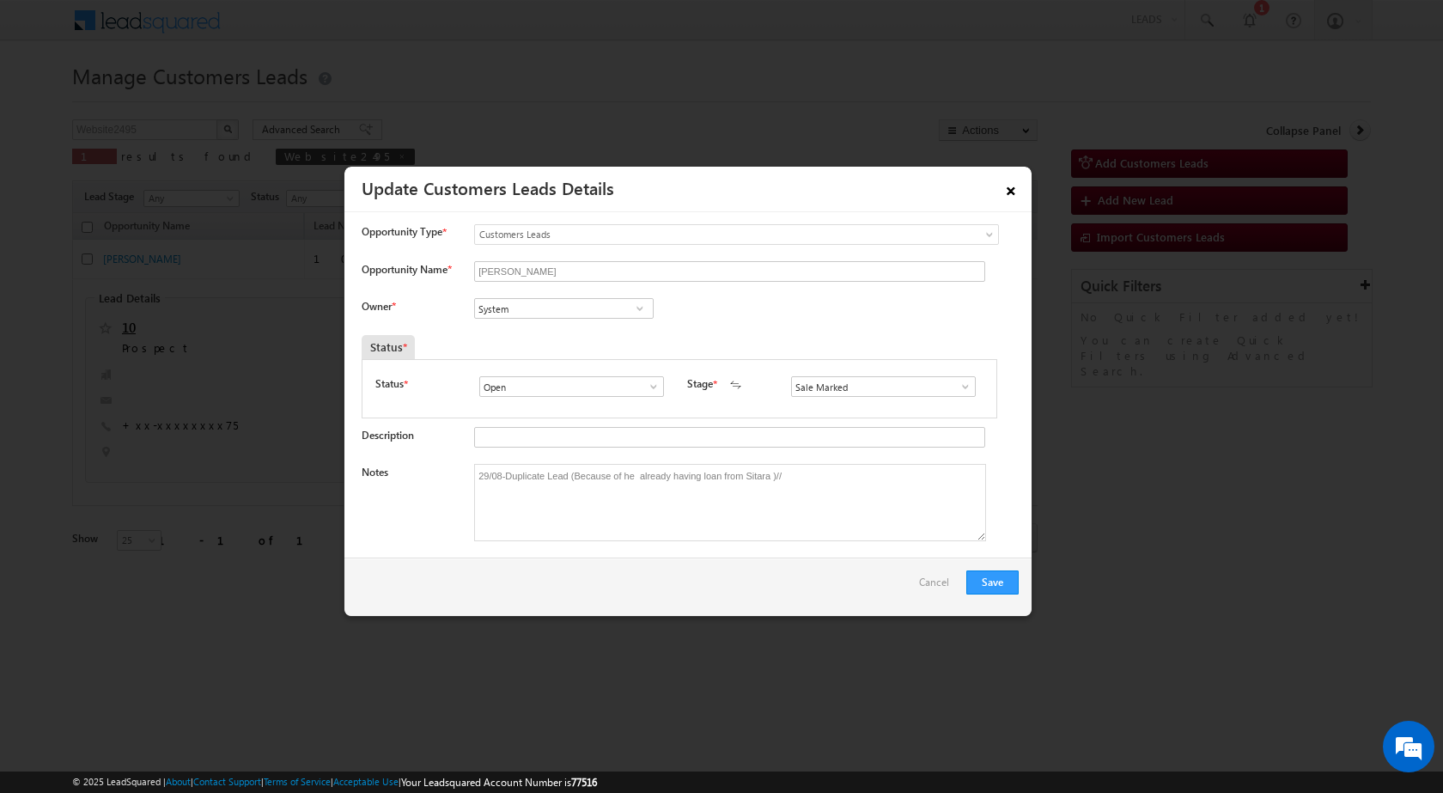
click at [1006, 192] on link "×" at bounding box center [1010, 188] width 29 height 30
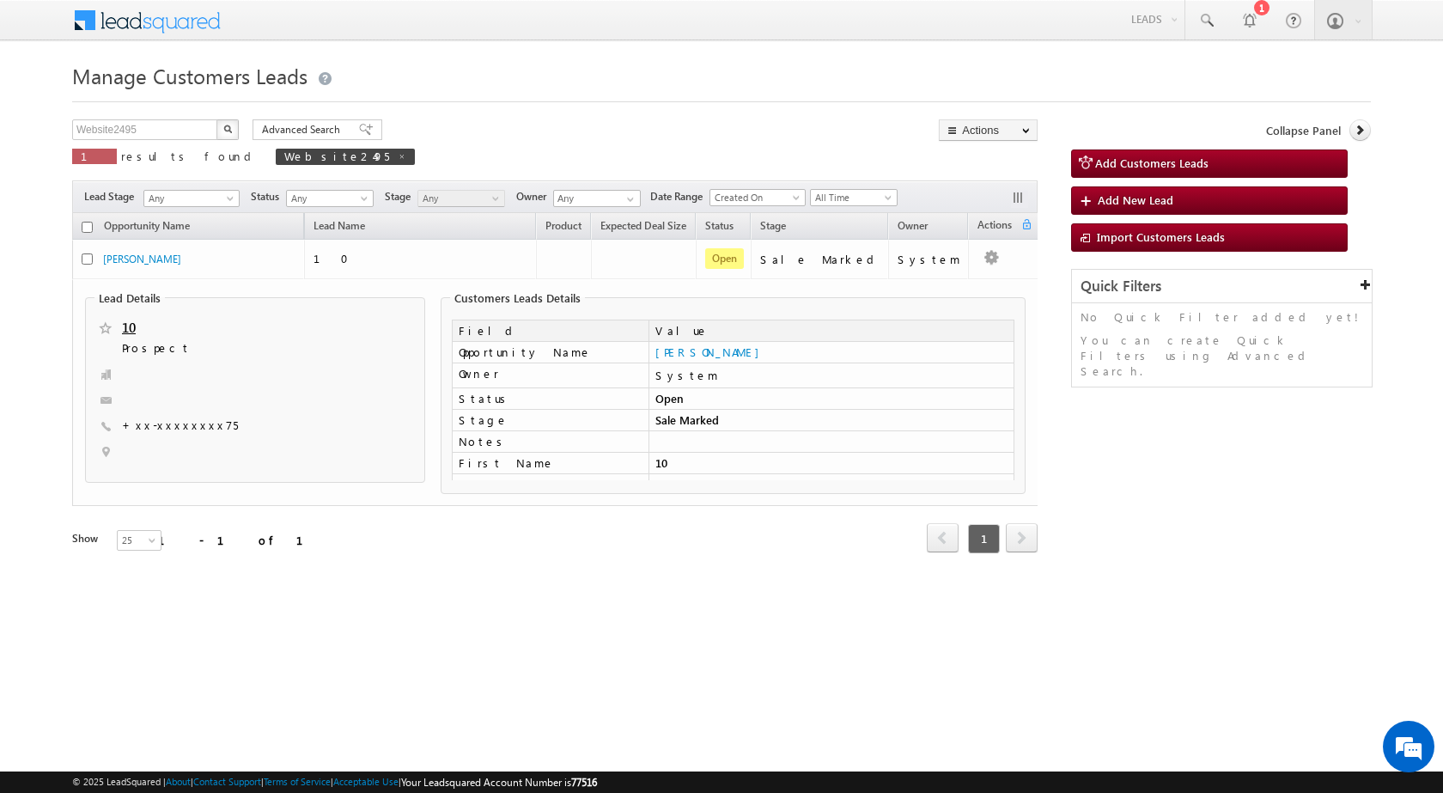
click at [910, 622] on html "Menu Rubi Yadav sitar a7@ks erve." at bounding box center [721, 321] width 1443 height 643
click at [1029, 617] on html "Menu Rubi Yadav sitar a7@ks erve." at bounding box center [721, 321] width 1443 height 643
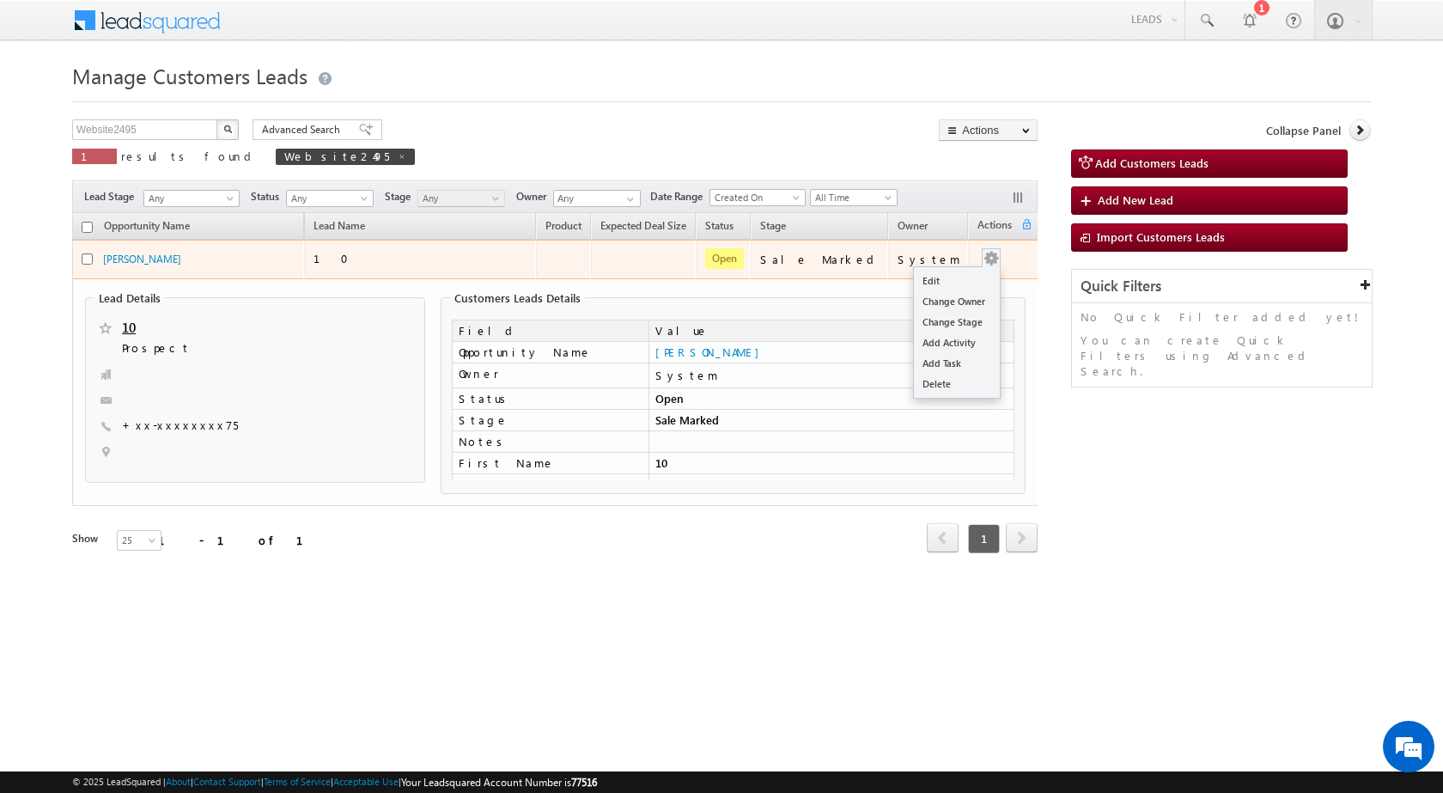
click at [989, 254] on button "button" at bounding box center [991, 258] width 17 height 17
click at [959, 277] on link "Edit" at bounding box center [957, 281] width 86 height 21
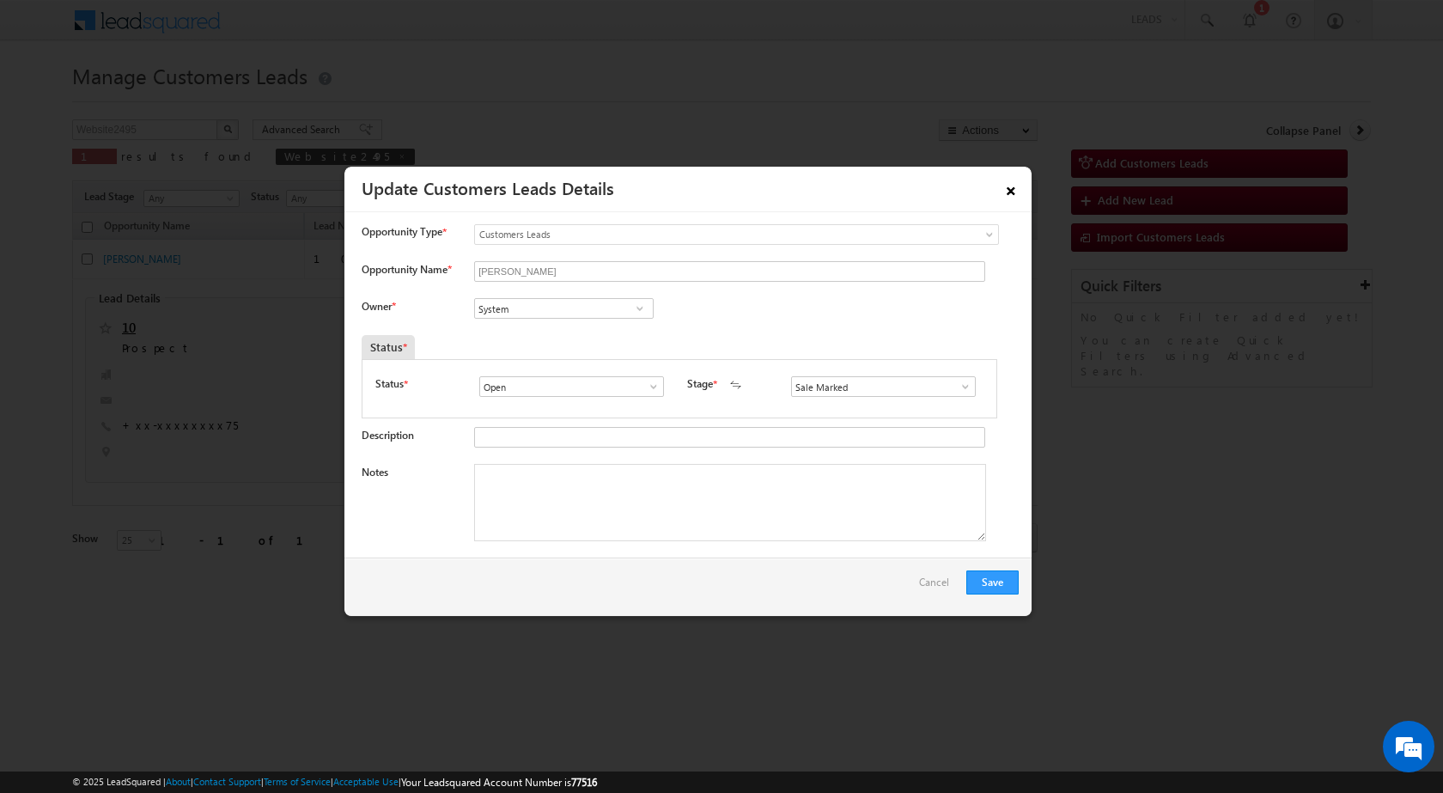
click at [1016, 181] on link "×" at bounding box center [1010, 188] width 29 height 30
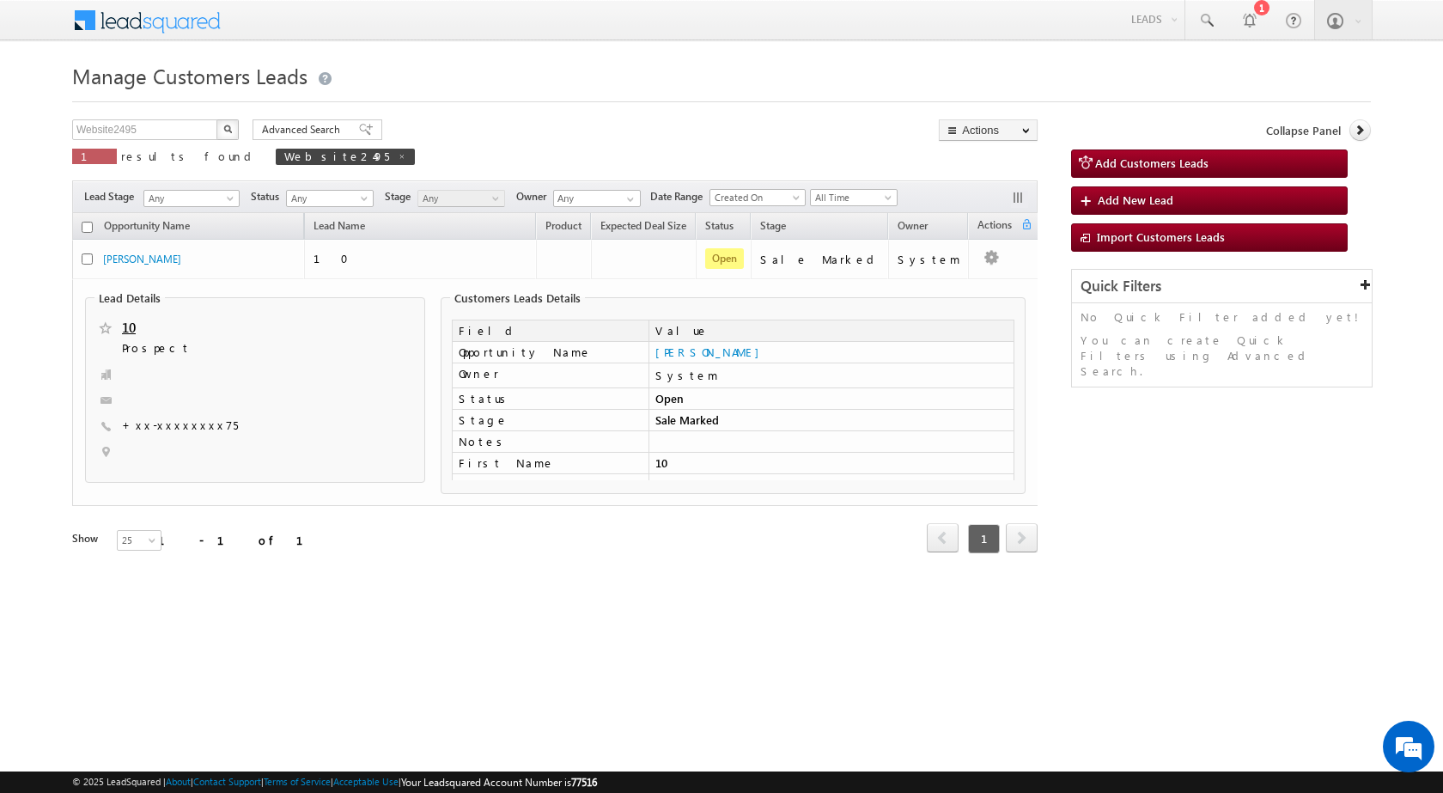
click at [1153, 452] on div "Website2495 X 1 results found Website2495 Advanced Search Advanced search resul…" at bounding box center [721, 359] width 1299 height 481
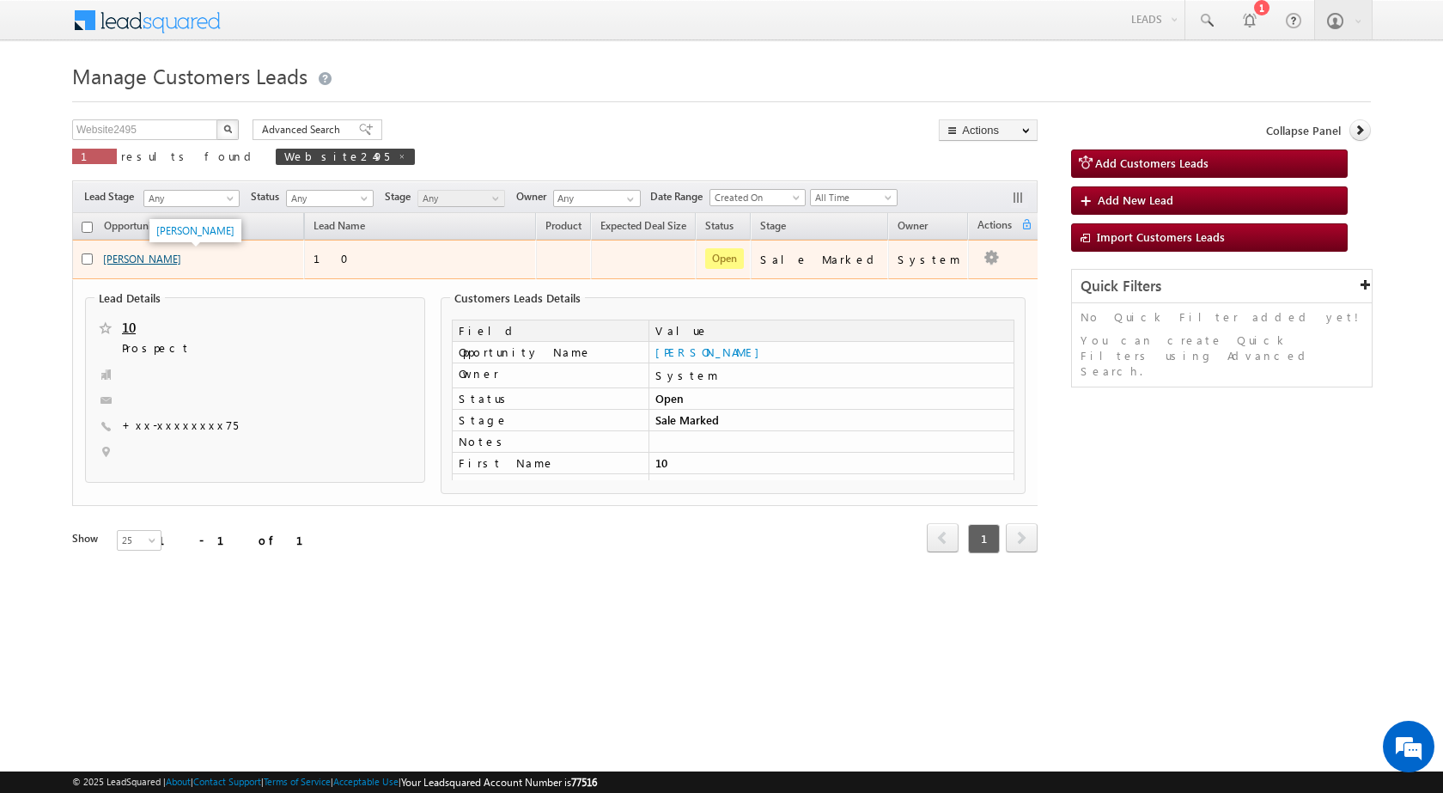
click at [136, 259] on link "[PERSON_NAME]" at bounding box center [142, 259] width 78 height 13
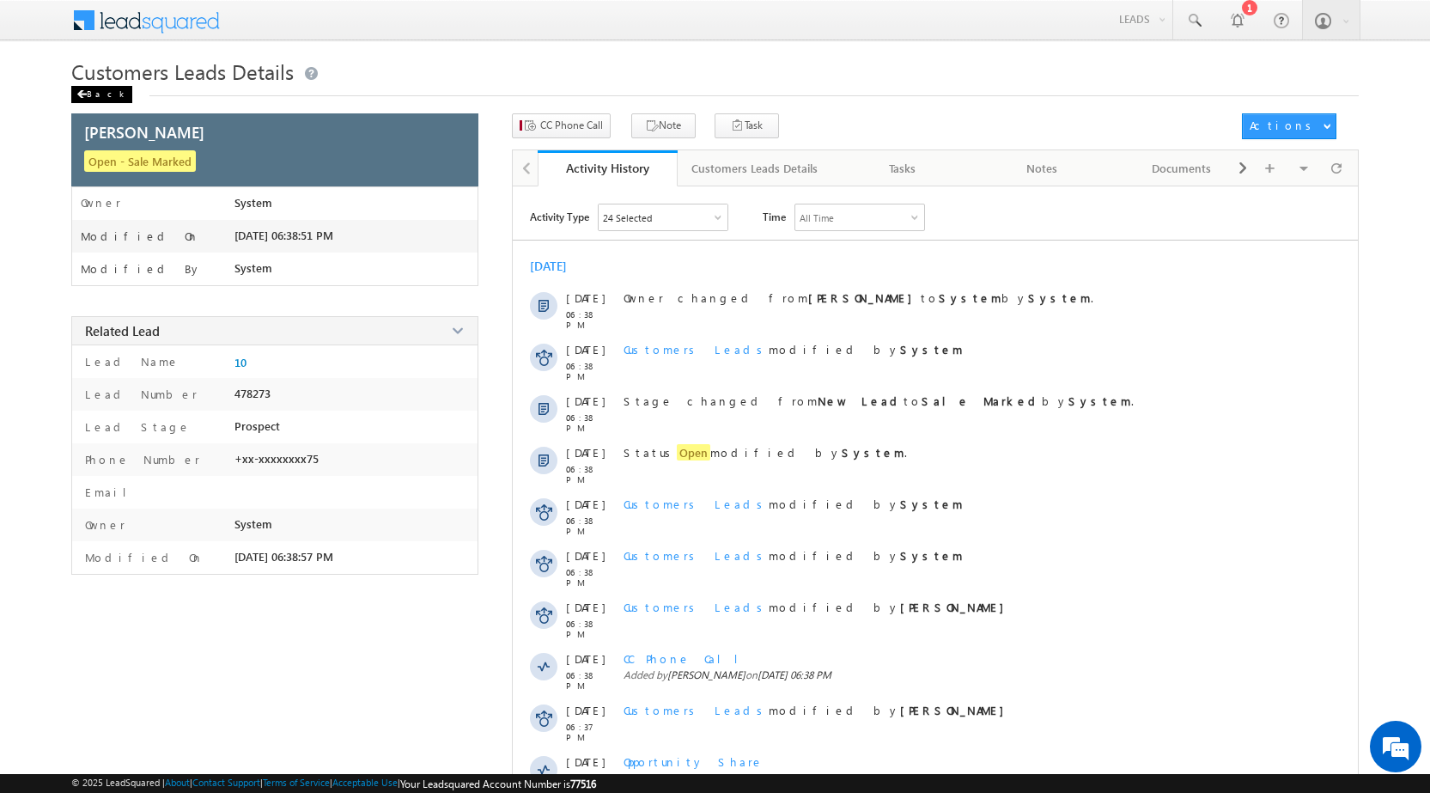
click at [87, 88] on div "Back" at bounding box center [101, 94] width 61 height 17
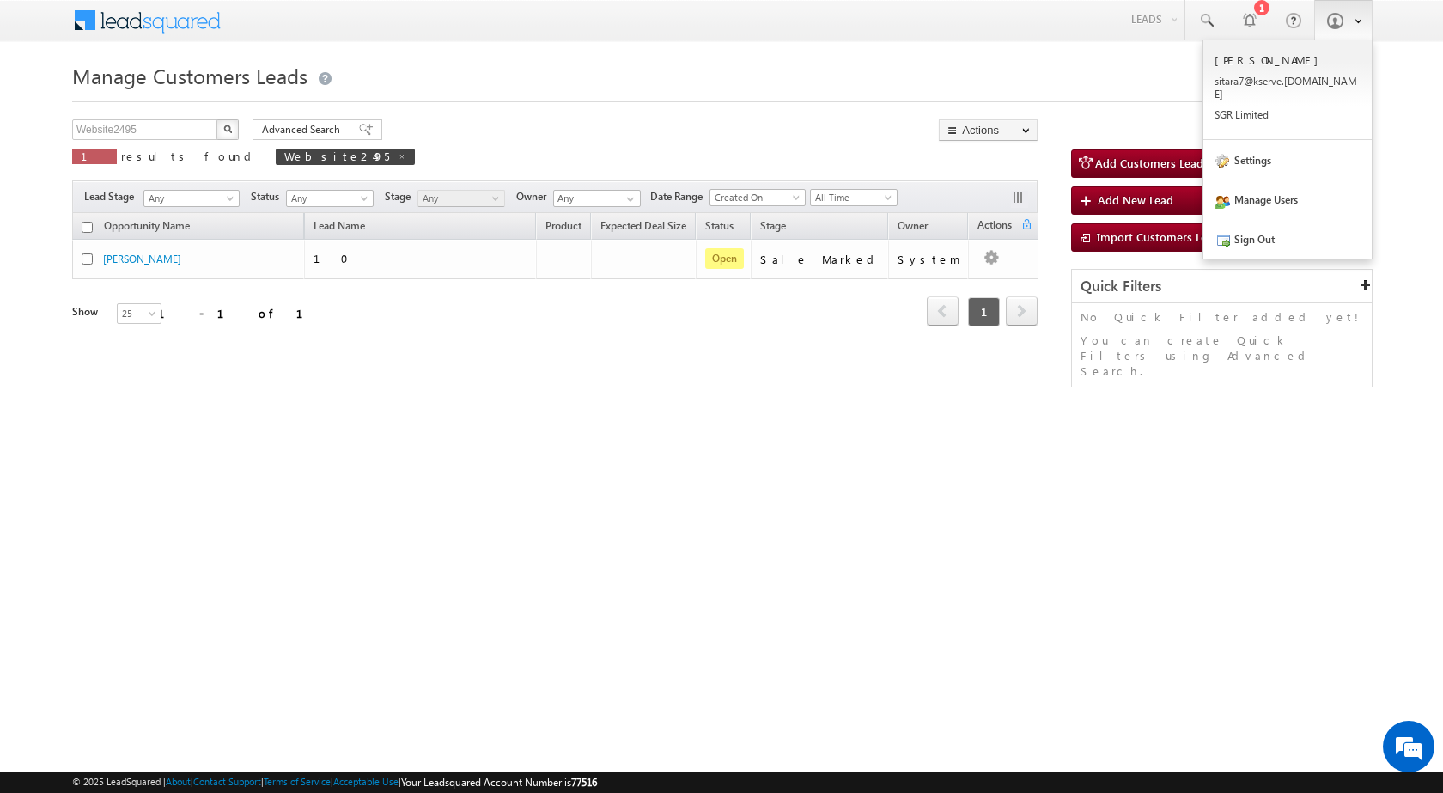
click at [1332, 27] on span at bounding box center [1334, 20] width 17 height 17
click at [1304, 227] on link "Sign Out" at bounding box center [1287, 239] width 168 height 40
